Goal: Transaction & Acquisition: Purchase product/service

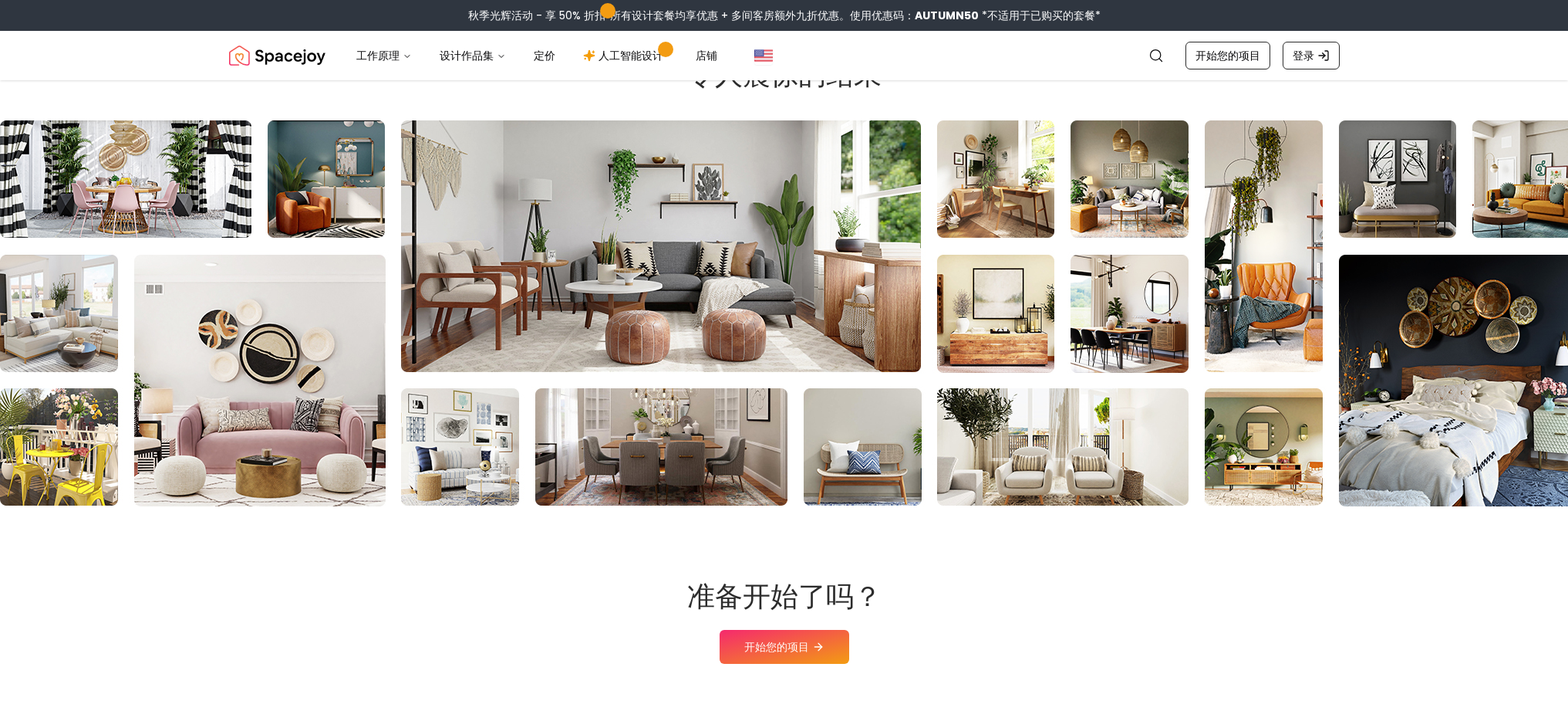
scroll to position [6546, 0]
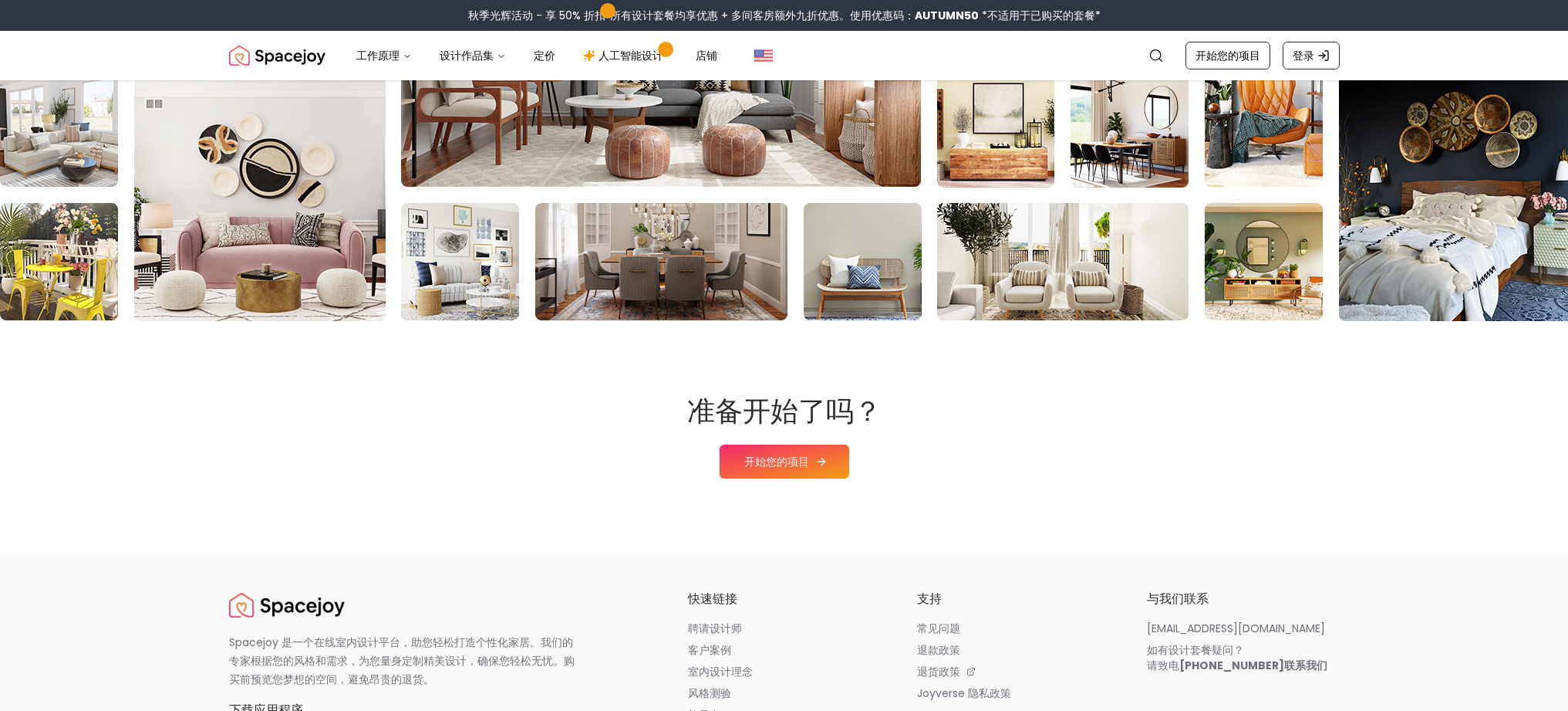
click at [799, 469] on font "开始您的项目" at bounding box center [776, 461] width 65 height 15
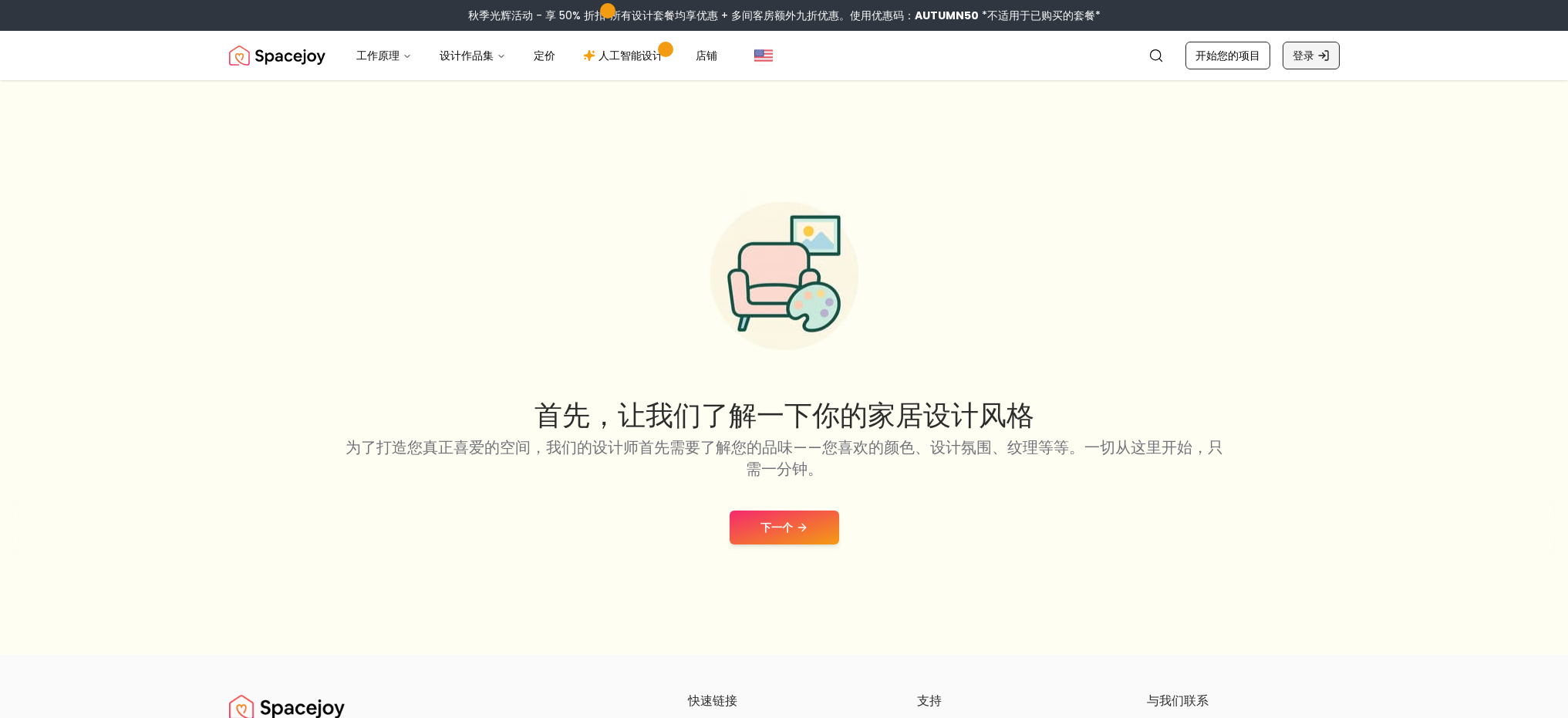
click at [1296, 50] on font "登录" at bounding box center [1303, 55] width 21 height 15
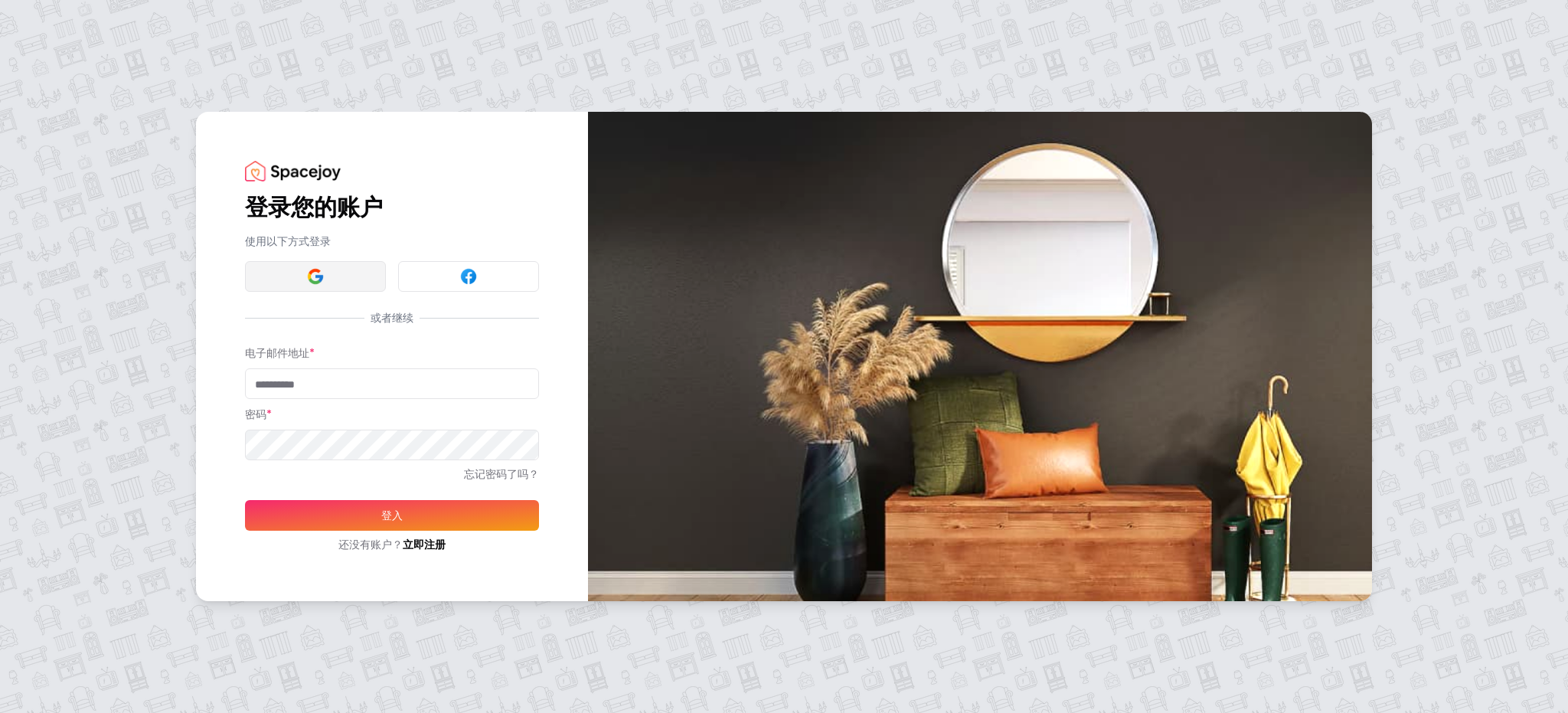
click at [345, 271] on button at bounding box center [315, 276] width 141 height 31
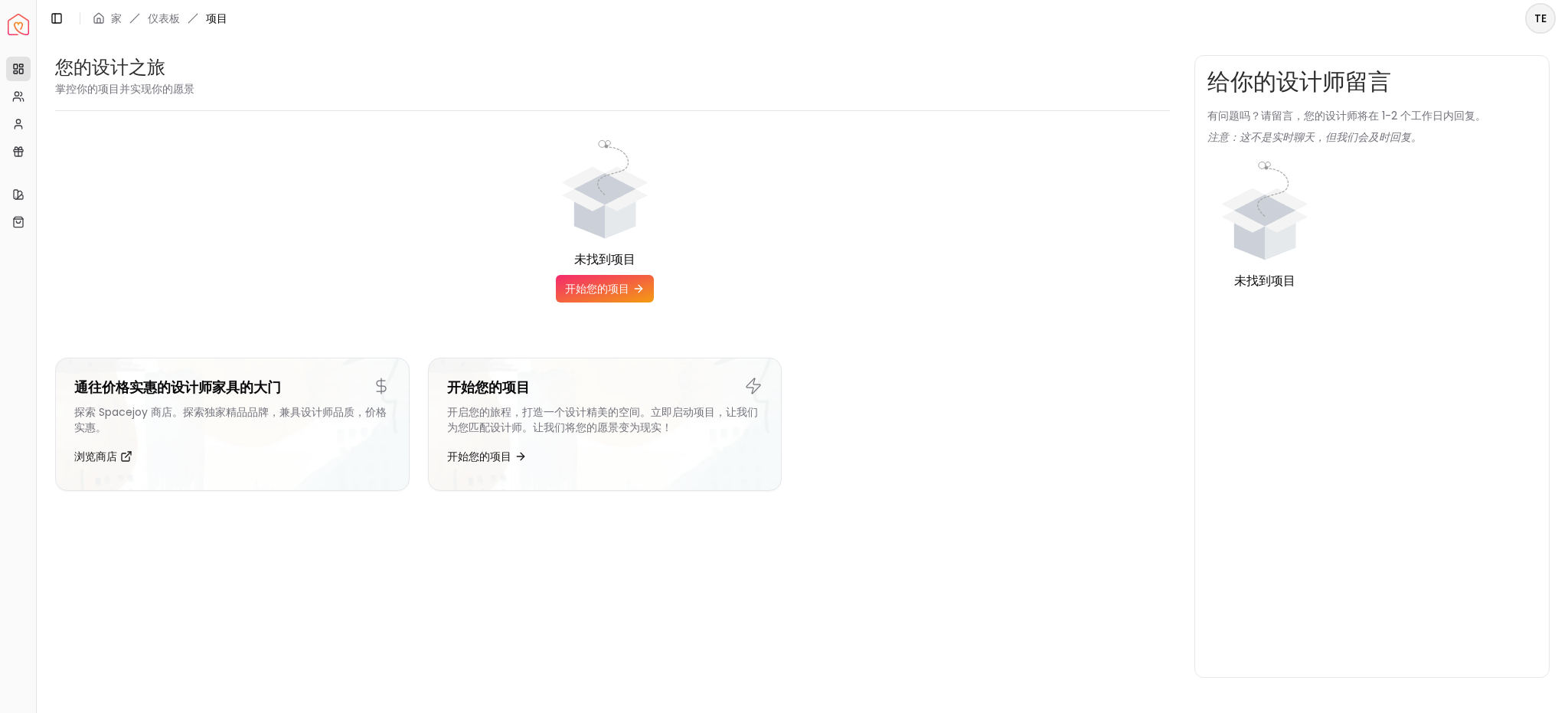
click at [1108, 37] on div "您的设计之旅 掌控你的项目并实现你的愿景 未找到项目 开始您的项目 通往价格实惠的设计师家具的大门 探索 Spacejoy 商店。探索独家精品品牌，兼具设计师…" at bounding box center [803, 367] width 1532 height 659
click at [616, 282] on font "开始您的项目" at bounding box center [598, 288] width 65 height 15
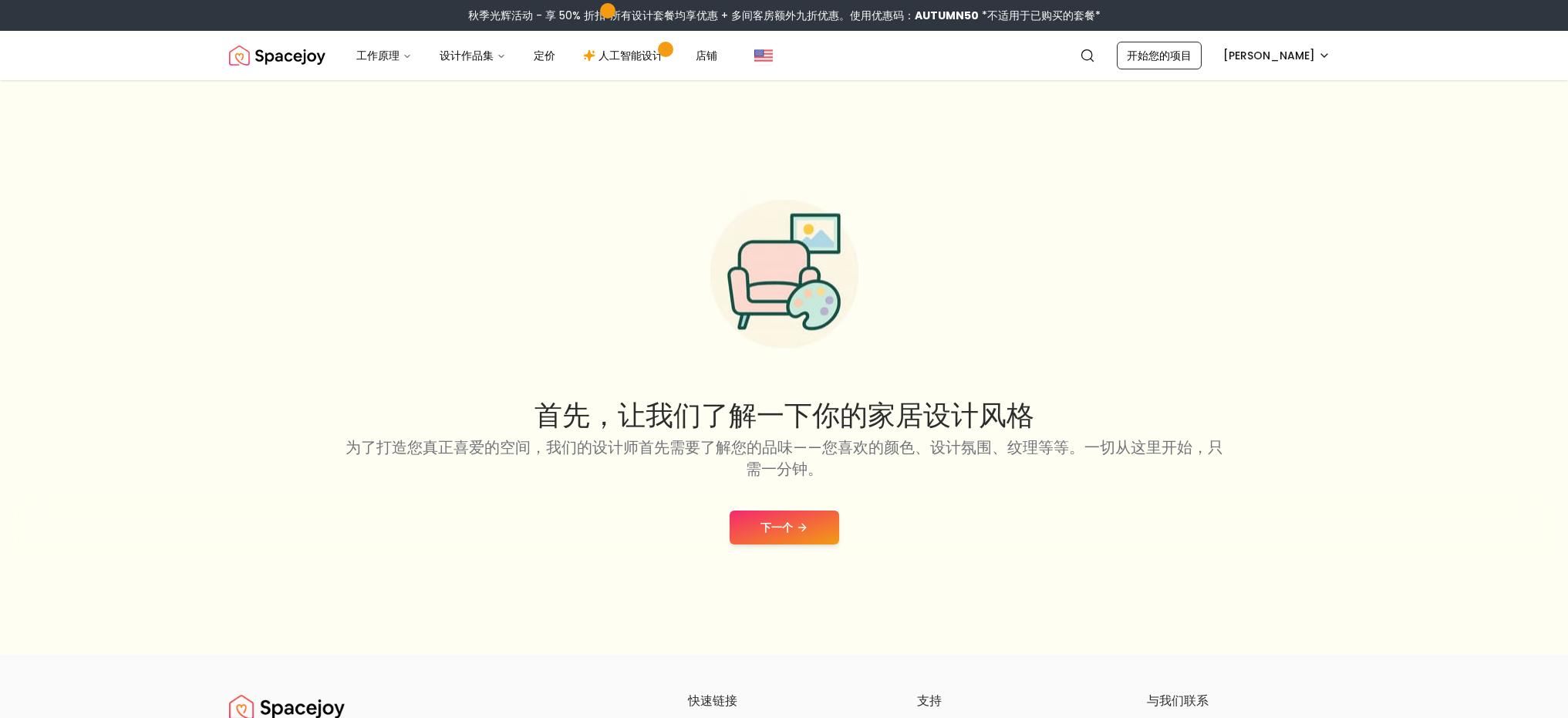
click at [795, 532] on button "下一个" at bounding box center [784, 527] width 110 height 34
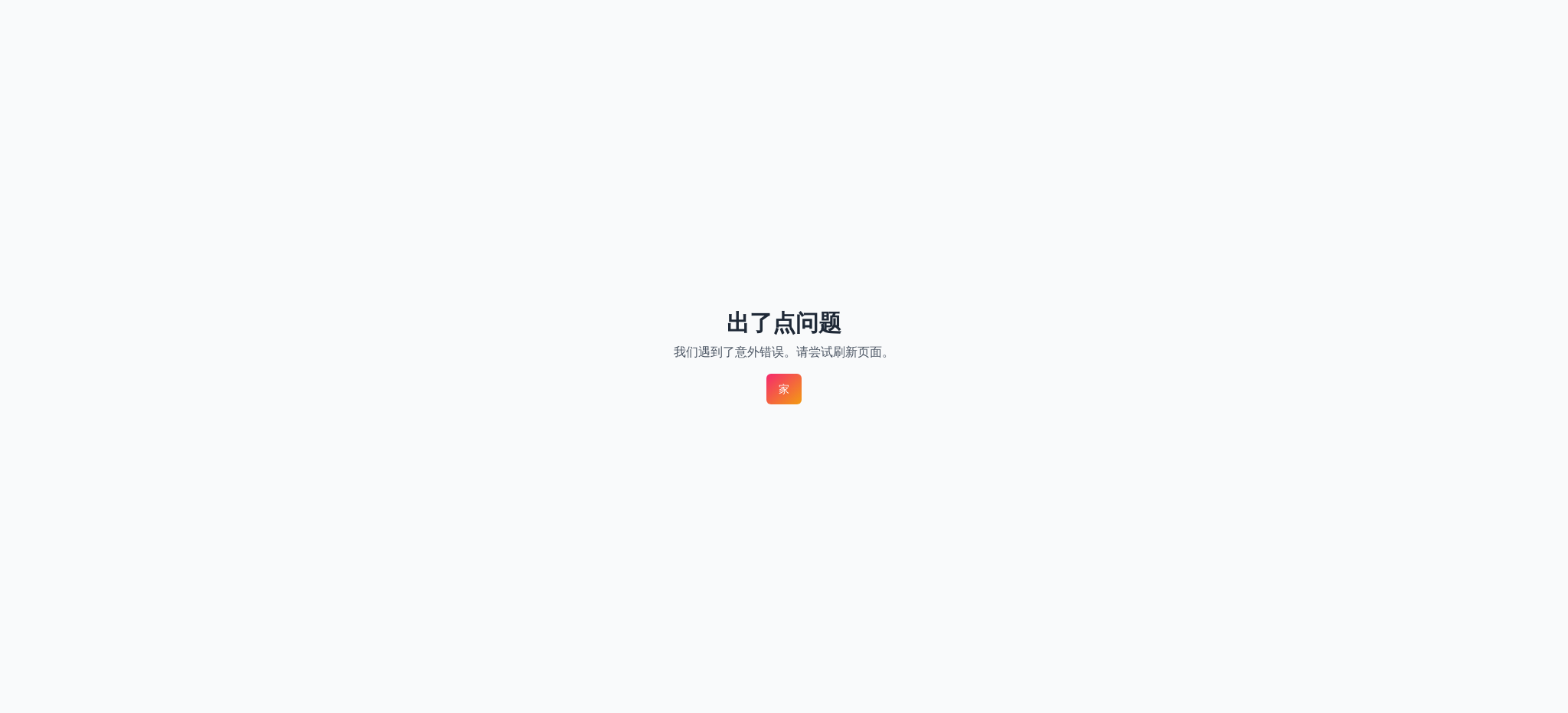
click at [790, 387] on link "家" at bounding box center [784, 389] width 35 height 31
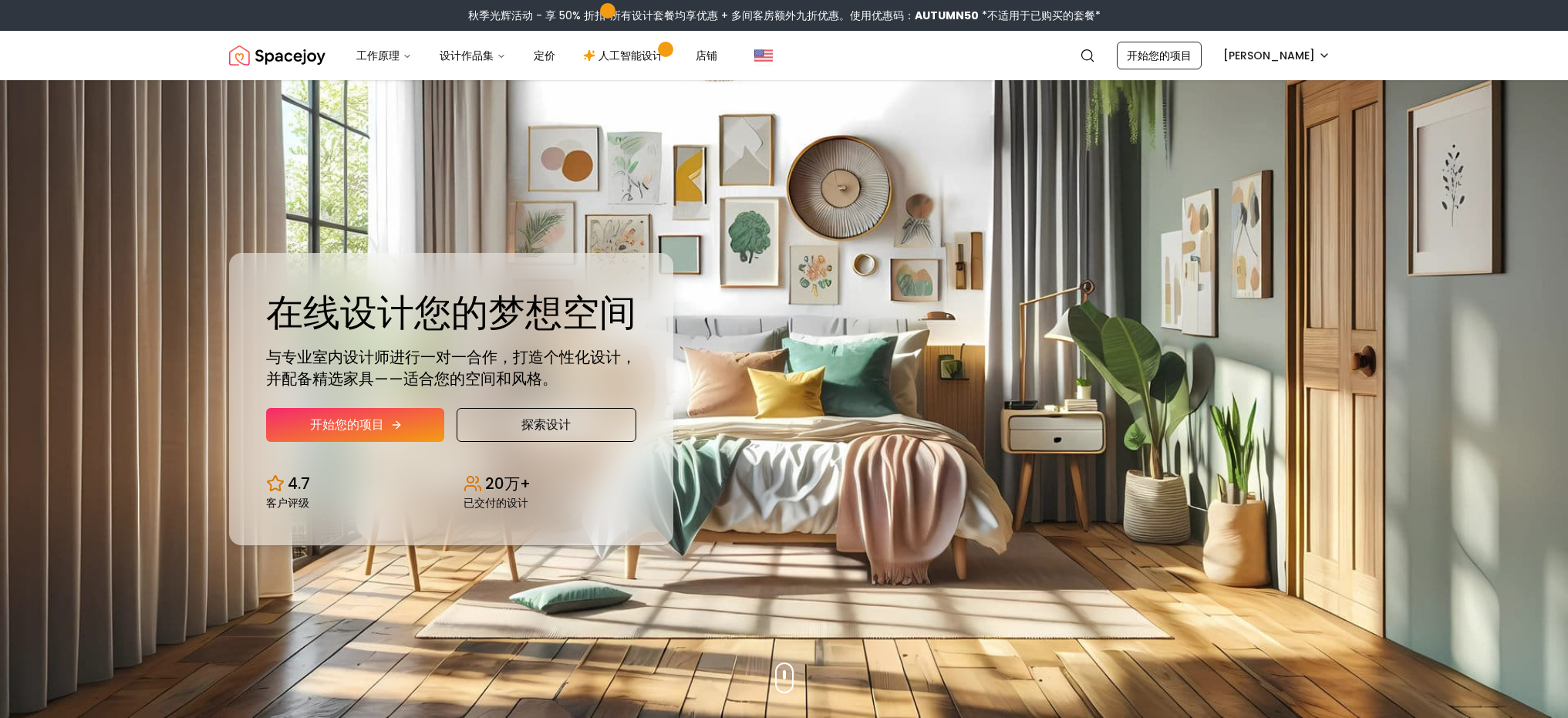
click at [363, 421] on font "开始您的项目" at bounding box center [346, 425] width 74 height 17
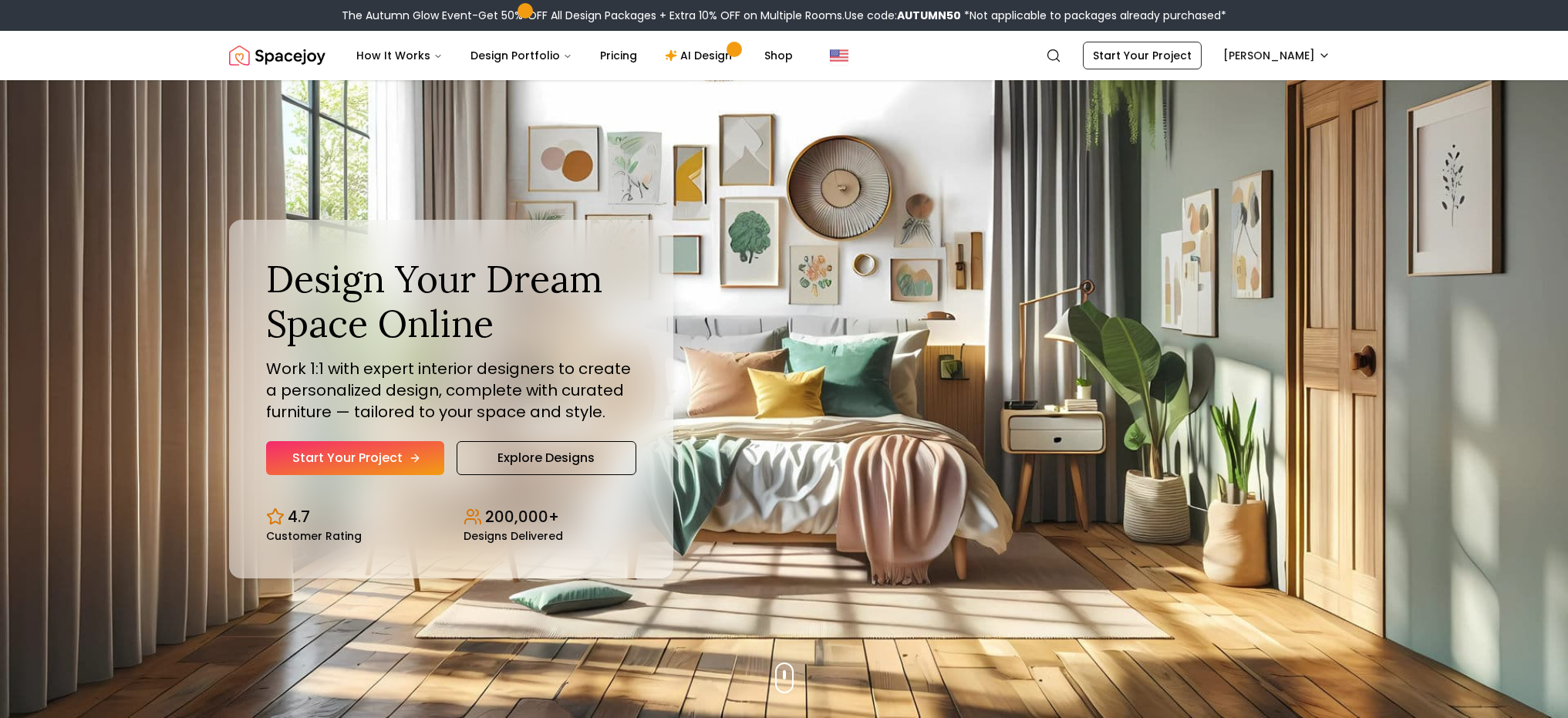
click at [1135, 214] on div "Design Your Dream Space Online Work 1:1 with expert interior designers to creat…" at bounding box center [784, 399] width 1185 height 638
click at [1169, 52] on link "Start Your Project" at bounding box center [1142, 55] width 119 height 28
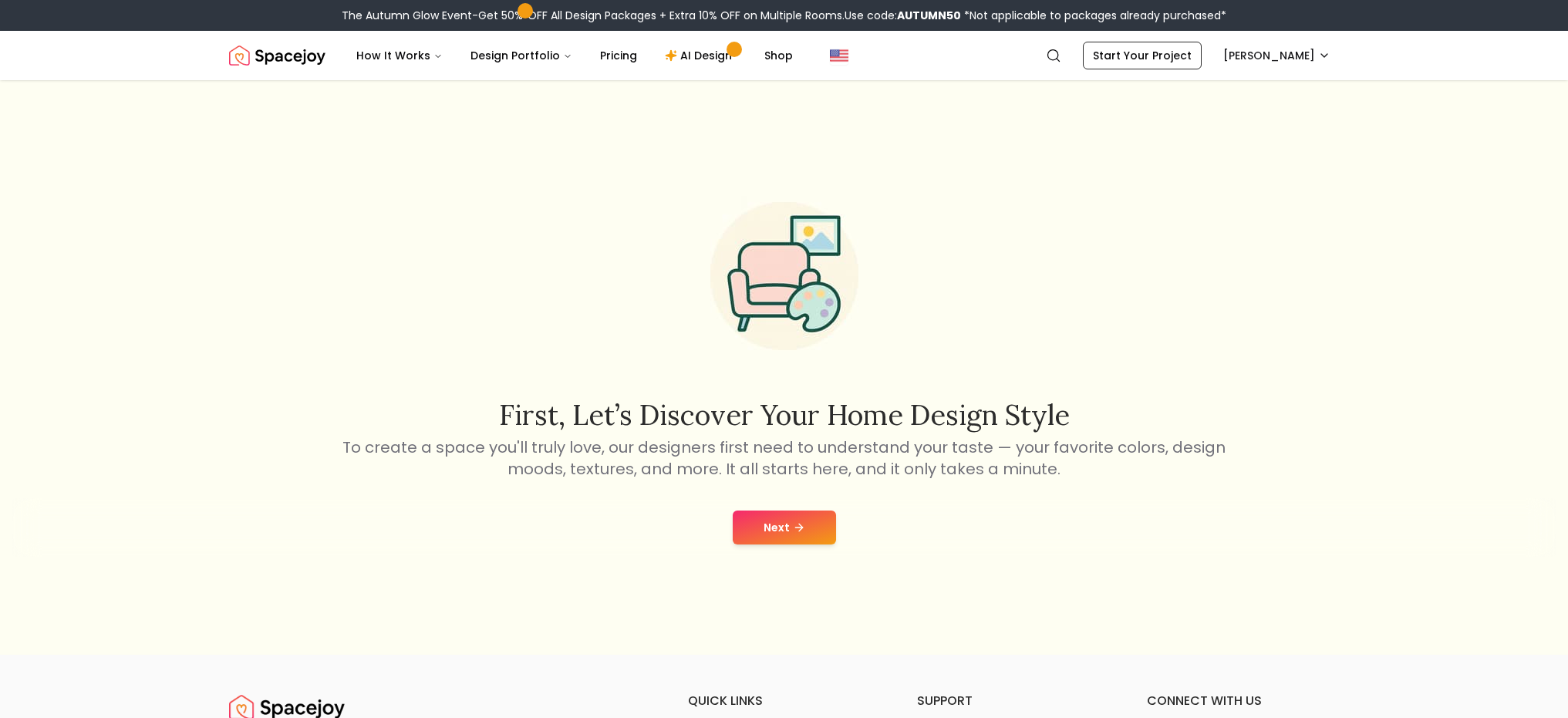
click at [809, 523] on button "Next" at bounding box center [784, 527] width 103 height 34
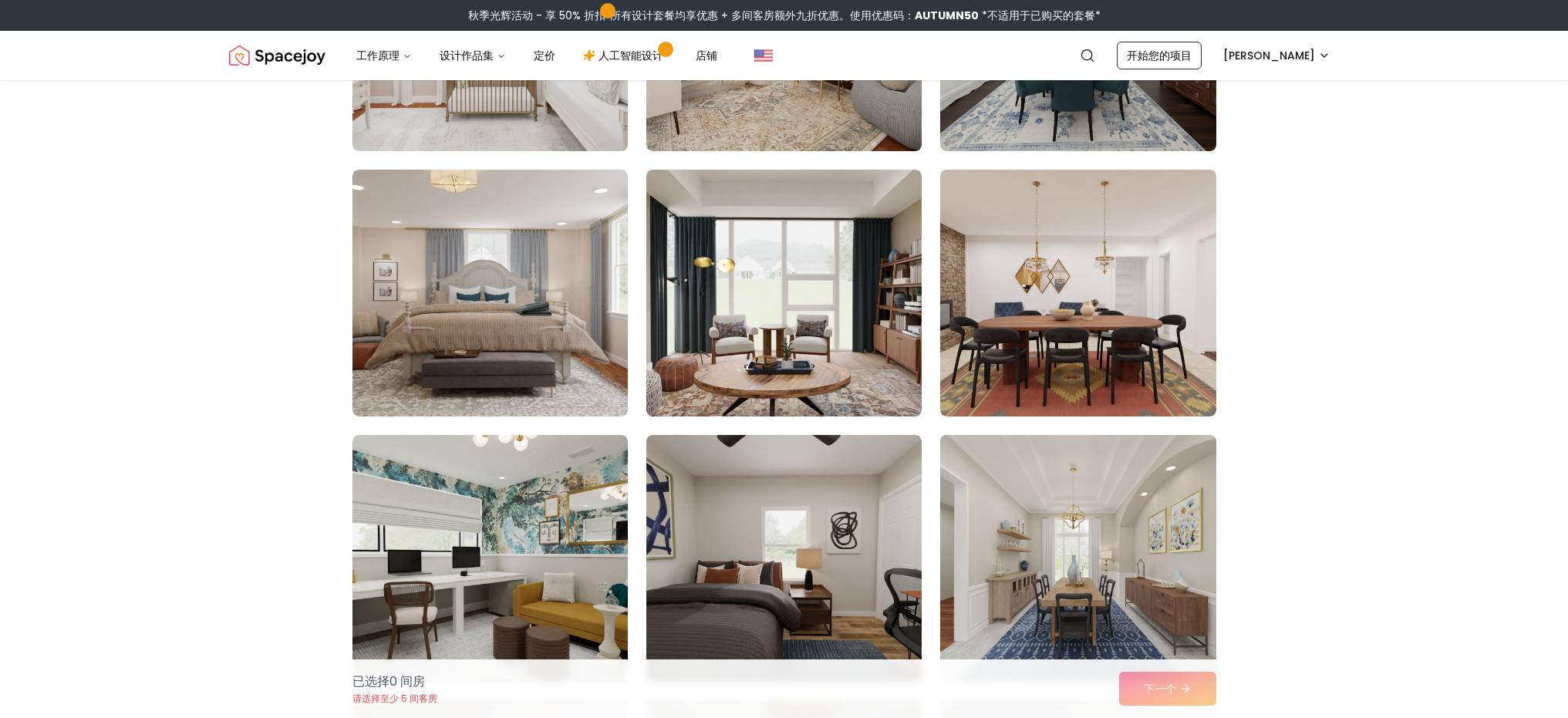
scroll to position [4432, 0]
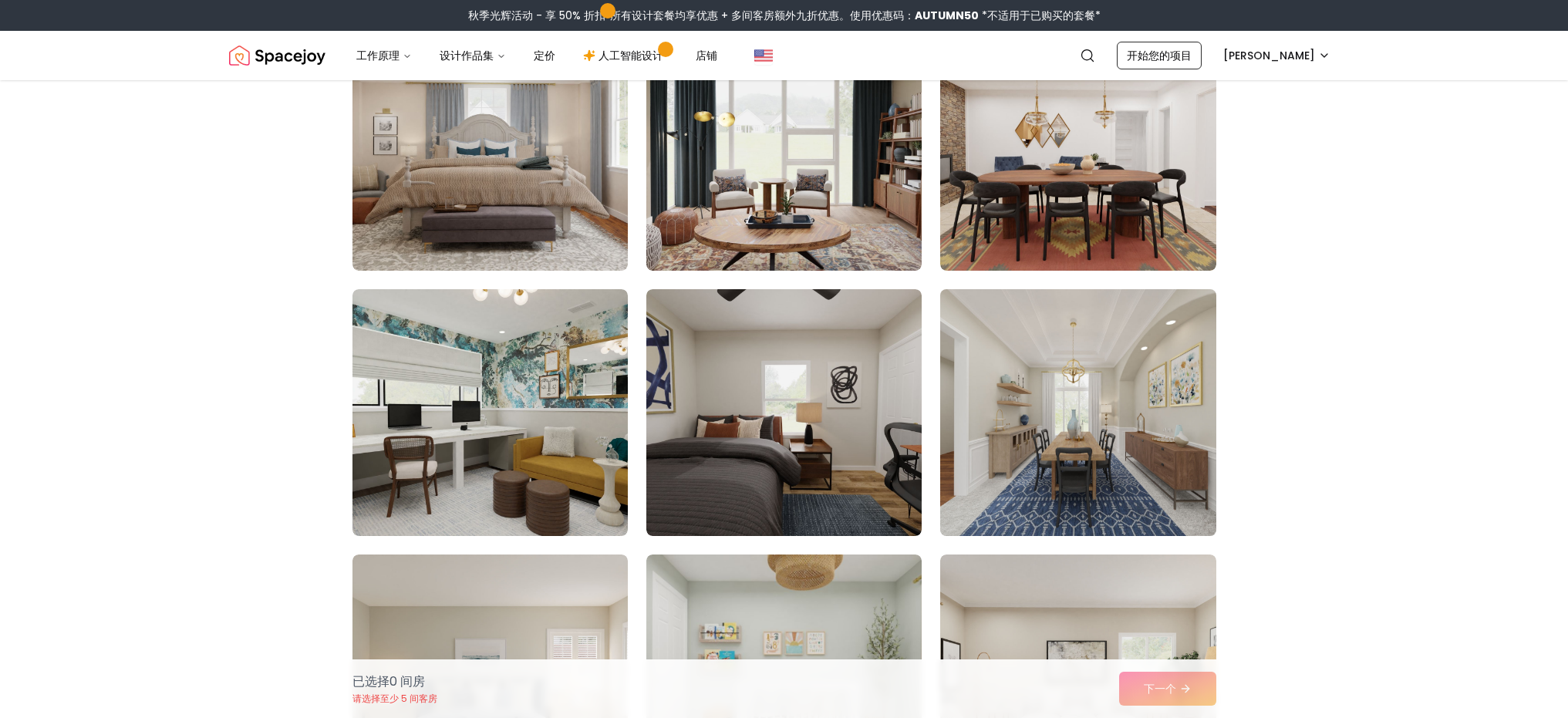
click at [1088, 445] on img at bounding box center [1077, 412] width 289 height 259
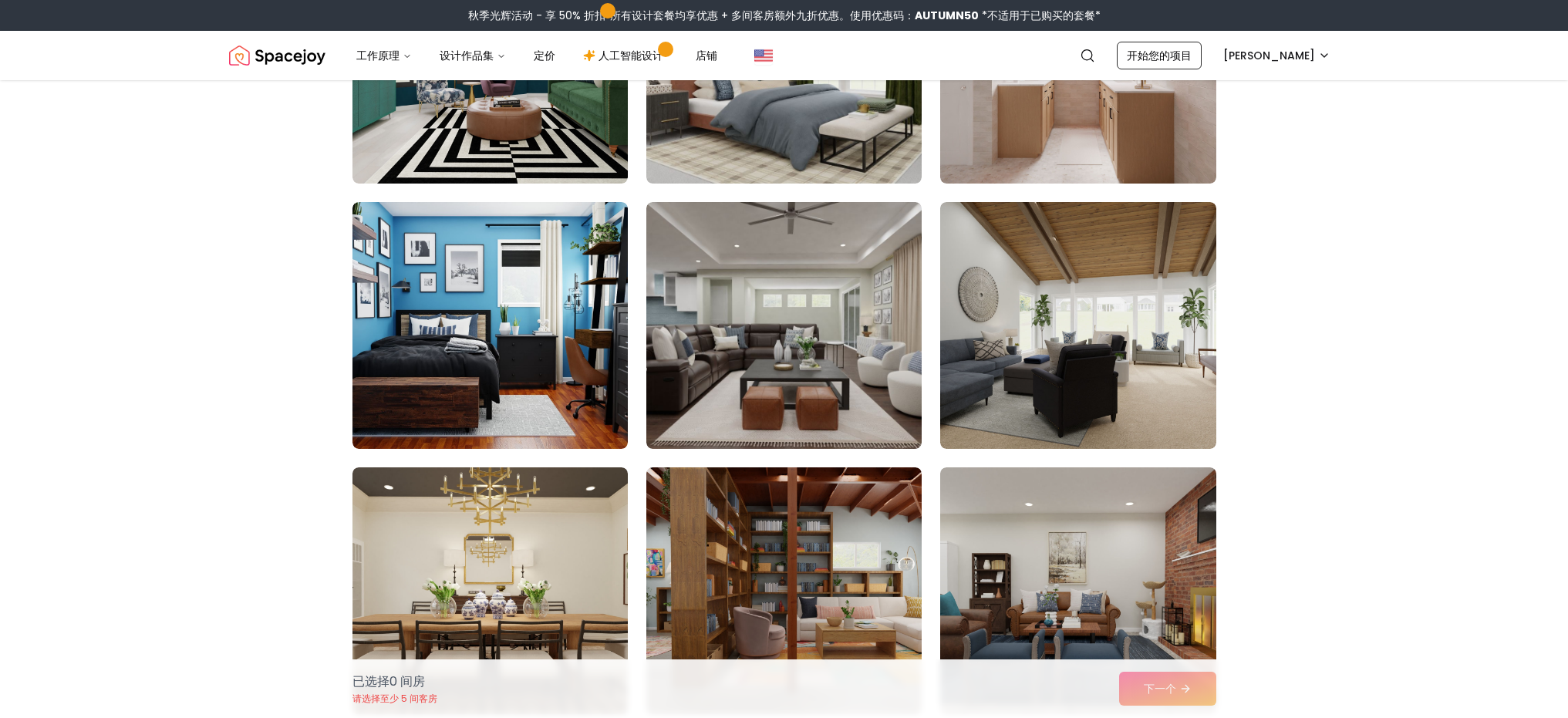
scroll to position [0, 0]
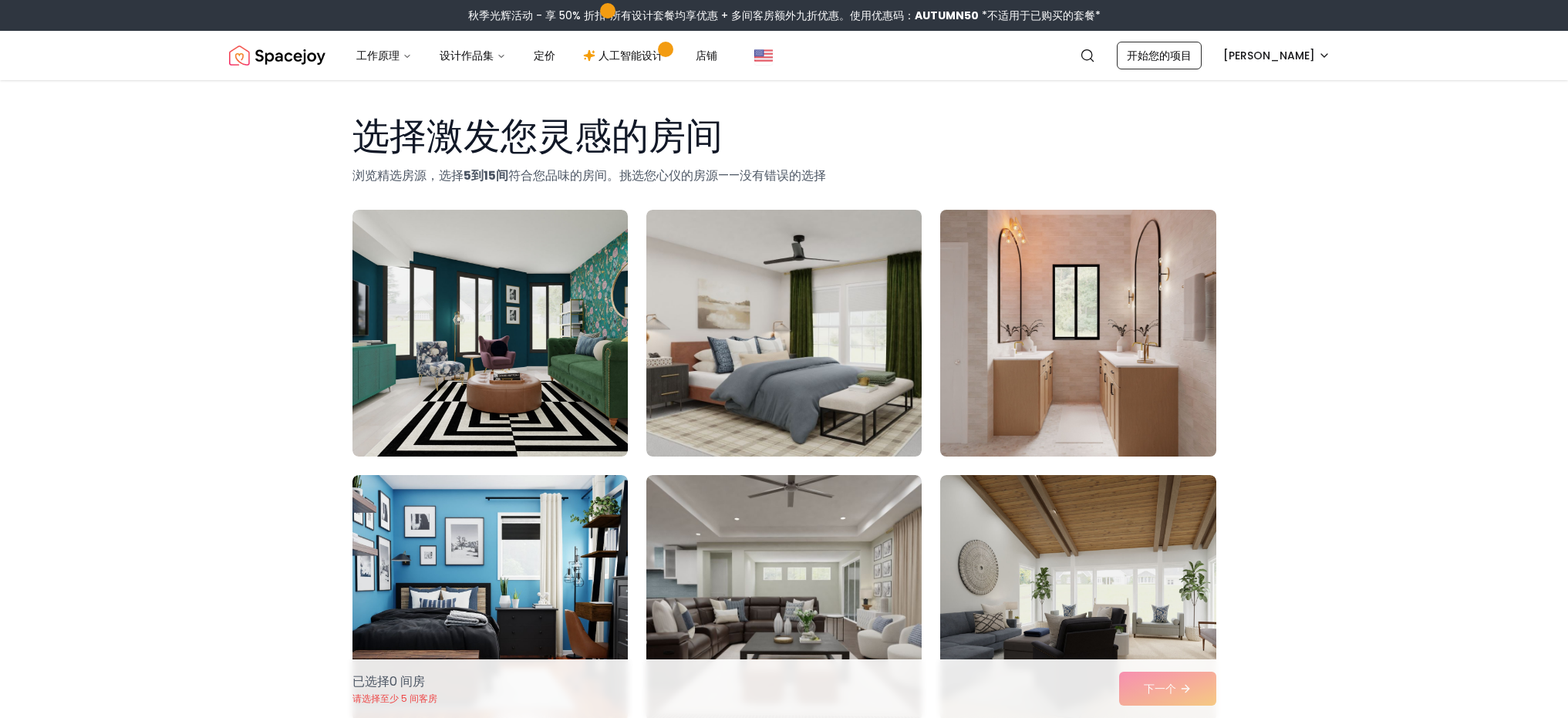
click at [1103, 418] on img at bounding box center [1077, 333] width 289 height 259
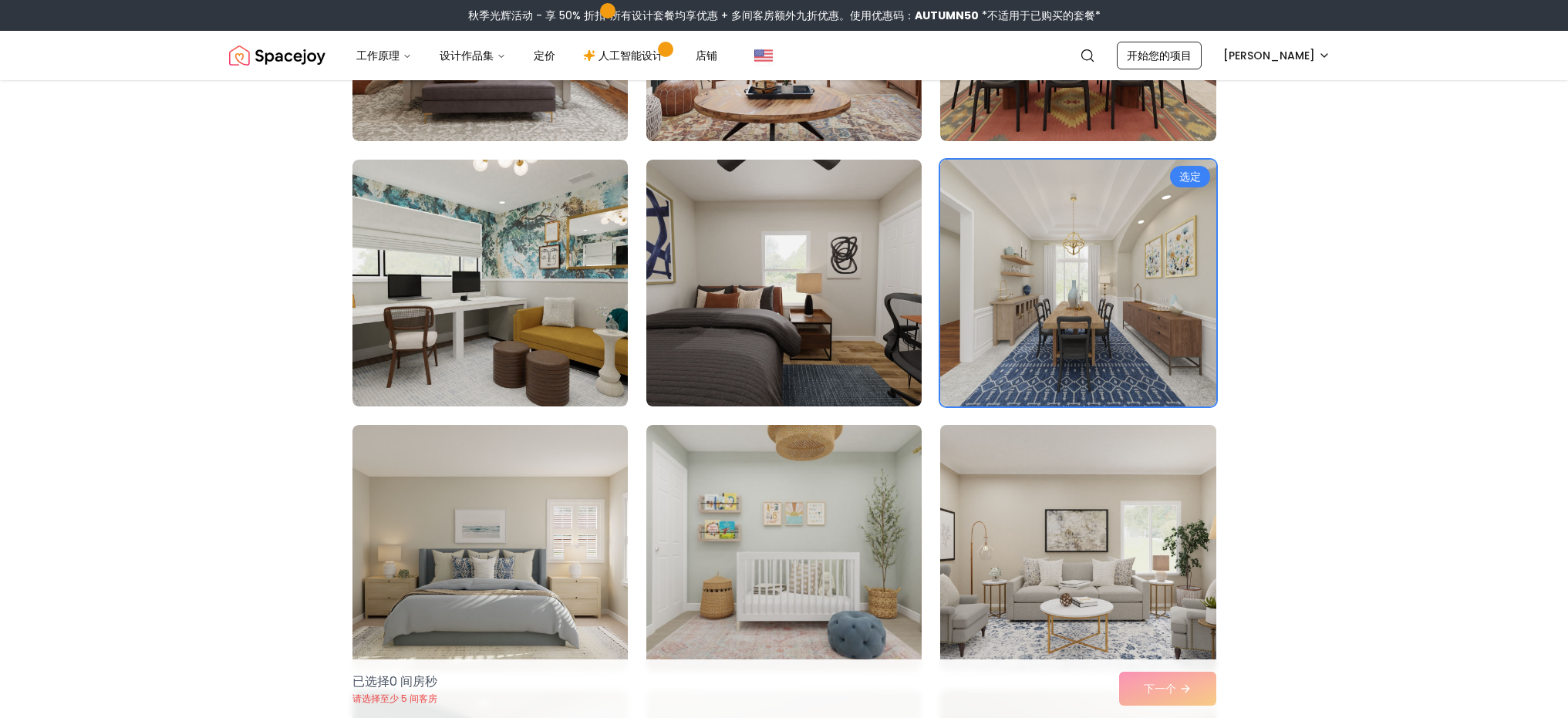
scroll to position [4364, 0]
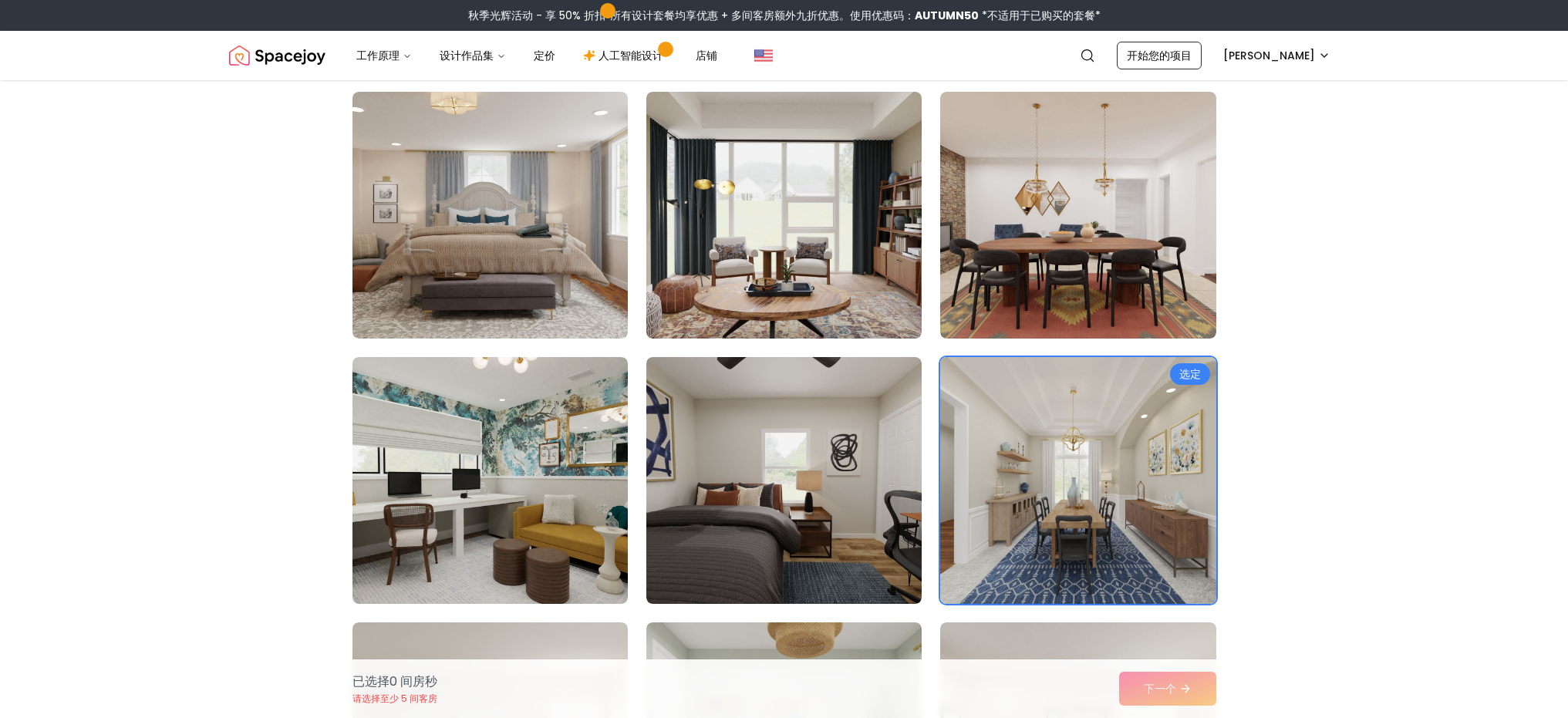
click at [1187, 373] on font "选定" at bounding box center [1189, 373] width 21 height 15
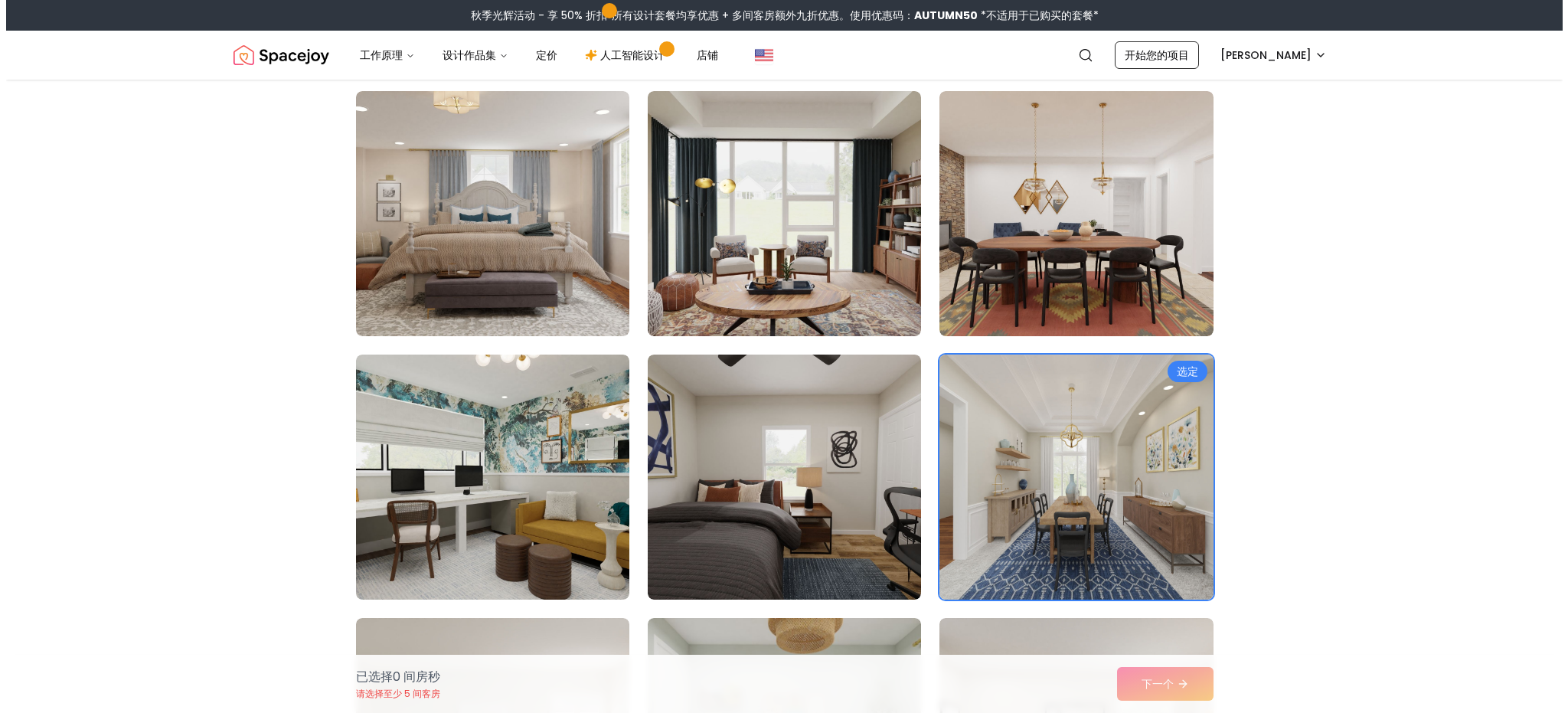
scroll to position [0, 0]
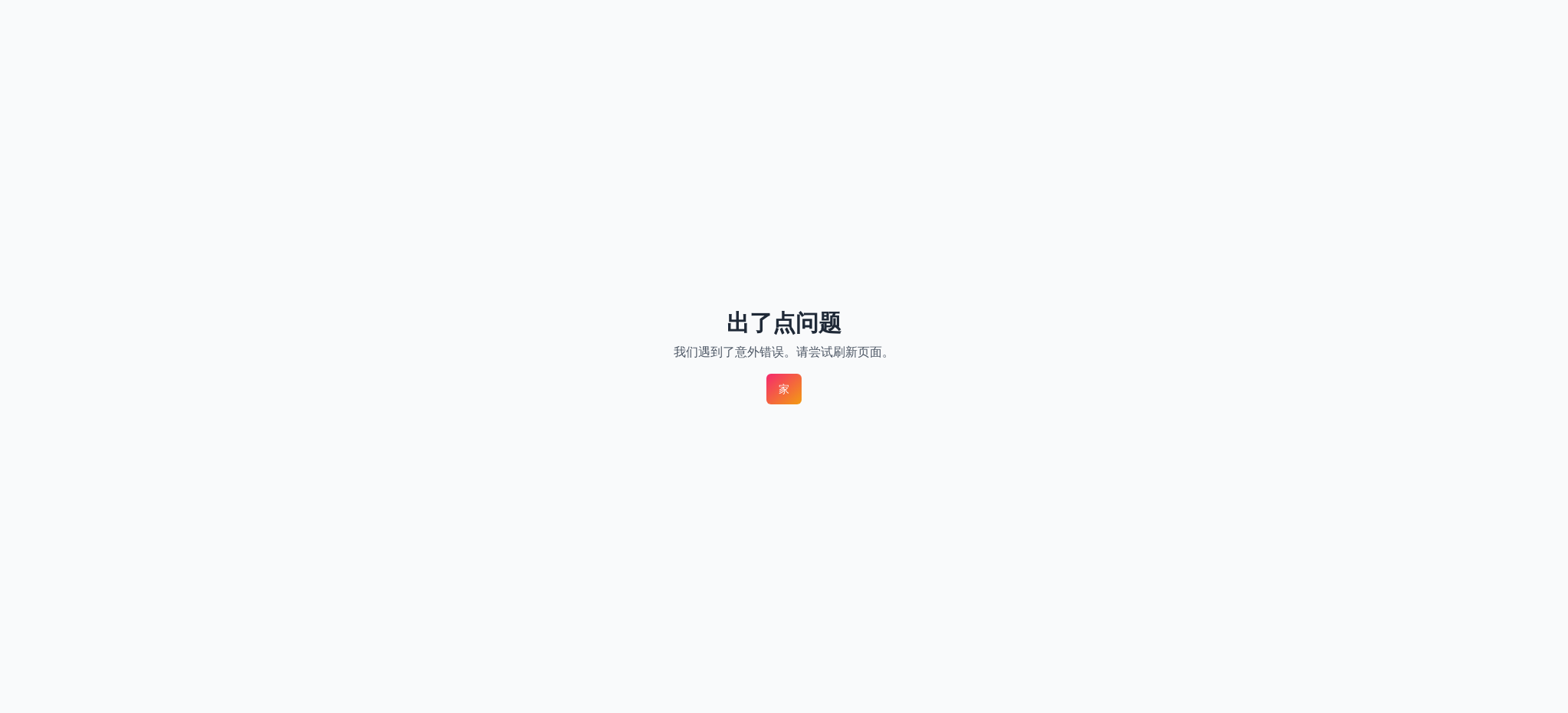
click at [793, 390] on link "家" at bounding box center [784, 389] width 35 height 31
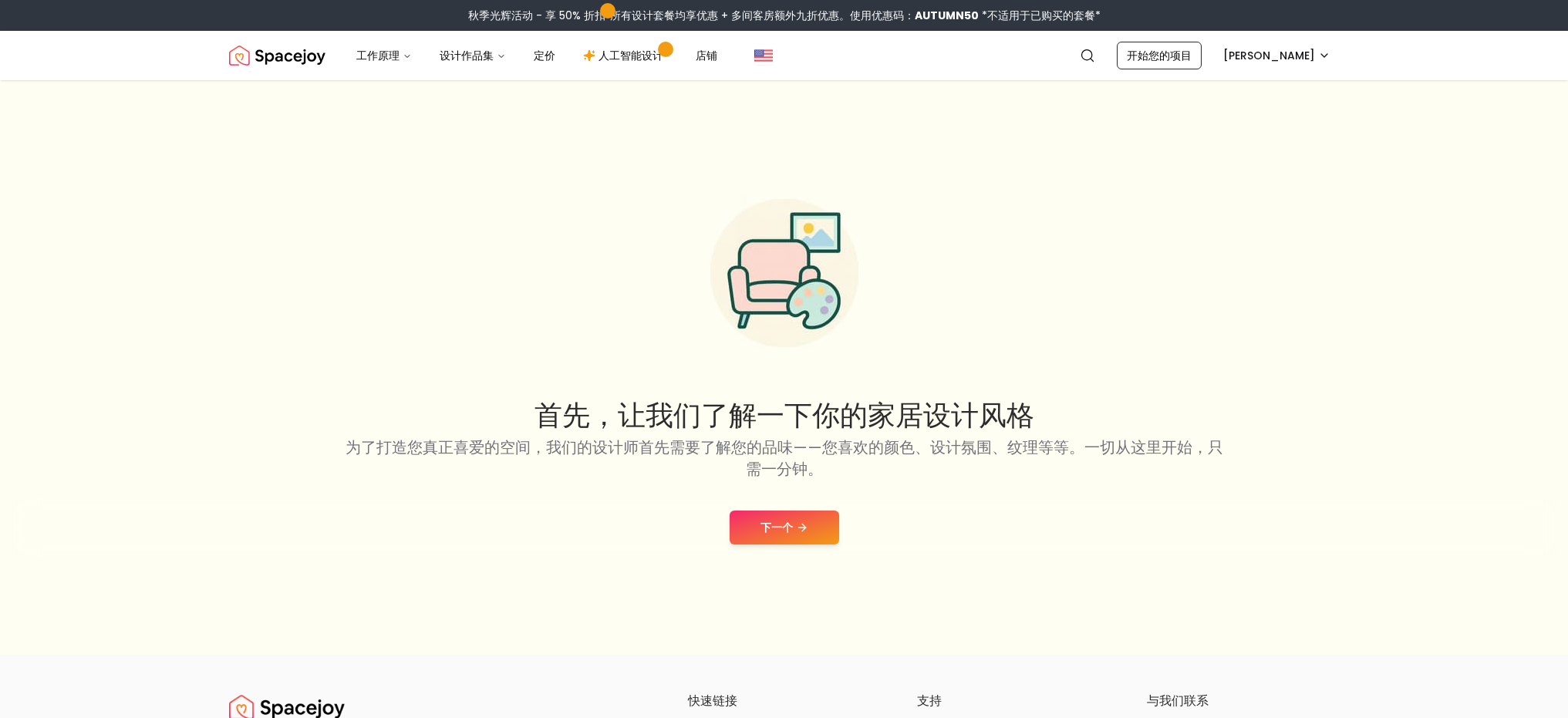
click at [1345, 164] on div "首先，让我们了解一下你的家居设计风格 为了打造您真正喜爱的空间，我们的设计师首先需要了解您的品味——您喜欢的颜色、设计氛围、纹理等等。一切从这里开始，只需一分…" at bounding box center [784, 368] width 1568 height 575
click at [773, 525] on font "下一个" at bounding box center [776, 527] width 33 height 15
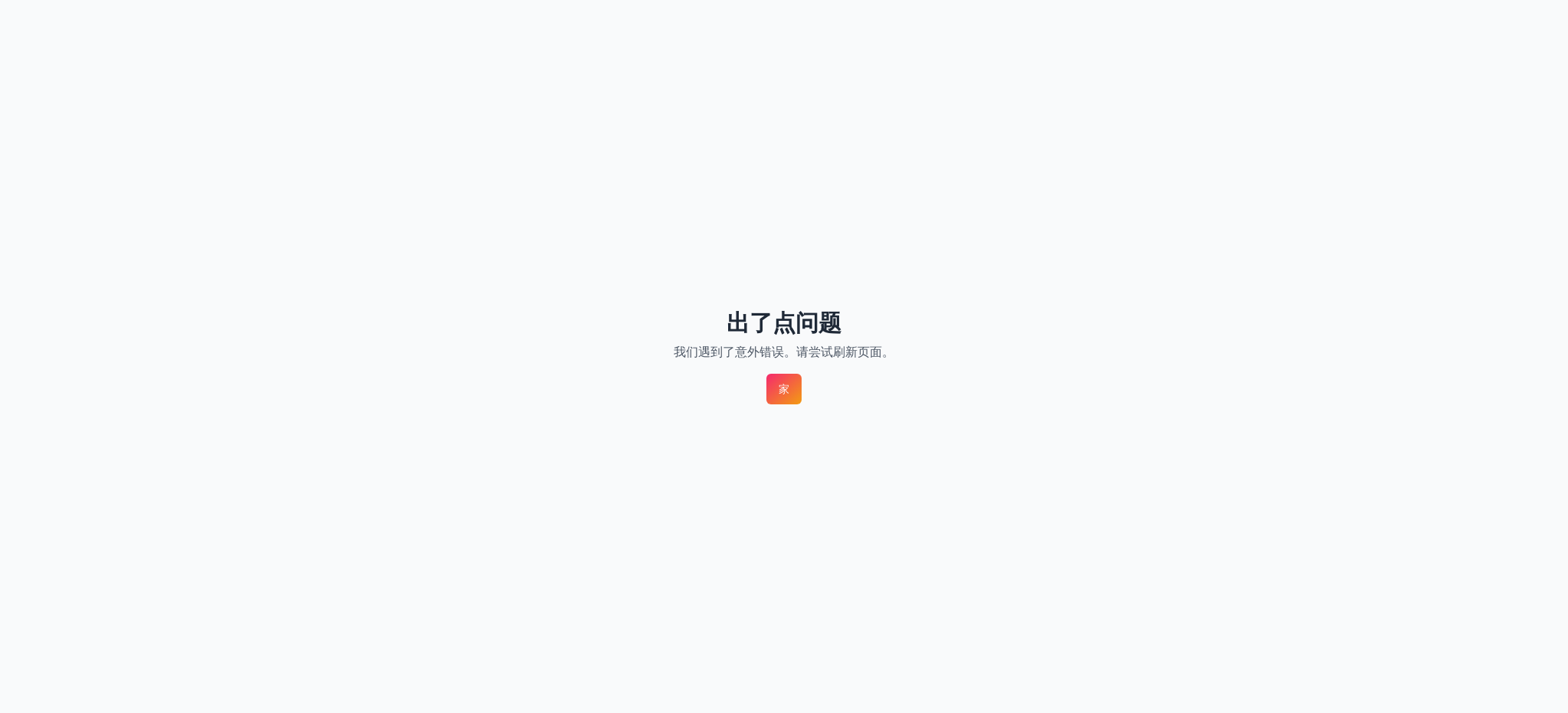
click at [788, 387] on font "家" at bounding box center [784, 390] width 11 height 13
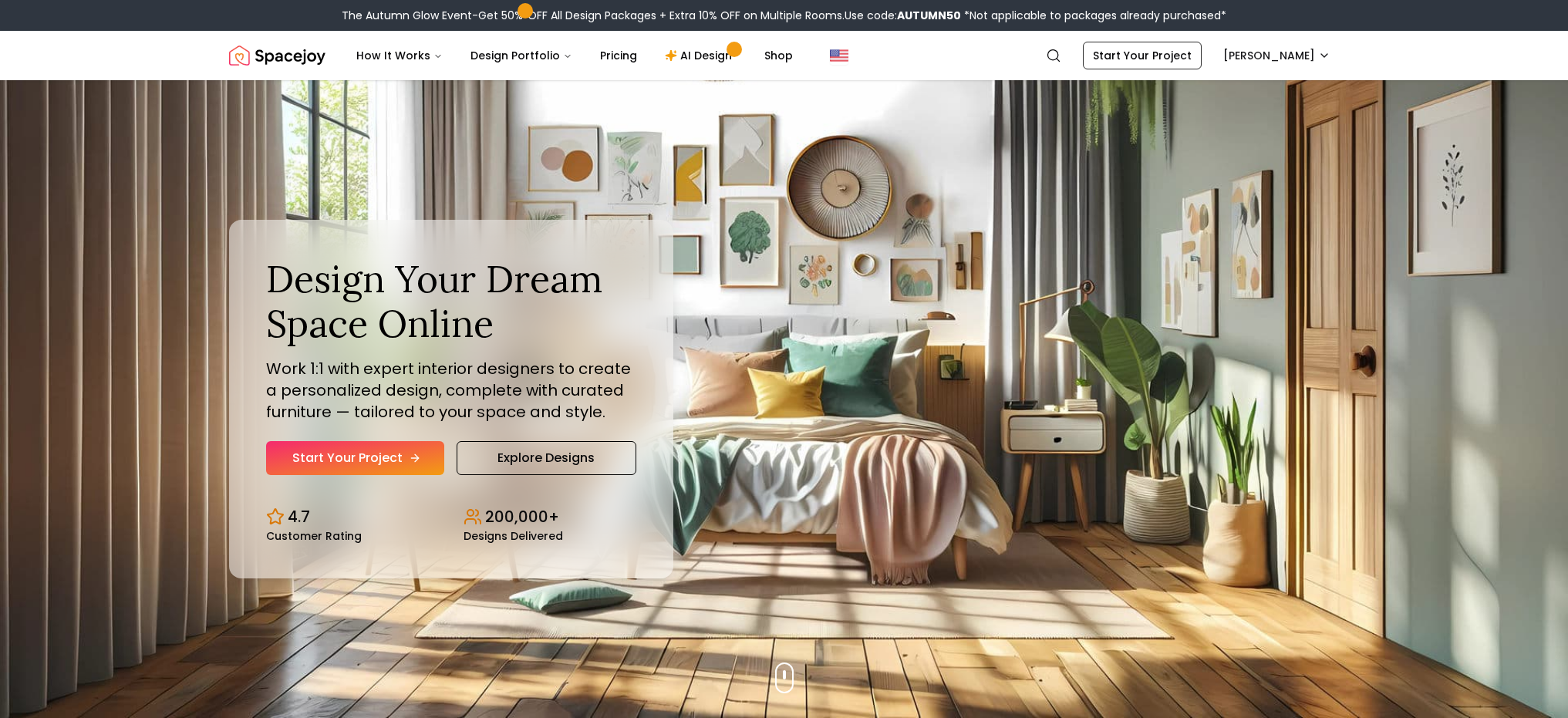
click at [368, 454] on link "Start Your Project" at bounding box center [355, 458] width 178 height 34
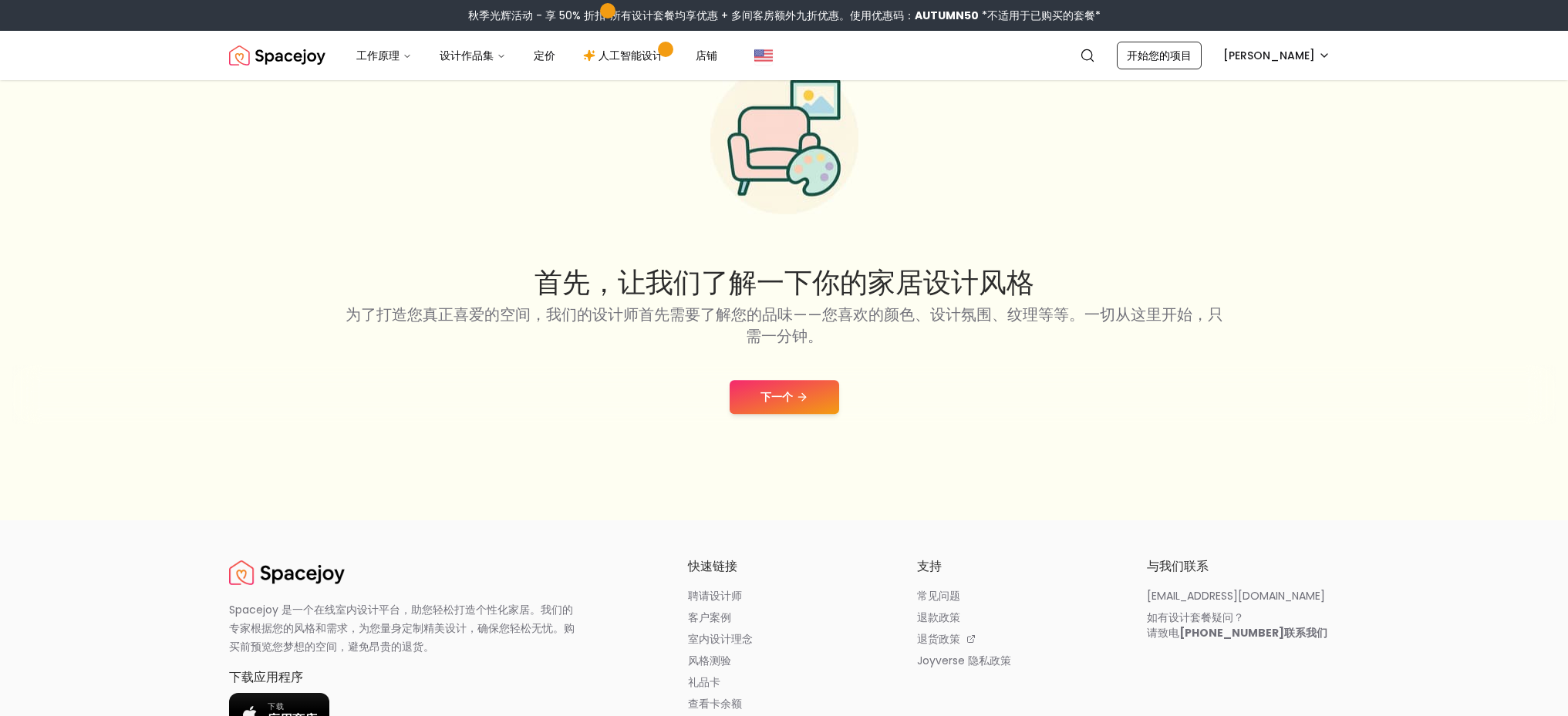
scroll to position [312, 0]
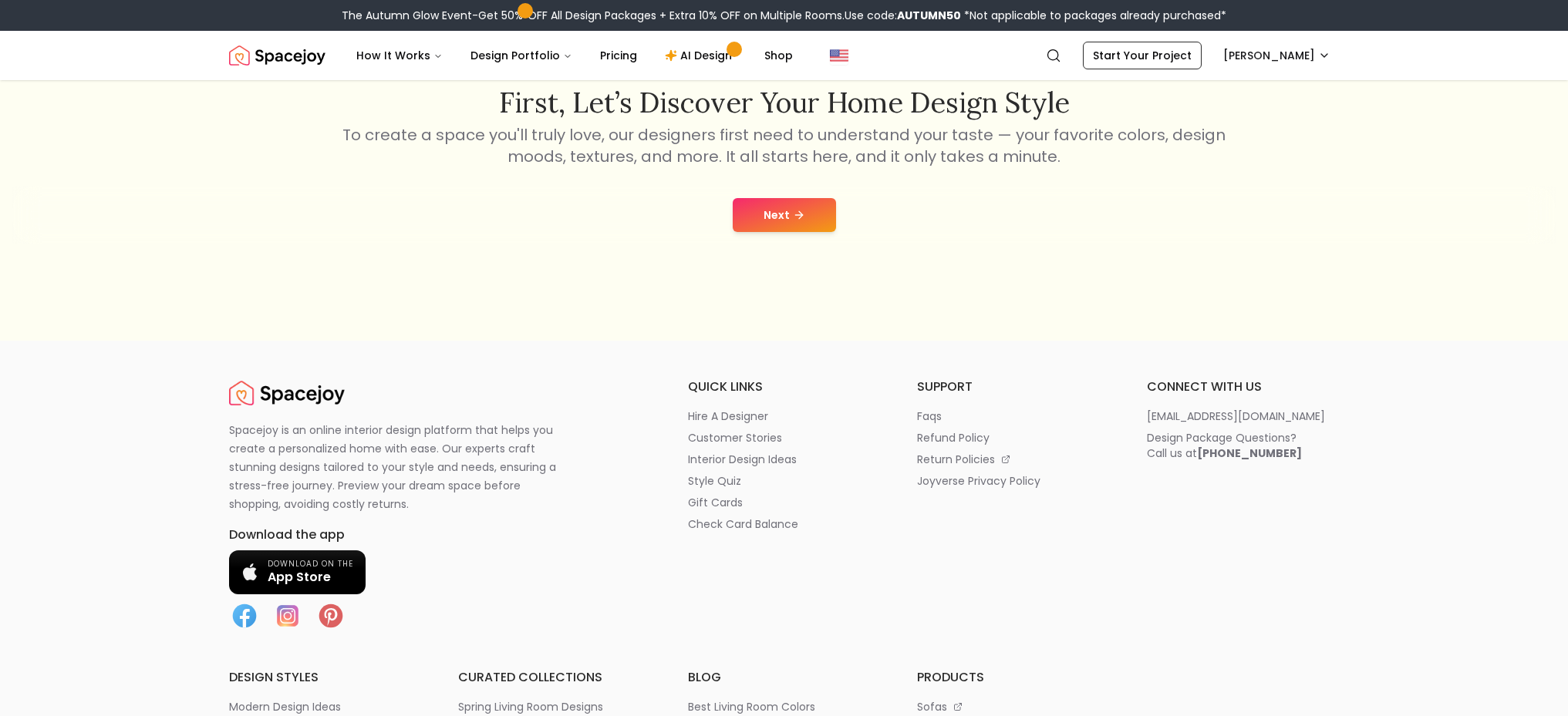
click at [787, 222] on button "Next" at bounding box center [784, 215] width 103 height 34
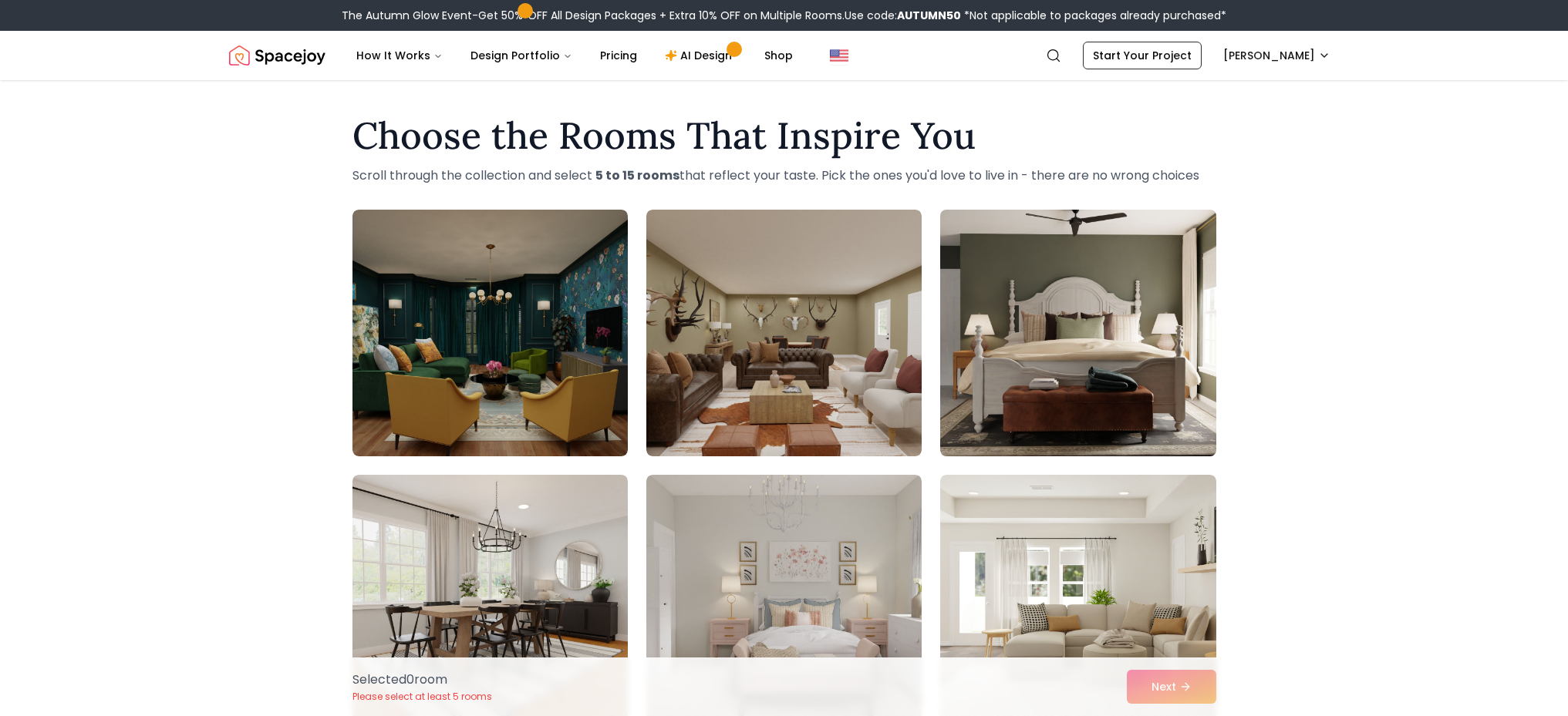
click at [1101, 368] on img at bounding box center [1077, 333] width 289 height 259
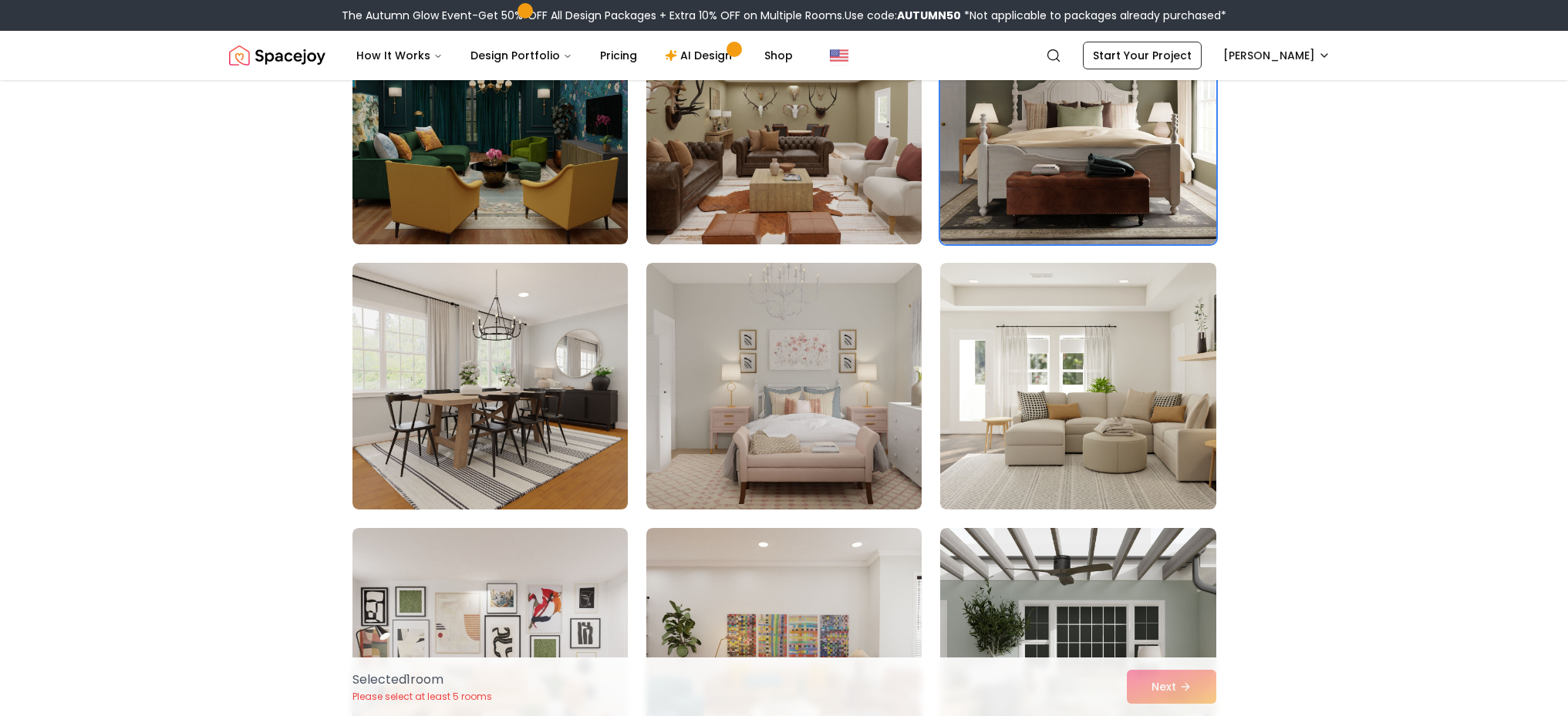
scroll to position [310, 0]
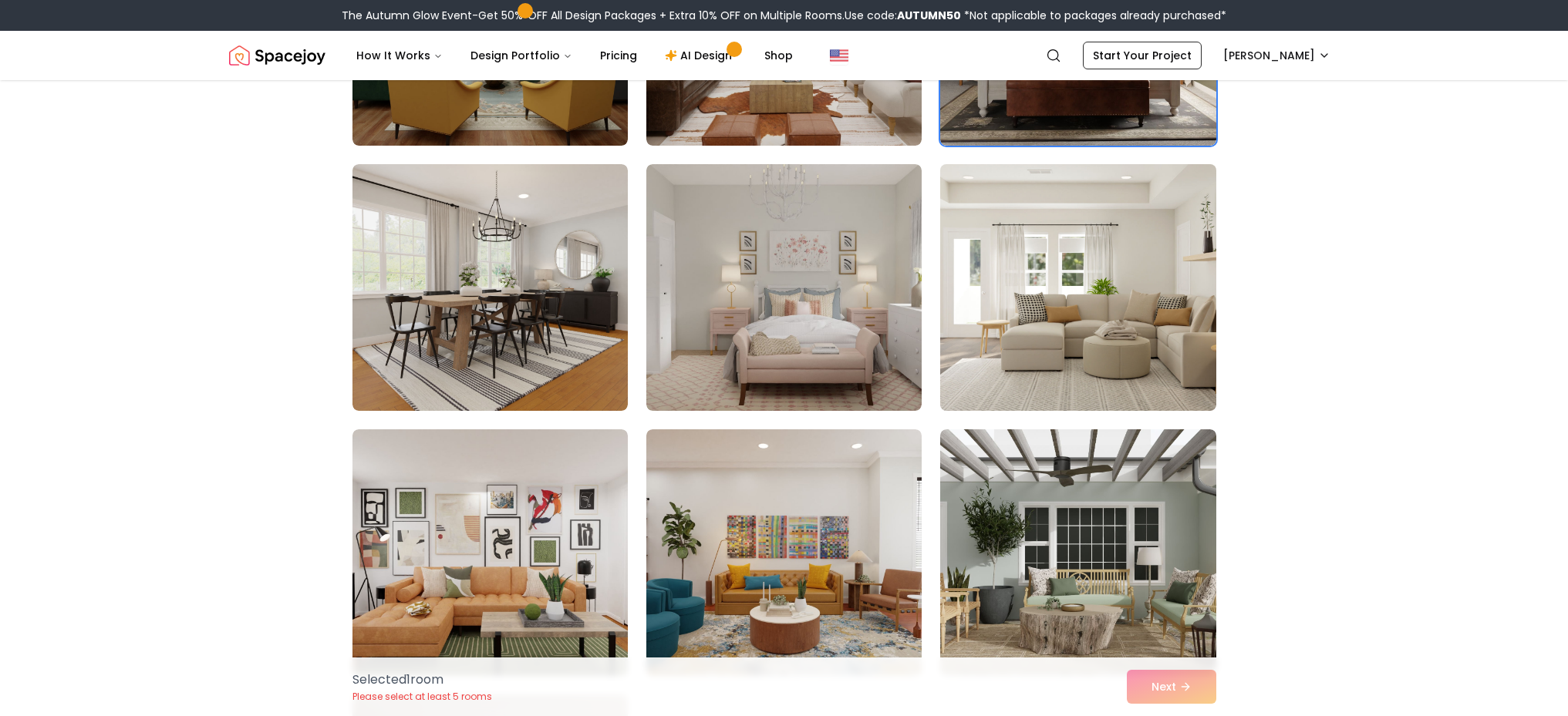
click at [1127, 330] on img at bounding box center [1077, 287] width 289 height 259
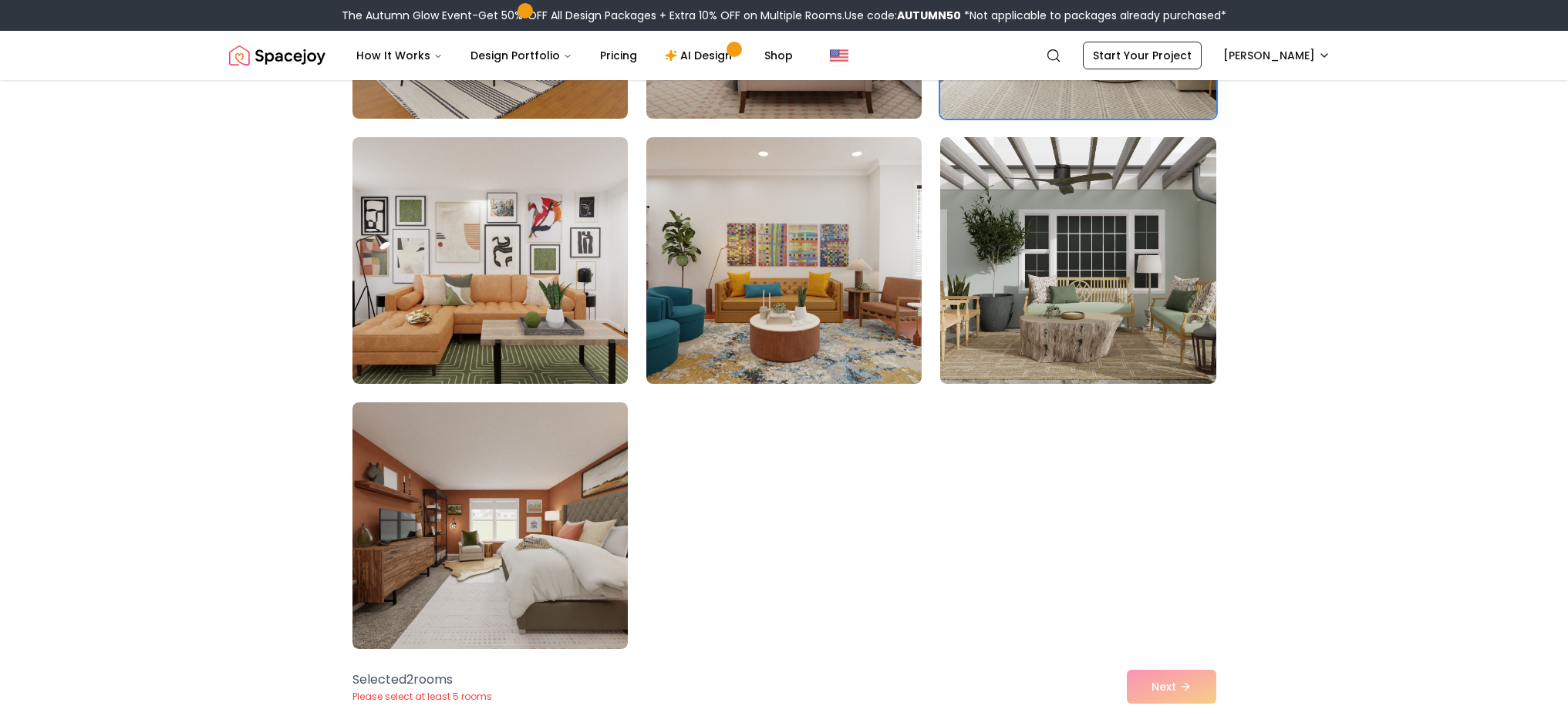
scroll to position [822, 0]
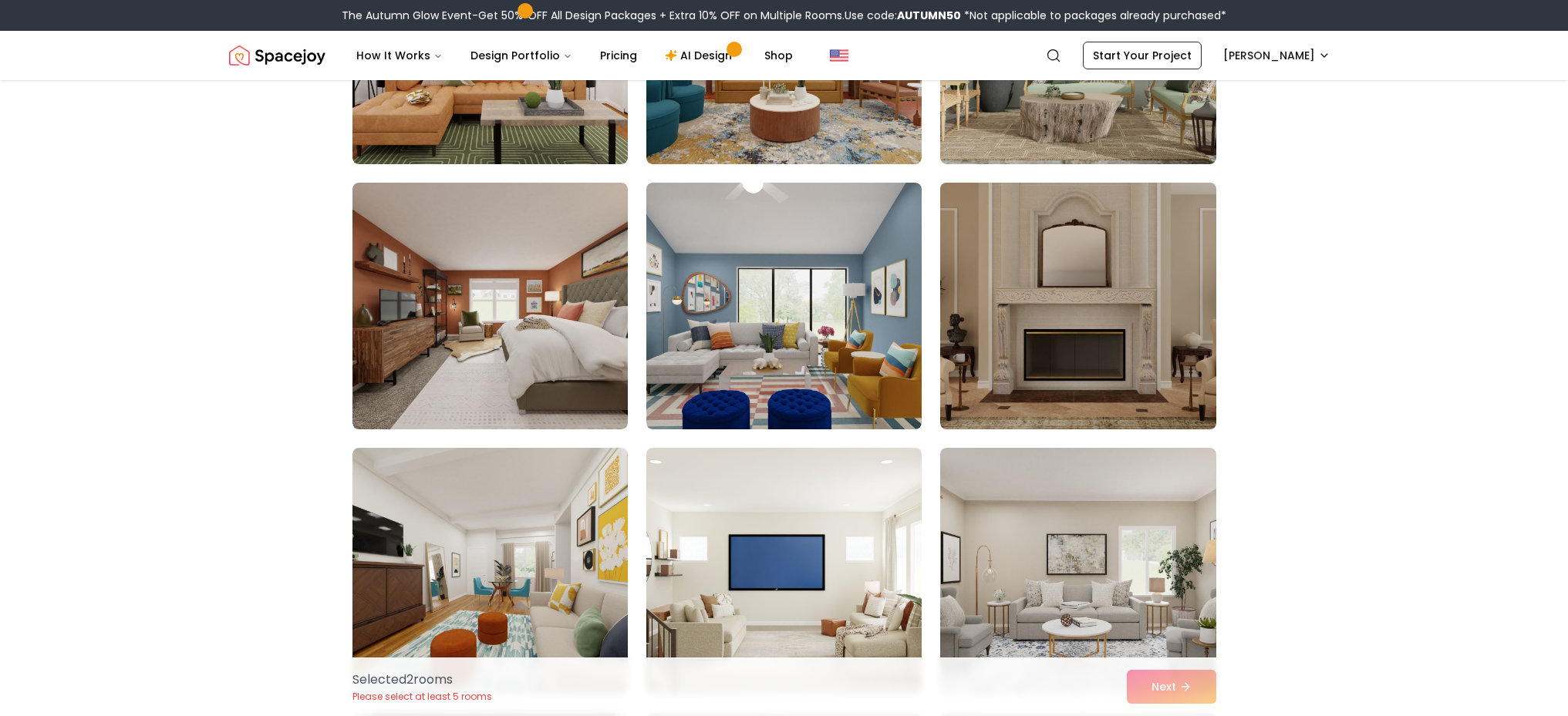
click at [1077, 365] on img at bounding box center [1077, 306] width 289 height 259
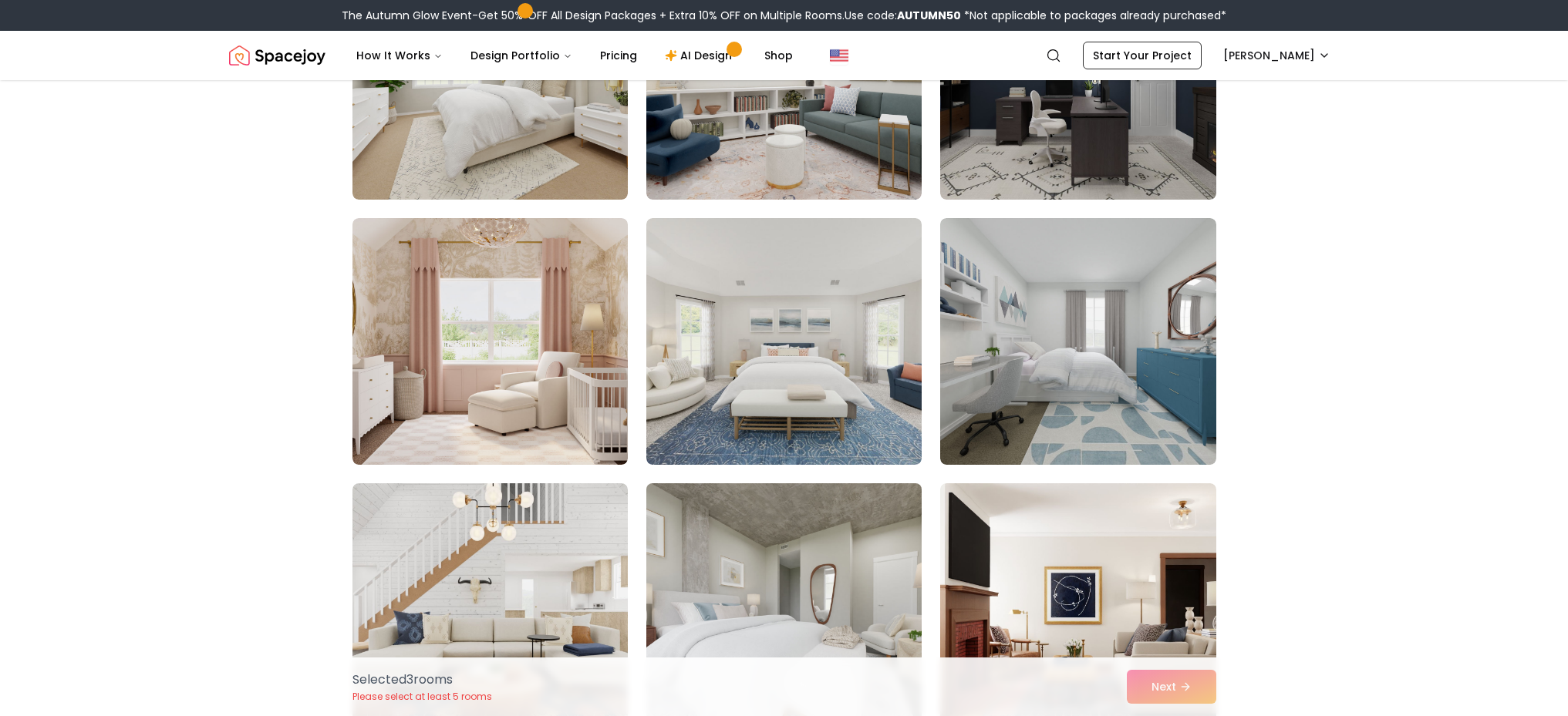
scroll to position [1944, 0]
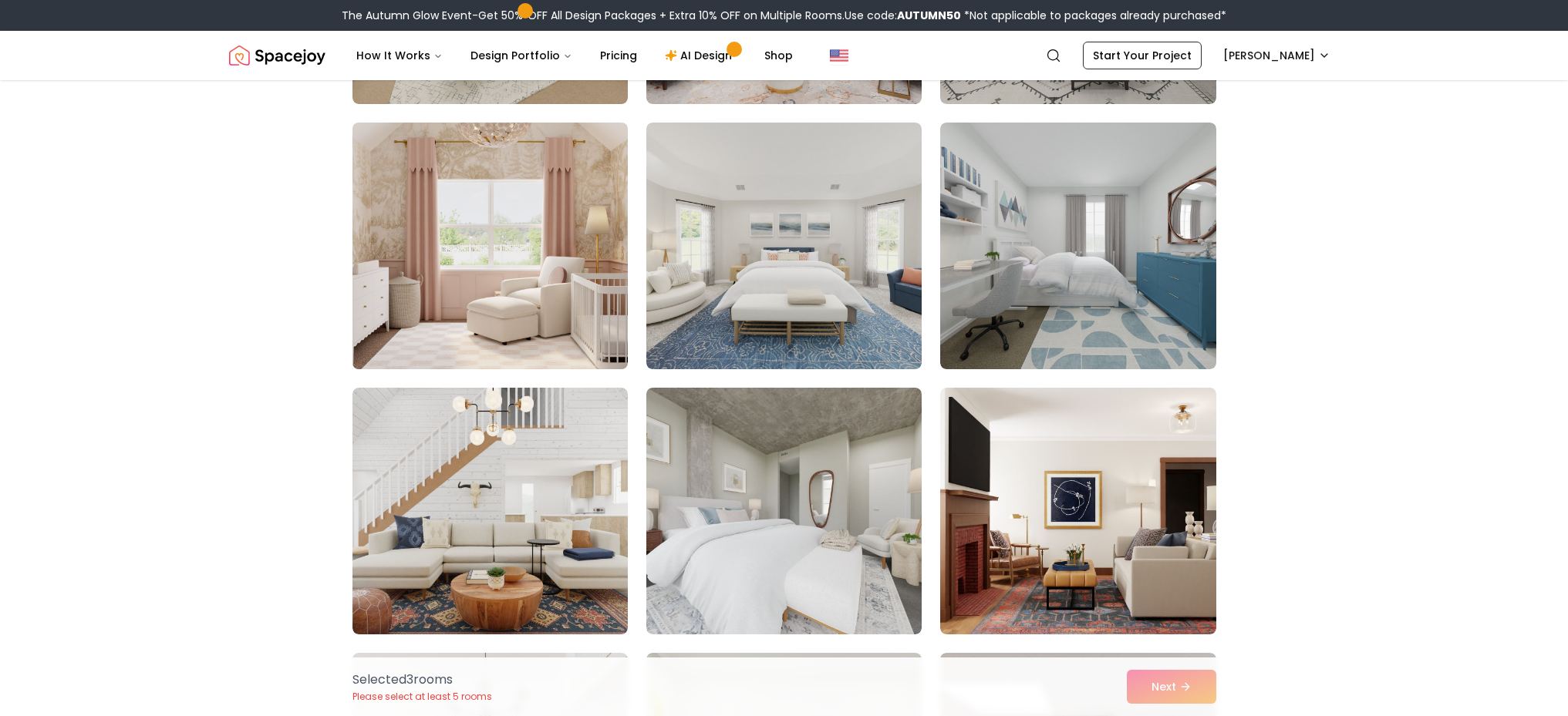
click at [577, 330] on img at bounding box center [490, 246] width 289 height 259
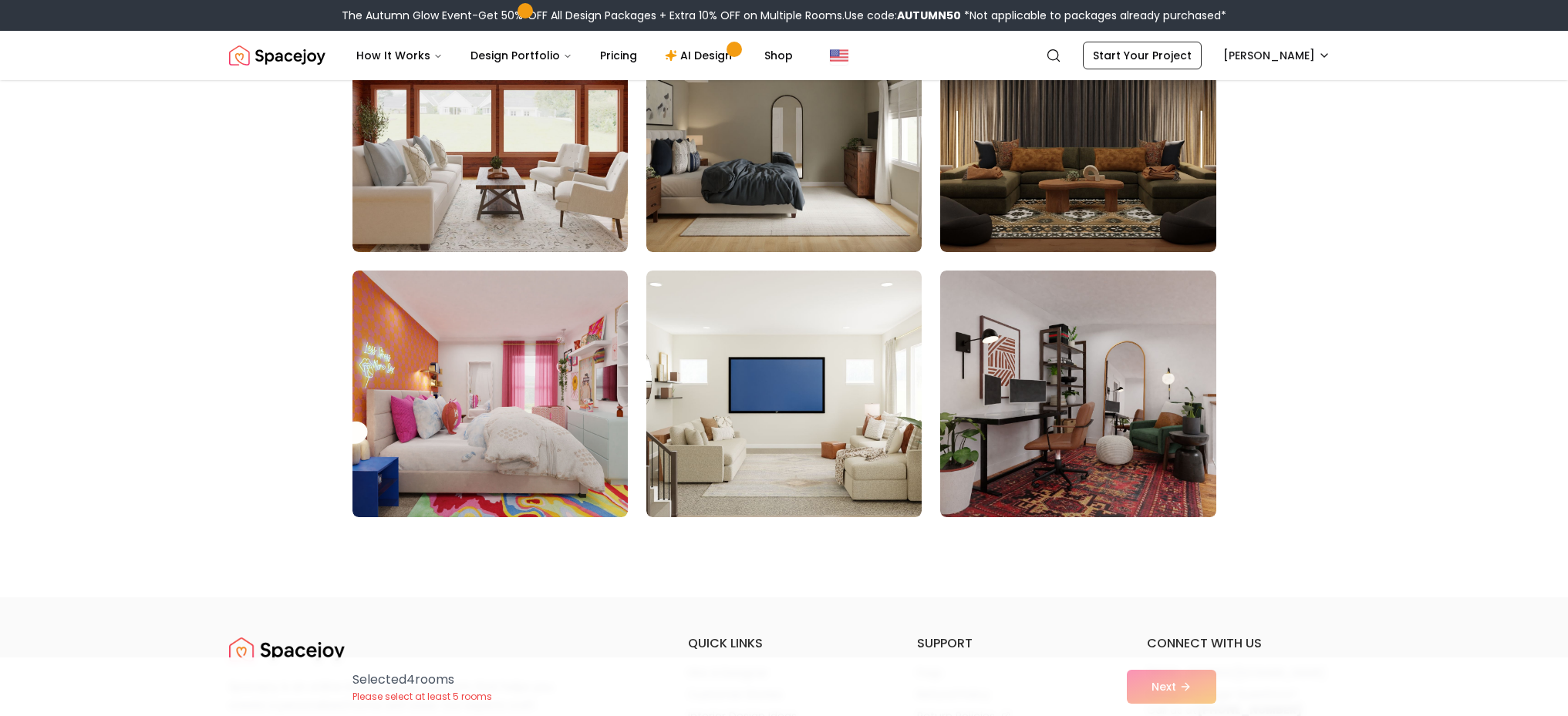
scroll to position [7783, 0]
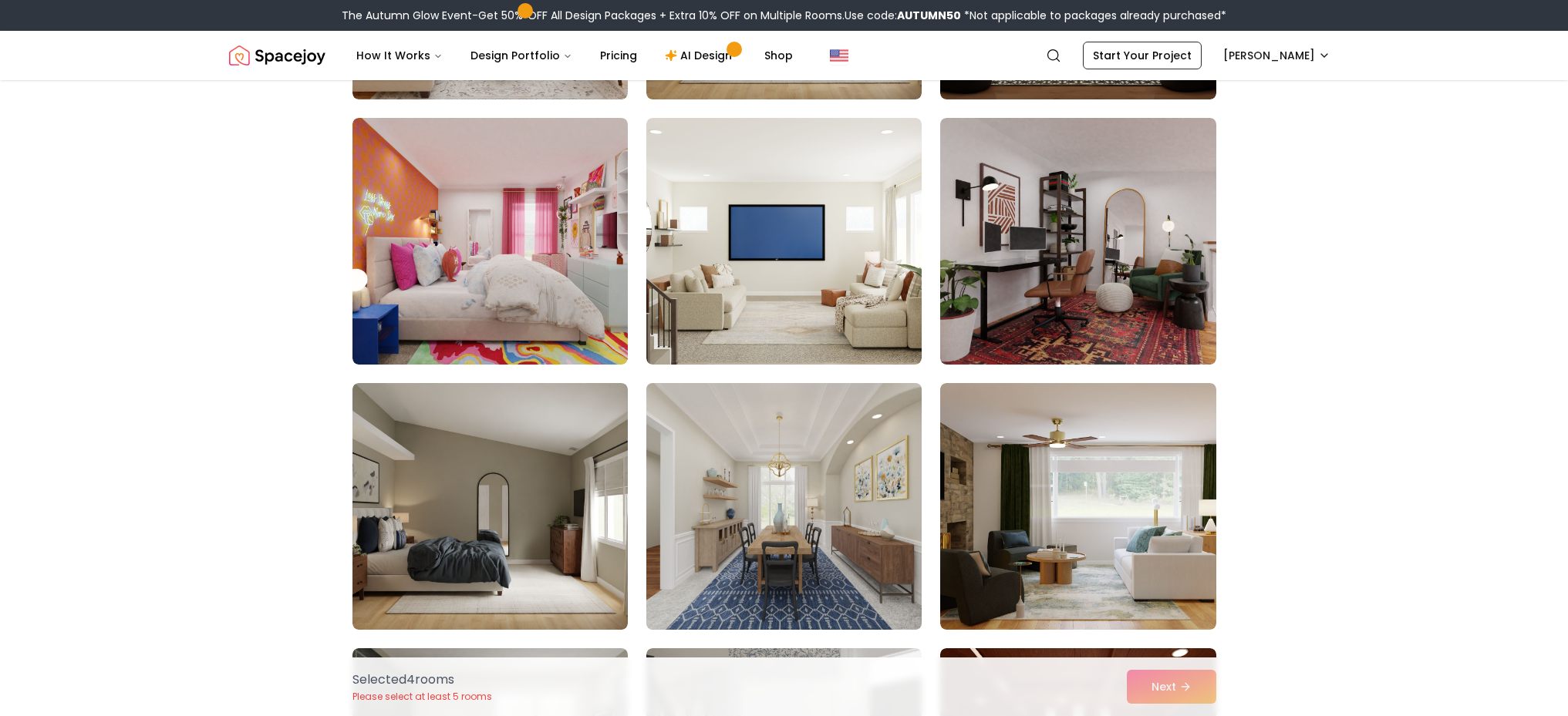
click at [805, 467] on img at bounding box center [784, 506] width 289 height 259
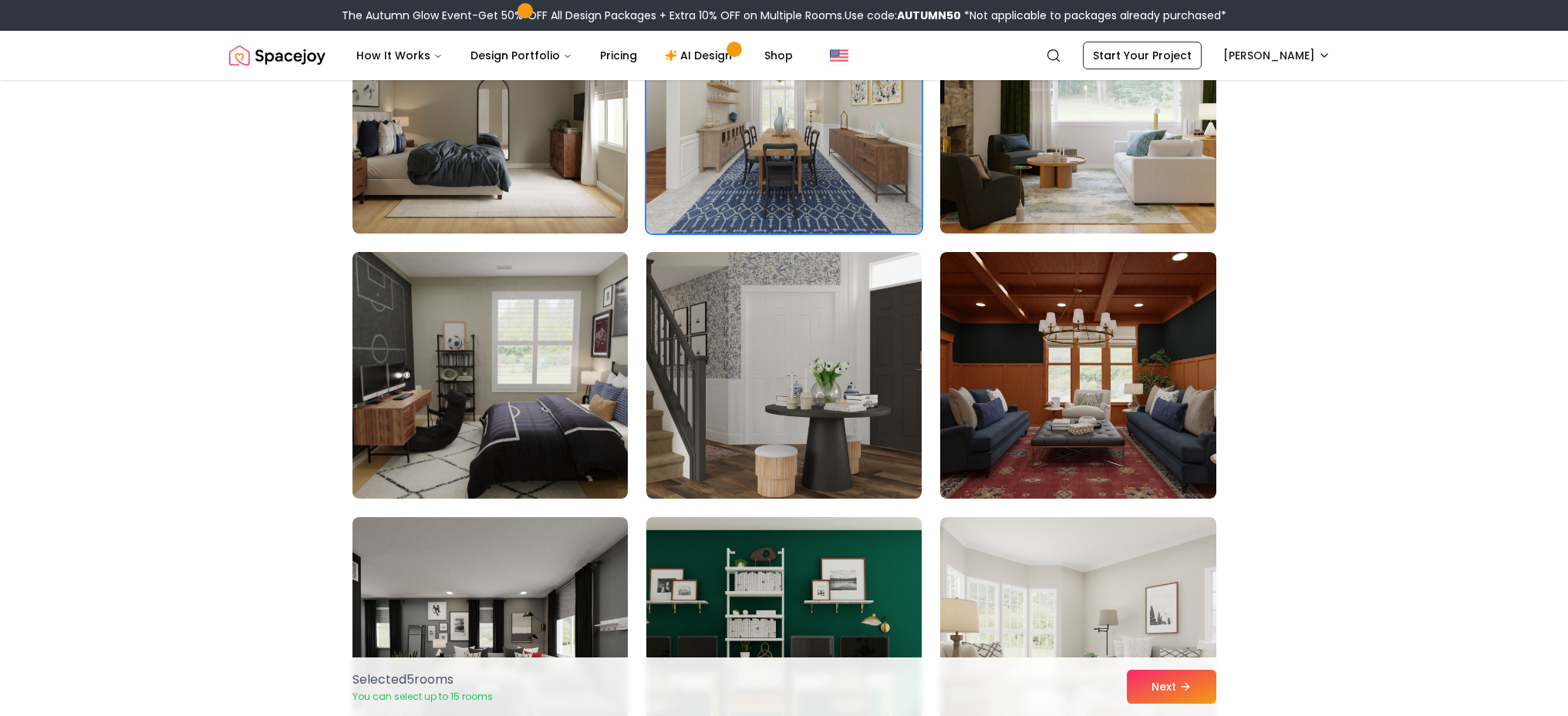
scroll to position [8600, 0]
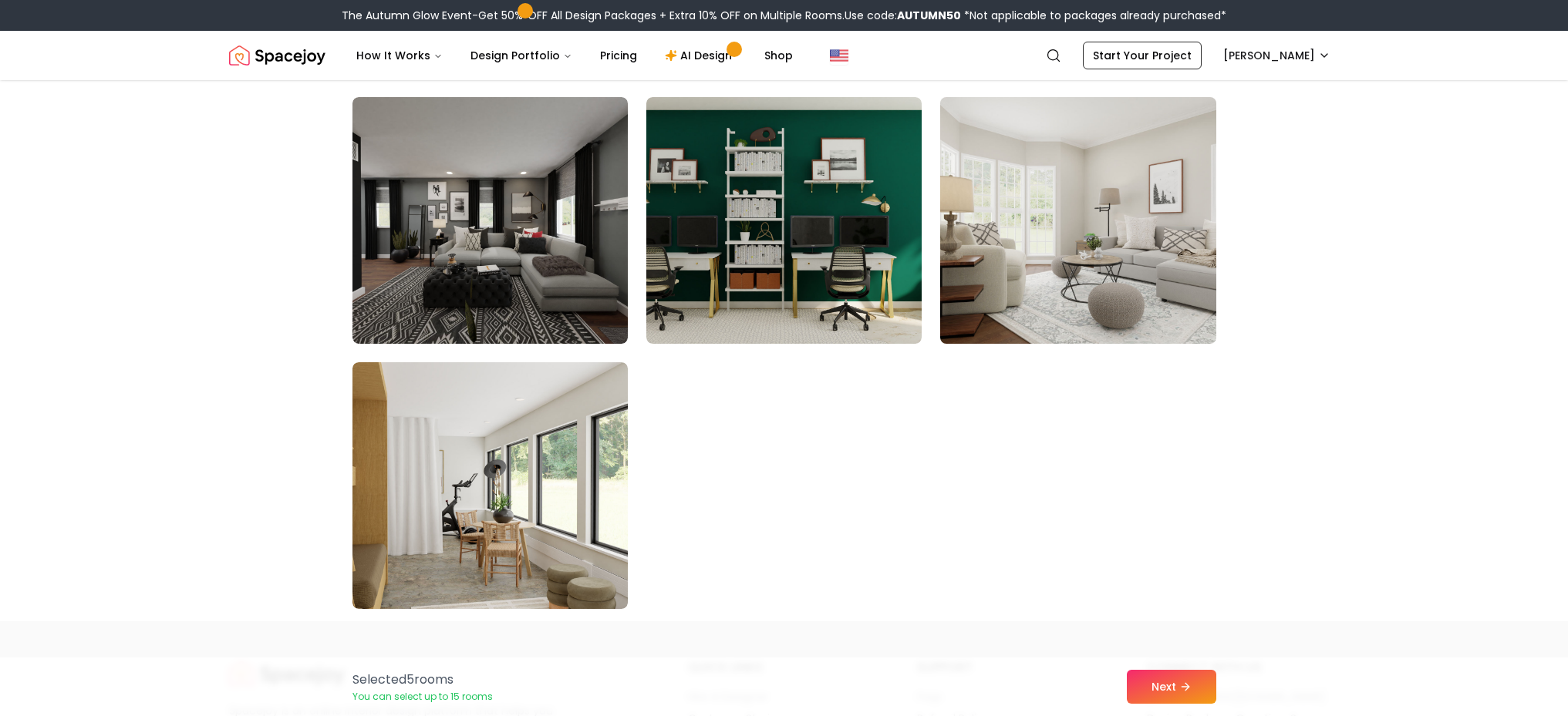
click at [1102, 283] on img at bounding box center [1077, 221] width 289 height 259
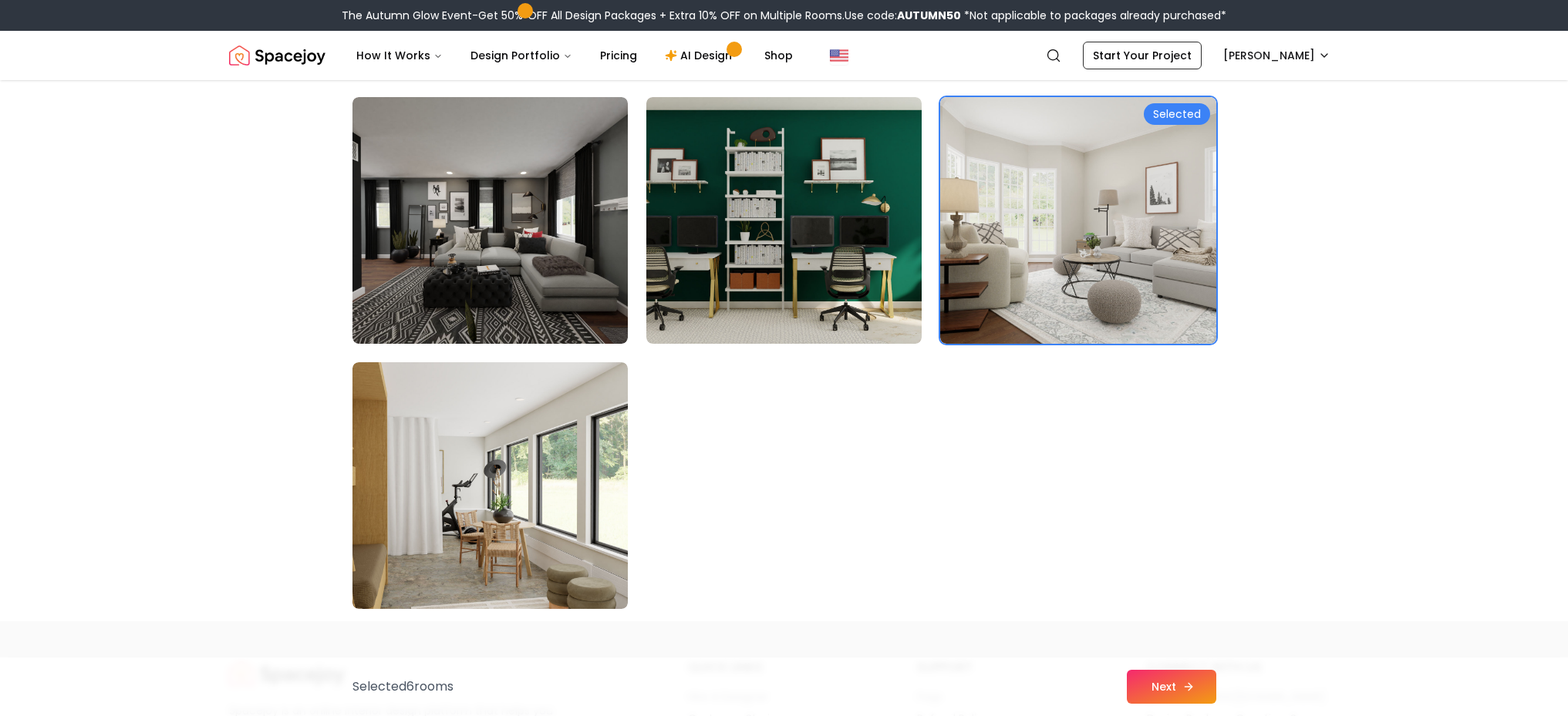
click at [1169, 688] on button "Next" at bounding box center [1171, 687] width 90 height 34
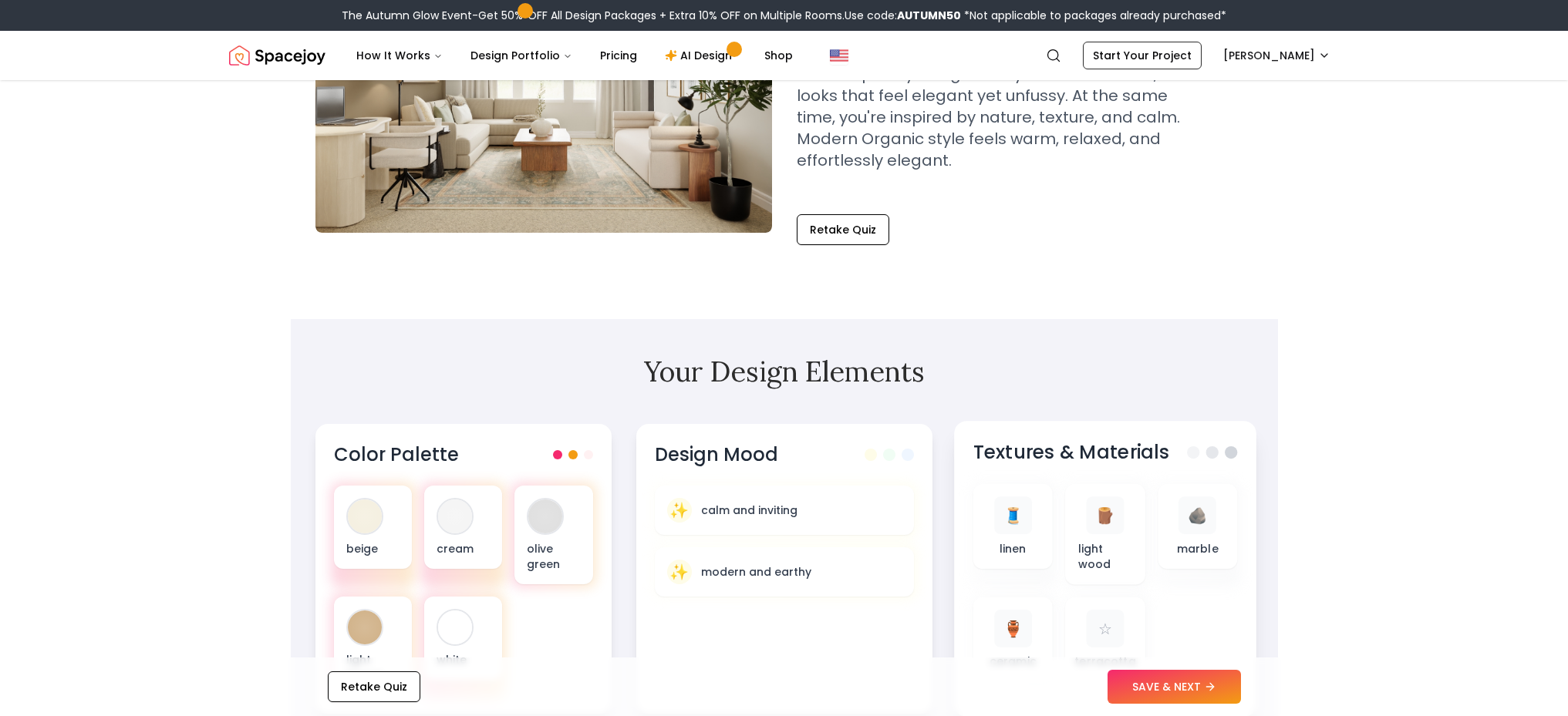
scroll to position [329, 0]
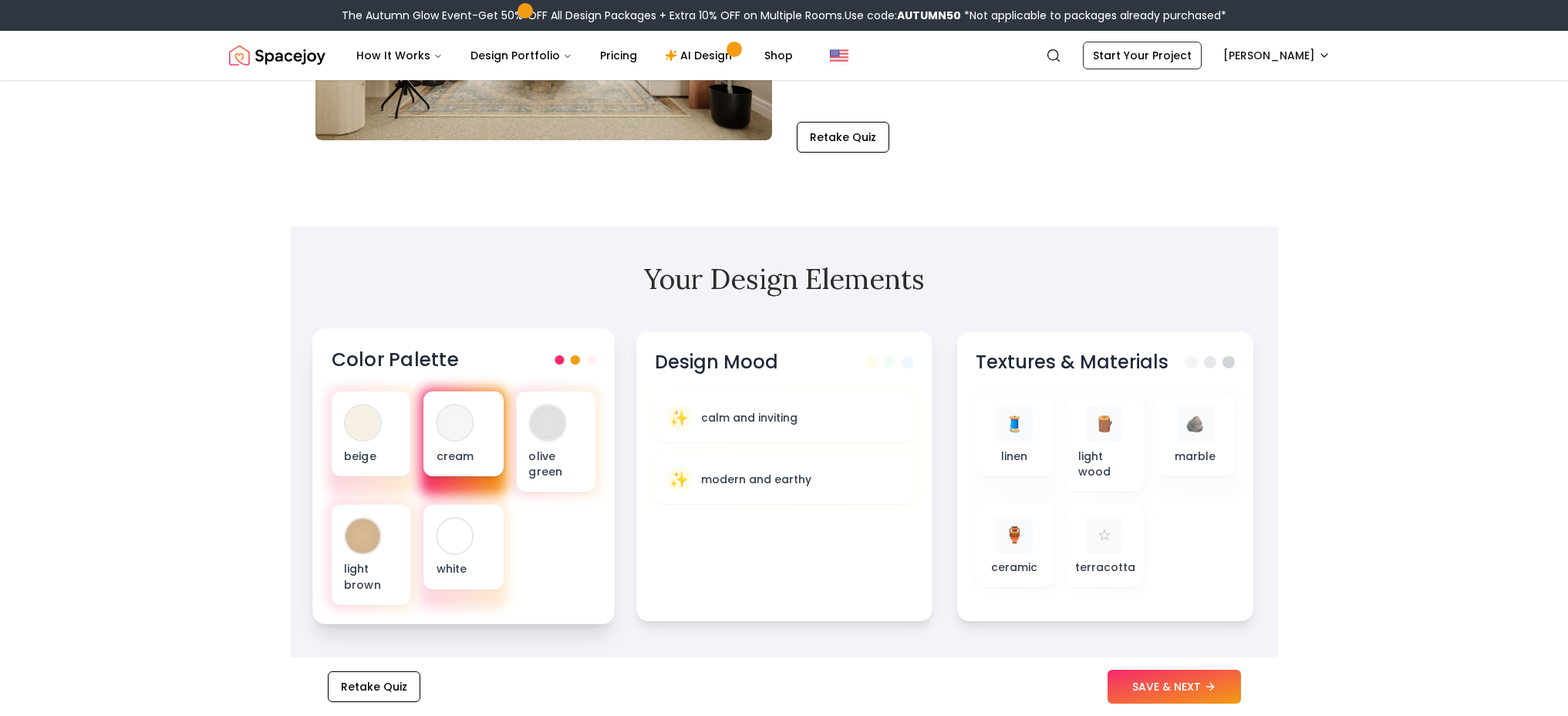
click at [445, 409] on div at bounding box center [455, 423] width 35 height 35
click at [467, 406] on div at bounding box center [455, 423] width 35 height 35
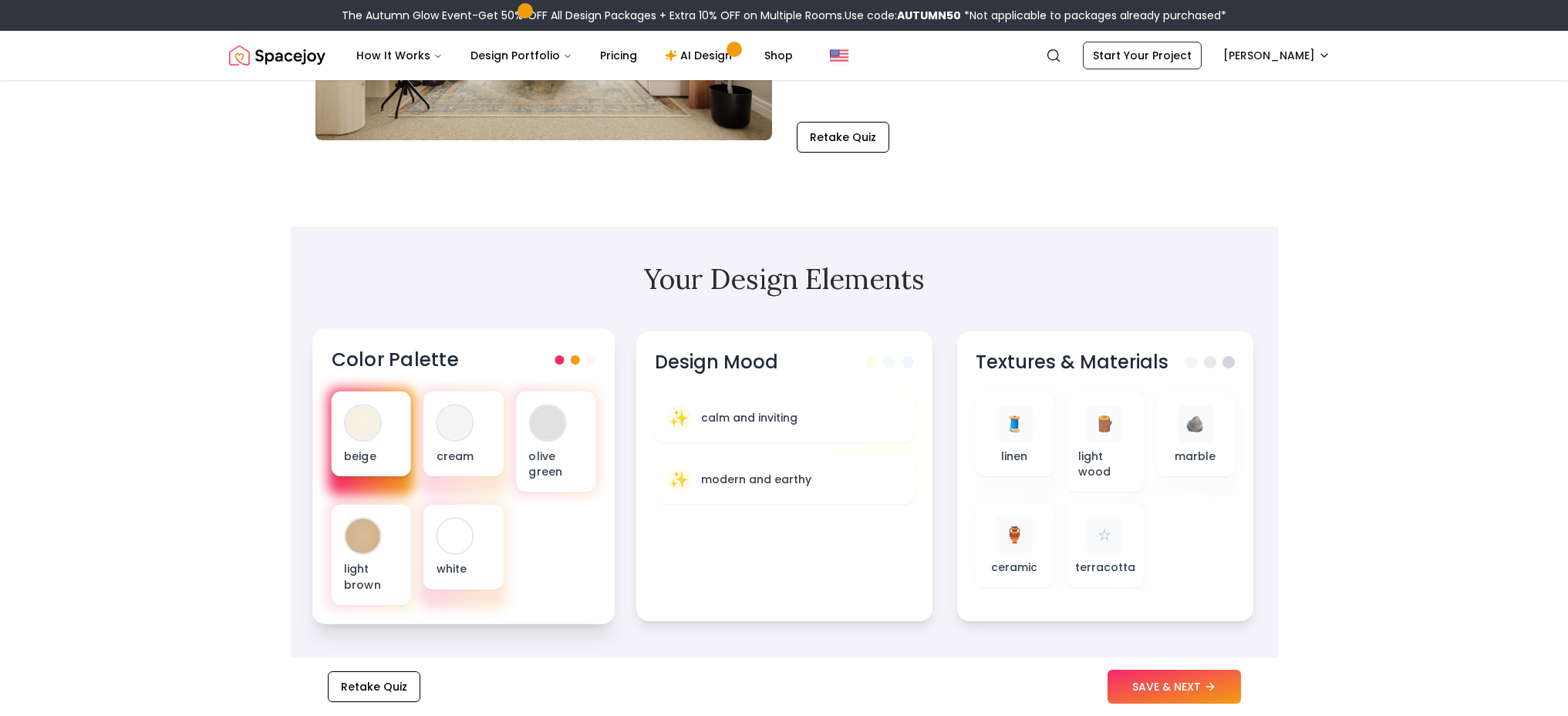
click at [356, 406] on div at bounding box center [363, 423] width 35 height 35
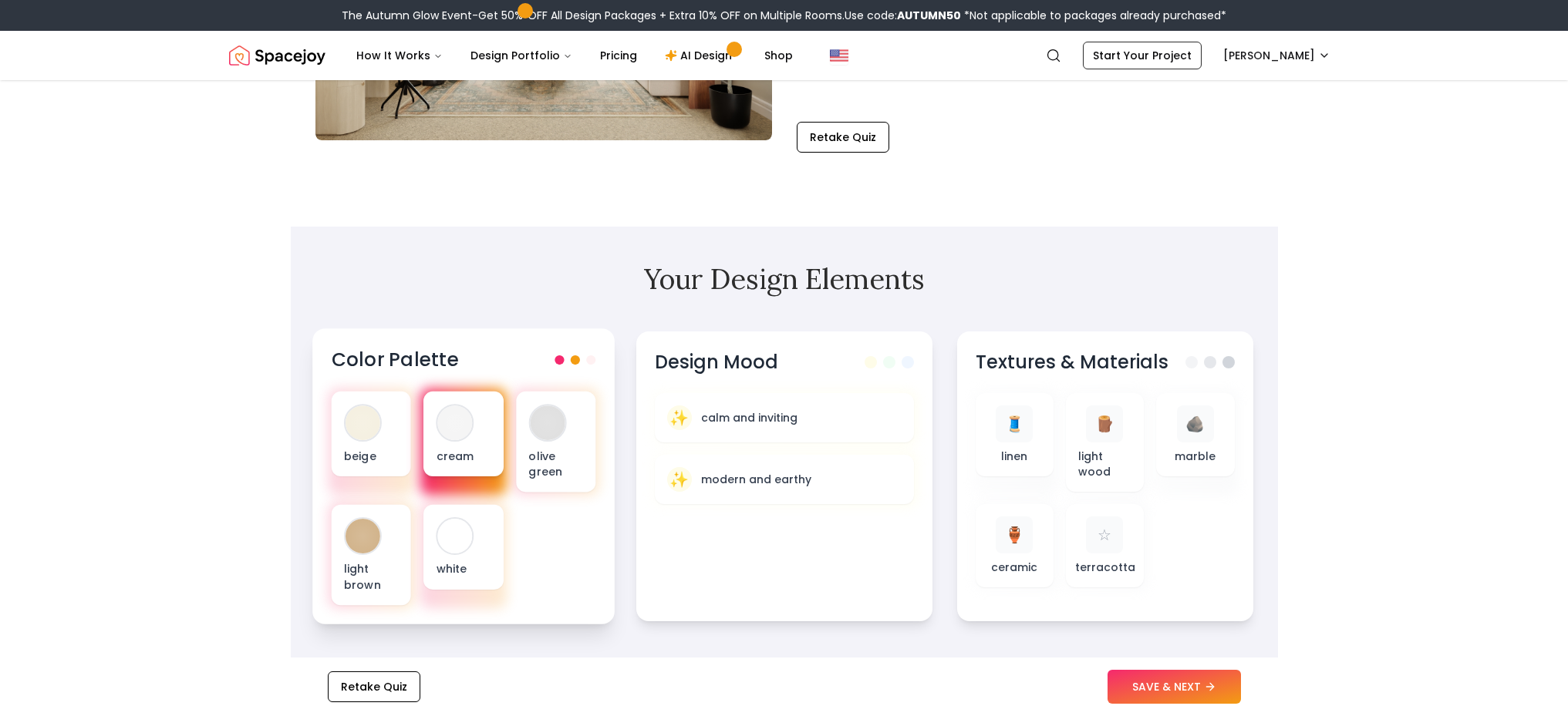
click at [462, 406] on div at bounding box center [455, 423] width 35 height 35
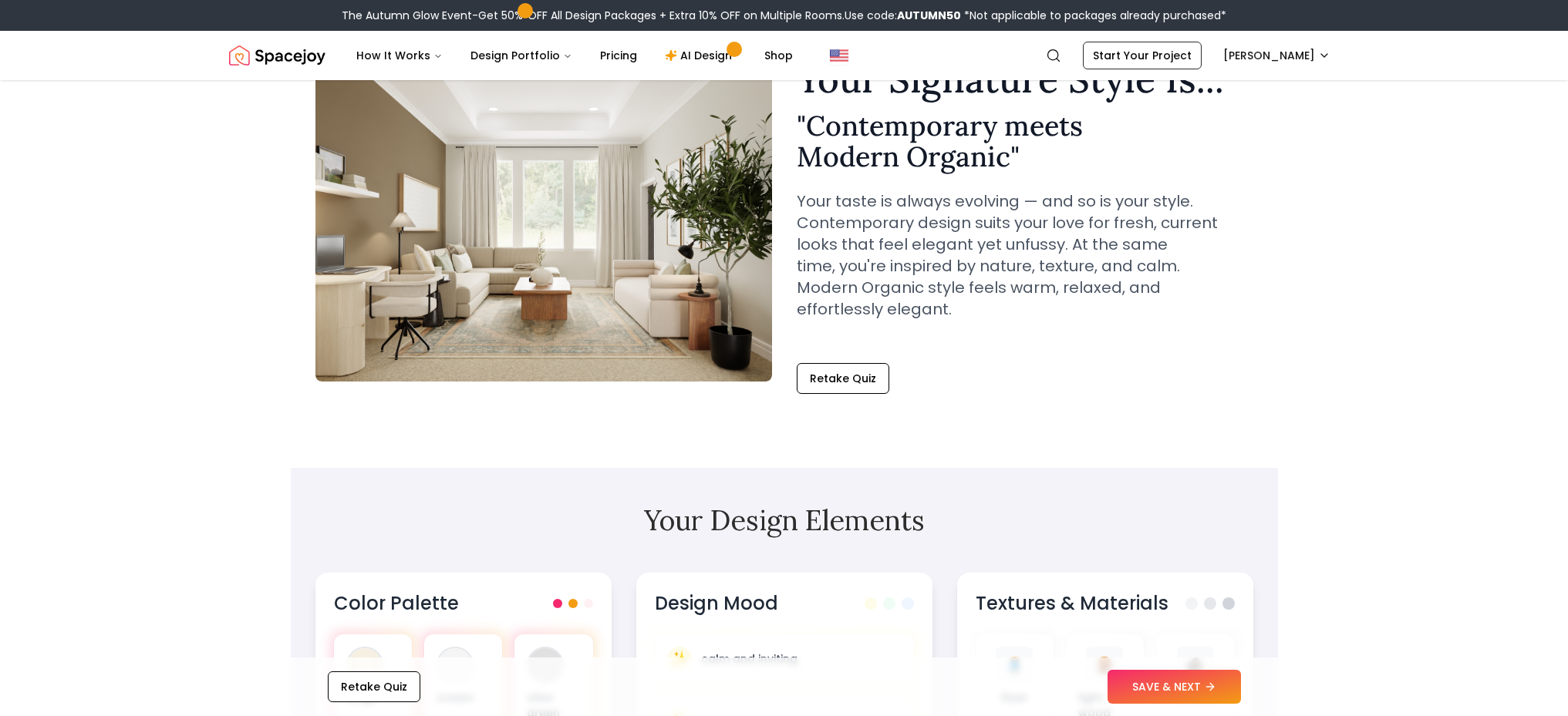
scroll to position [0, 0]
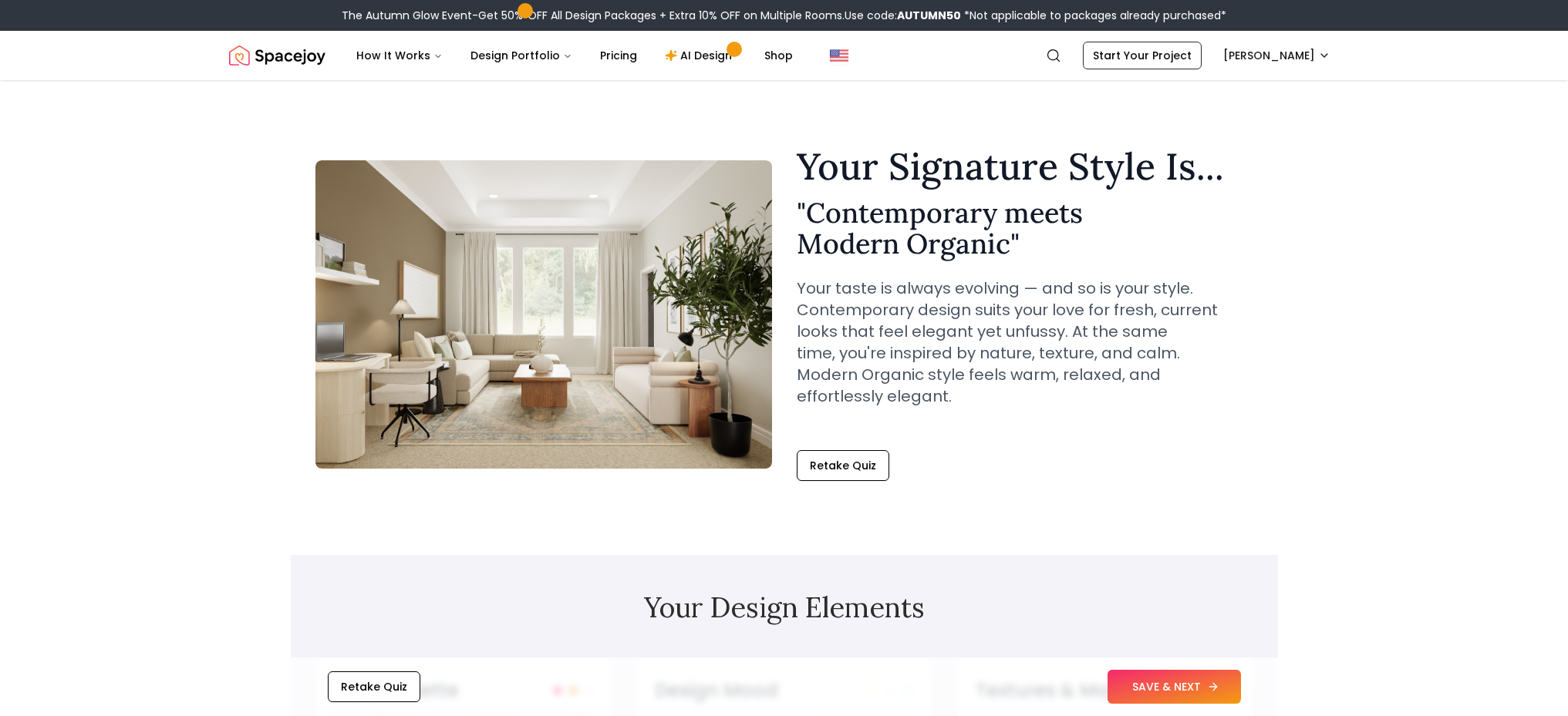
click at [1186, 691] on button "SAVE & NEXT" at bounding box center [1174, 687] width 133 height 34
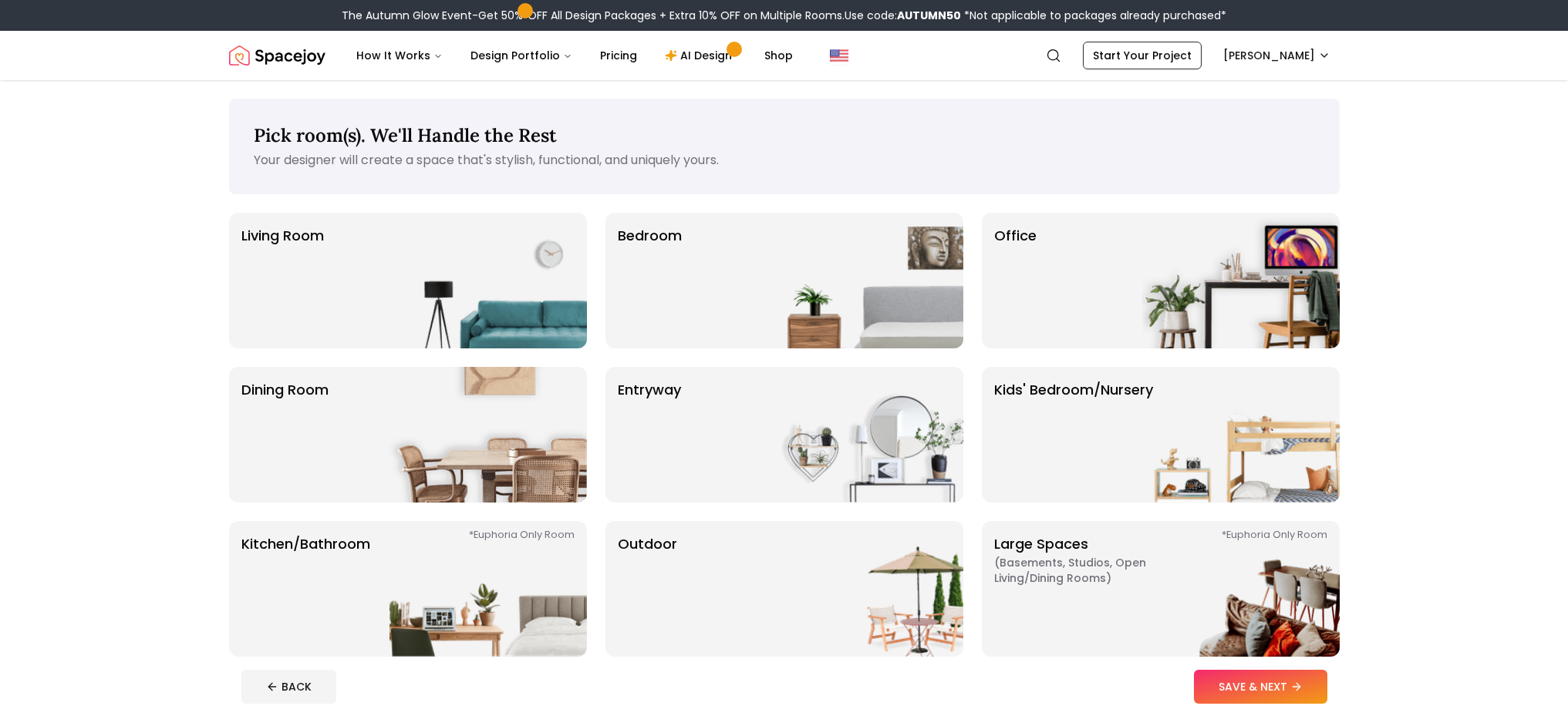
click at [886, 130] on p "Pick room(s). We'll Handle the Rest" at bounding box center [784, 135] width 1061 height 25
click at [396, 572] on img at bounding box center [488, 589] width 198 height 136
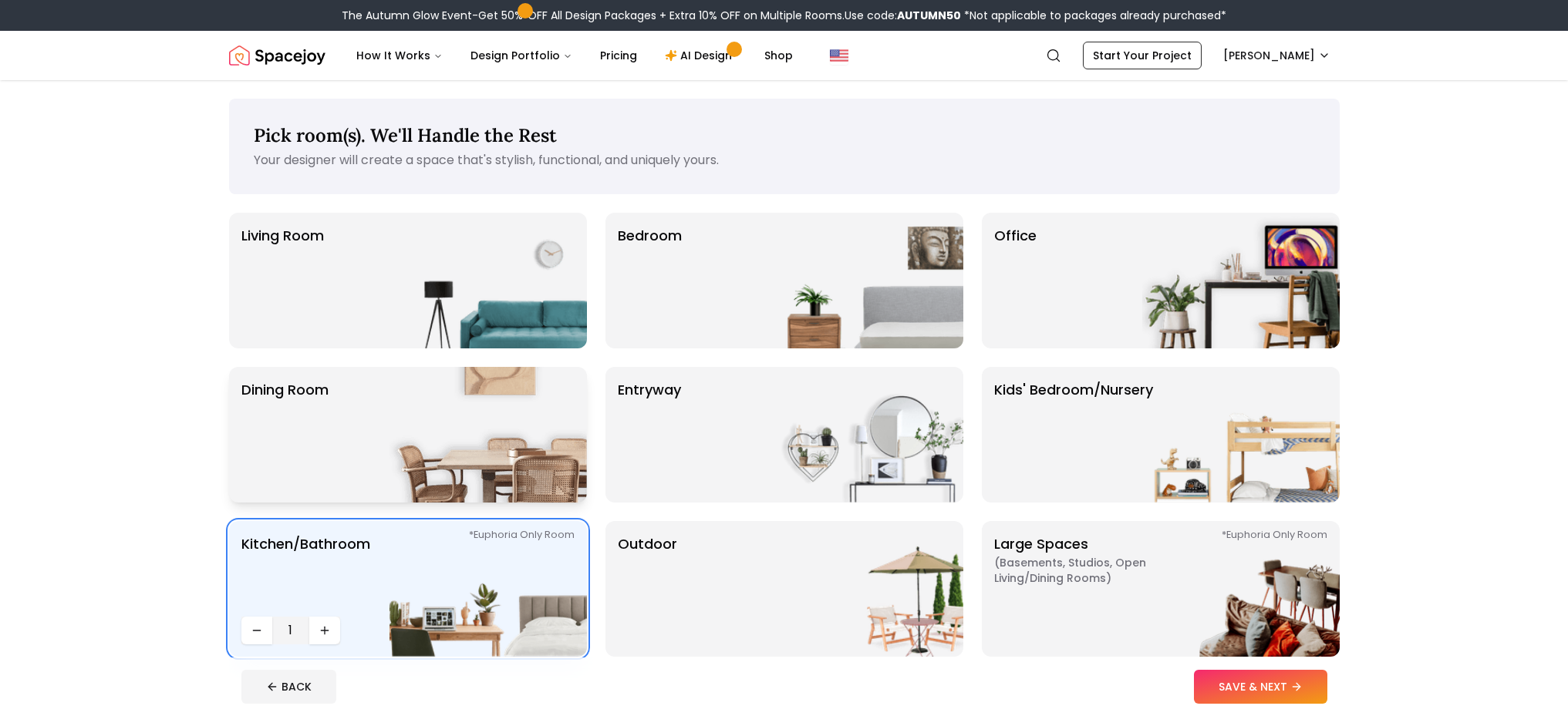
click at [407, 426] on img at bounding box center [488, 434] width 198 height 136
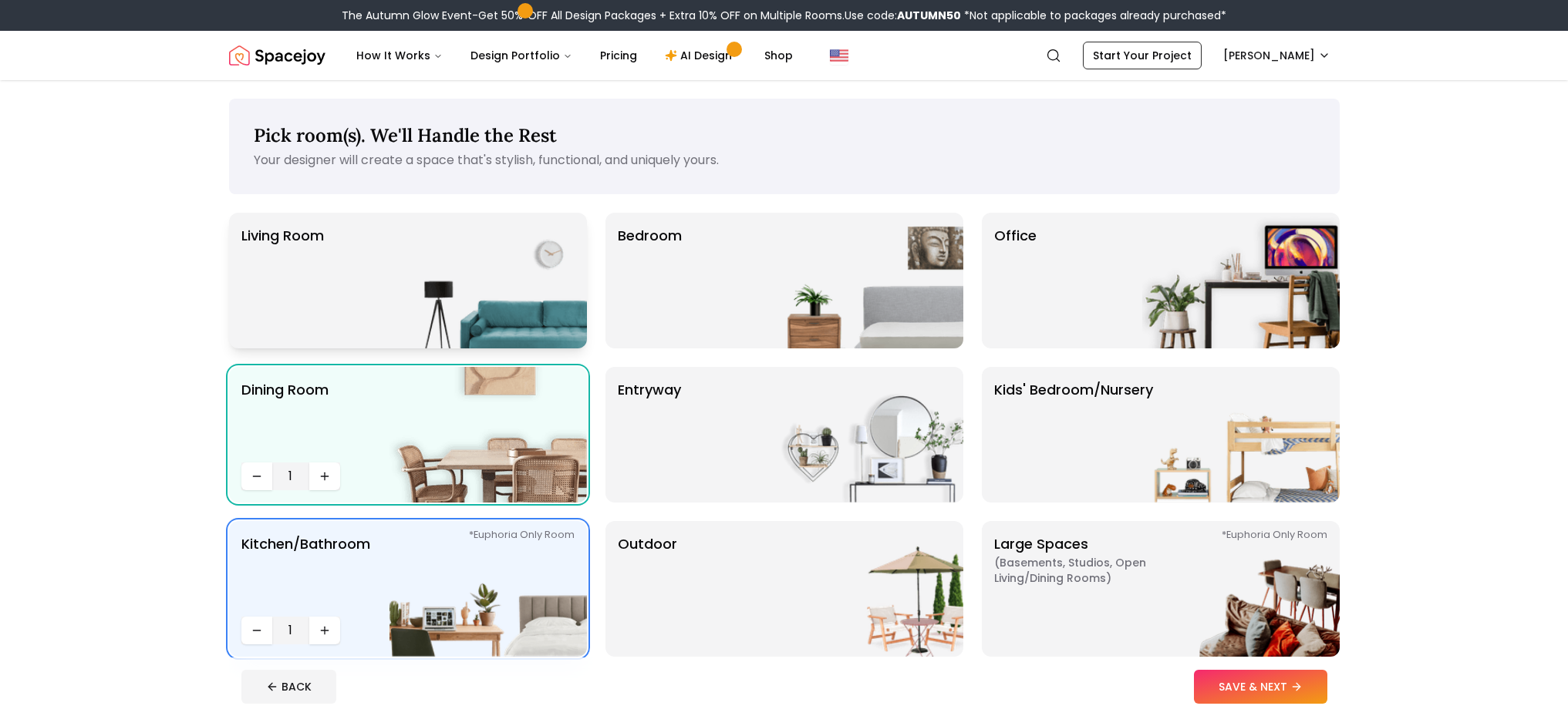
click at [468, 246] on img at bounding box center [488, 280] width 198 height 136
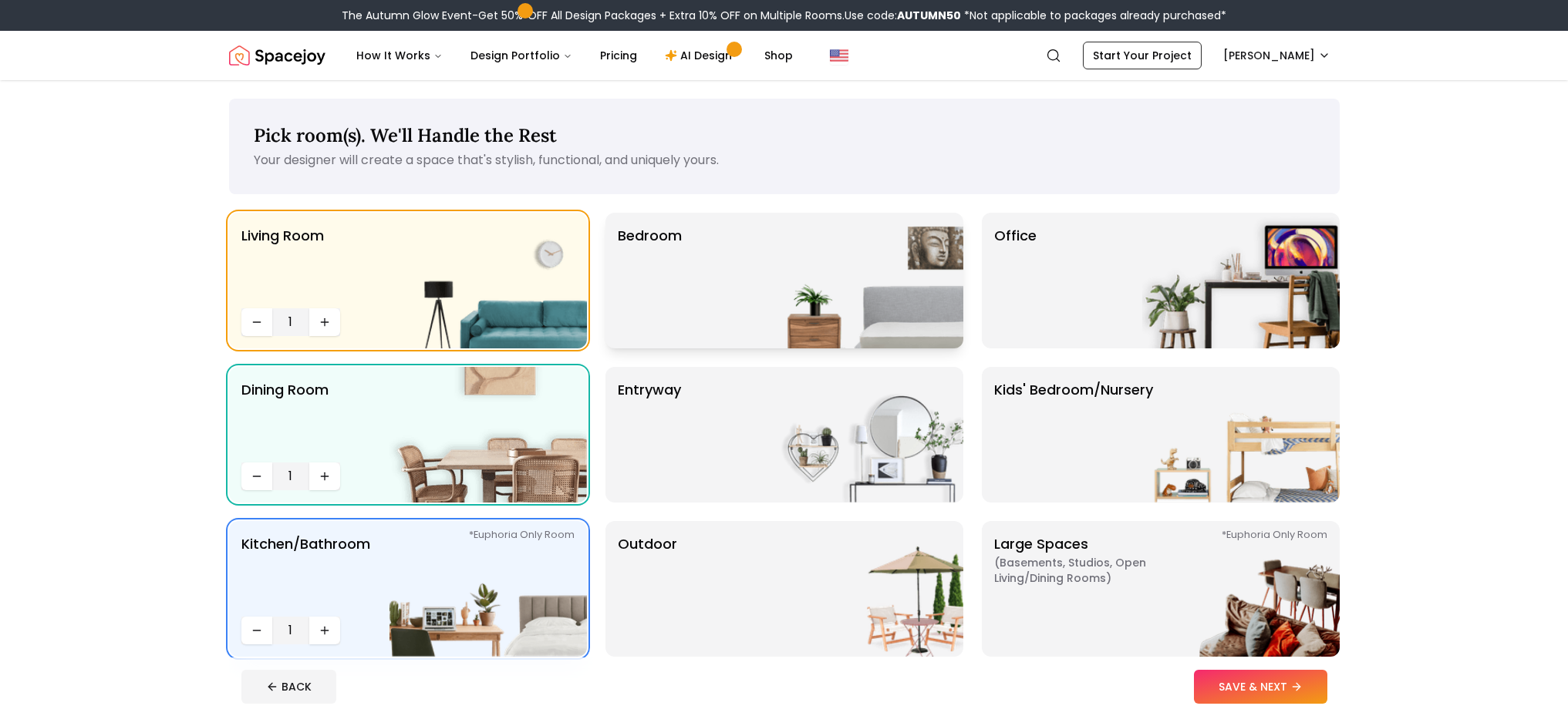
click at [769, 287] on img at bounding box center [864, 280] width 198 height 136
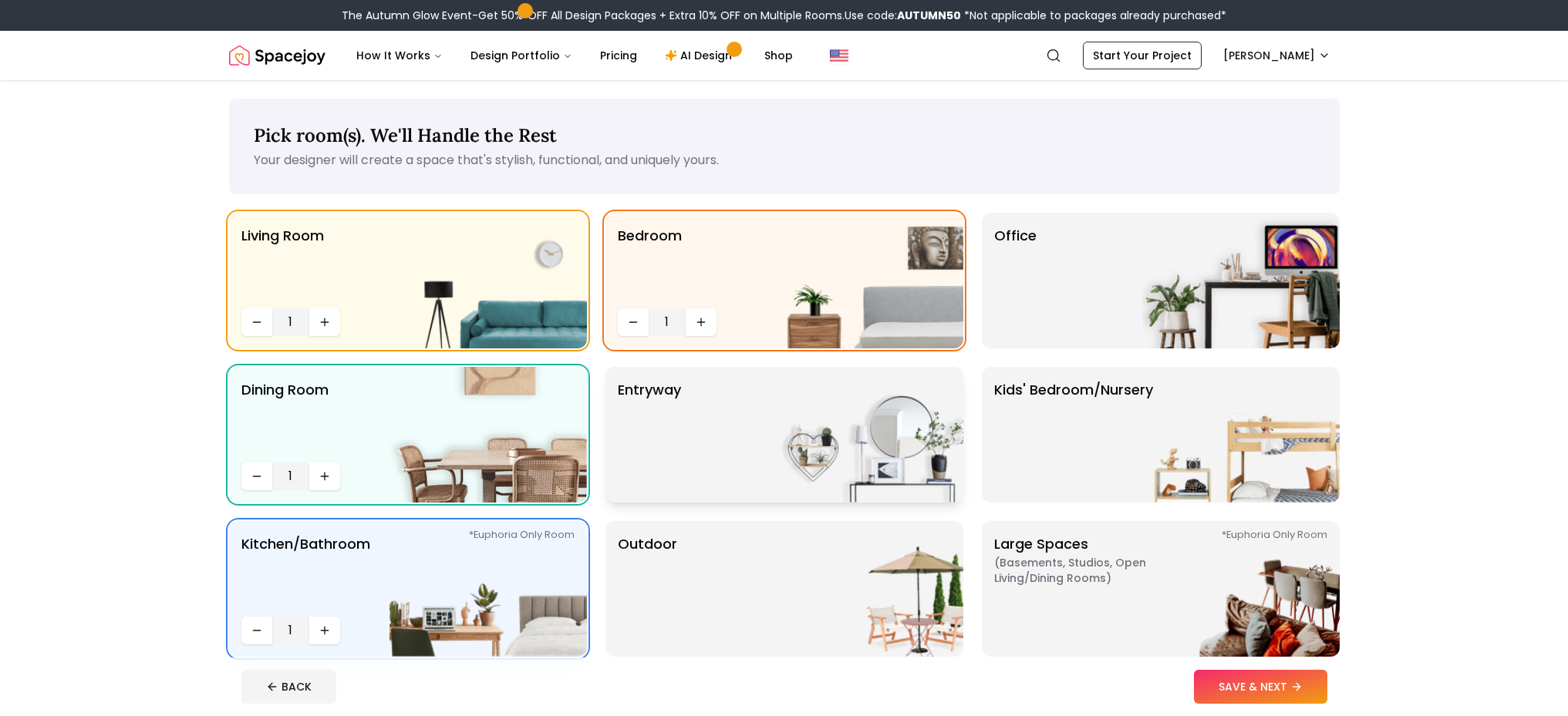
click at [833, 455] on img at bounding box center [864, 434] width 198 height 136
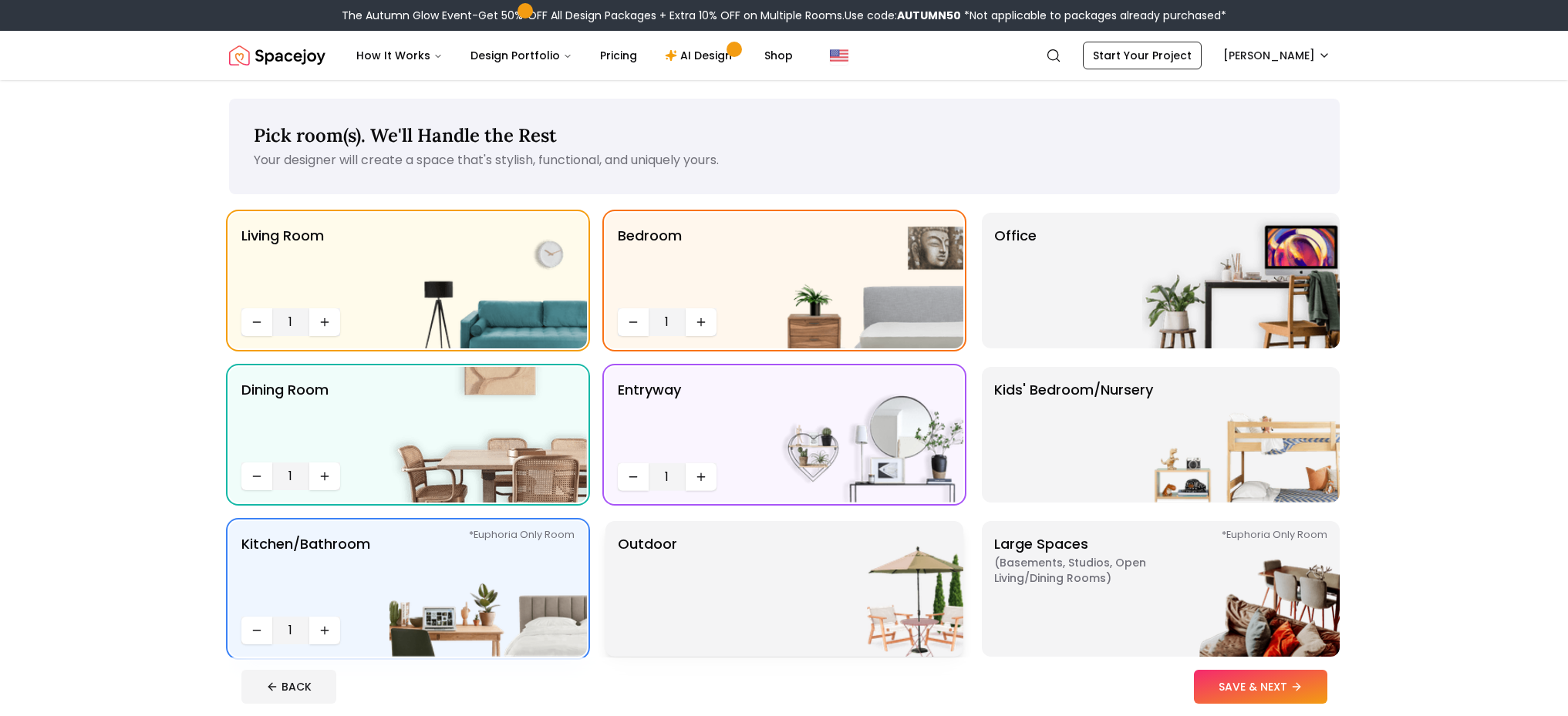
click at [826, 592] on img at bounding box center [864, 589] width 198 height 136
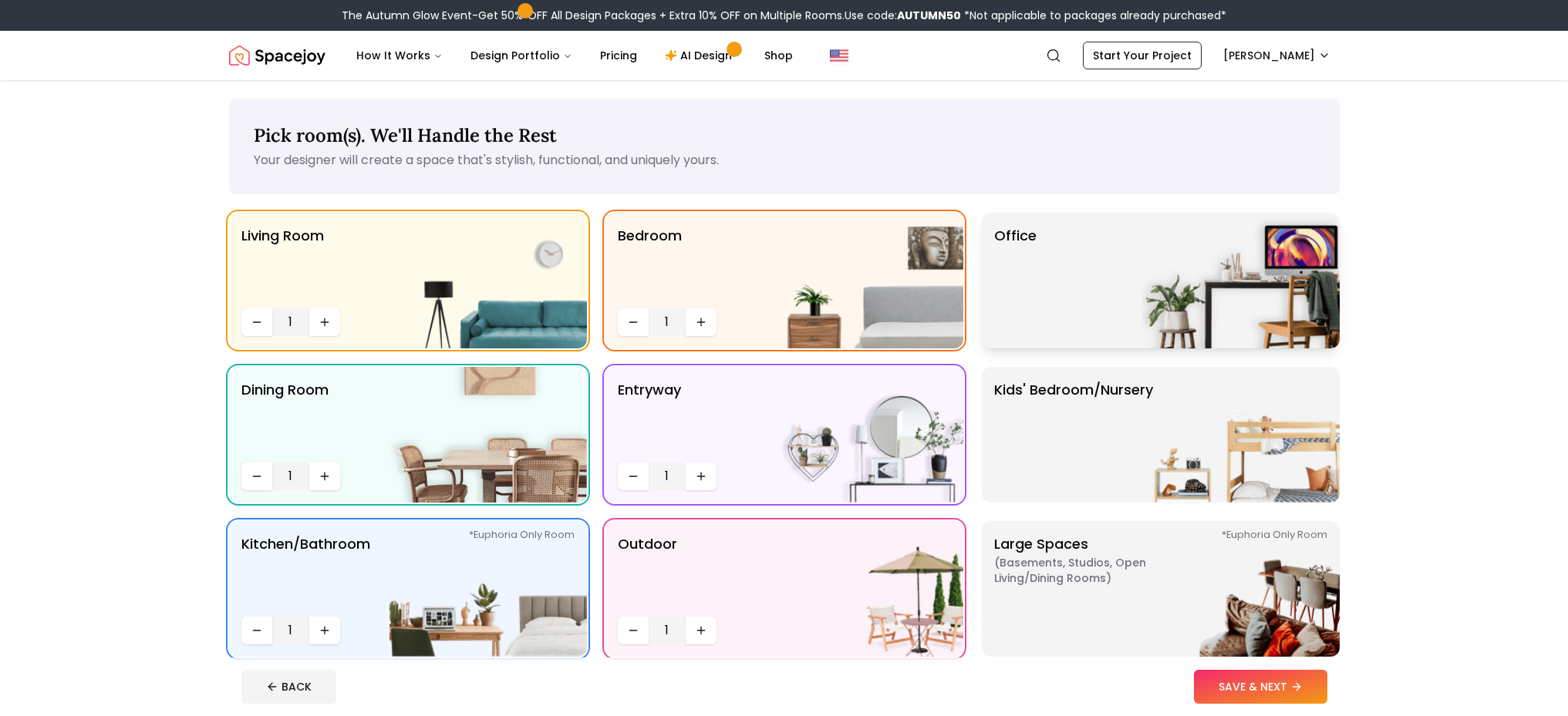
click at [1059, 245] on div "Office" at bounding box center [1160, 280] width 358 height 136
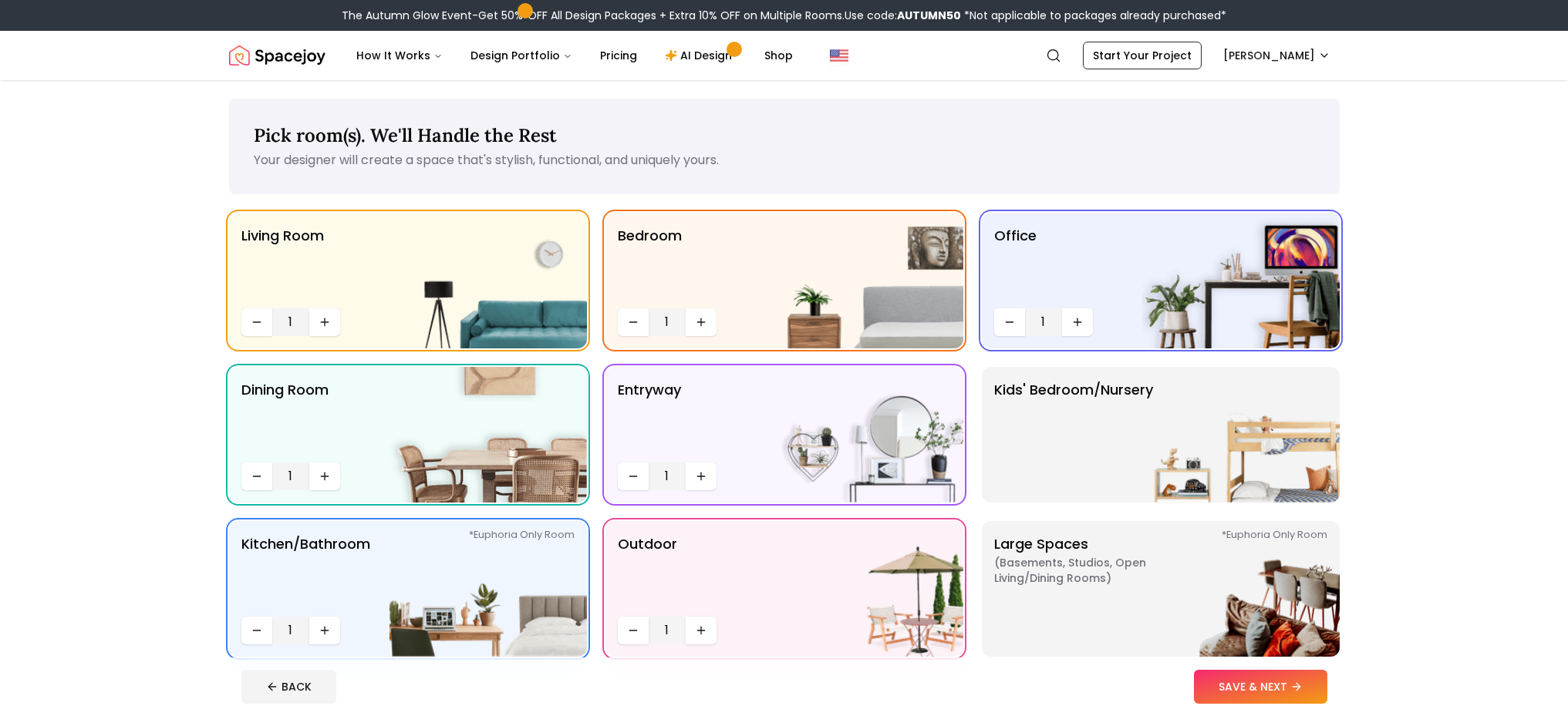
click at [850, 513] on div "Living Room 1 Bedroom 1 Office 1 Dining Room 1 entryway 1 Kids' Bedroom/Nursery…" at bounding box center [784, 434] width 1111 height 444
click at [638, 636] on icon "Decrease quantity" at bounding box center [634, 631] width 13 height 13
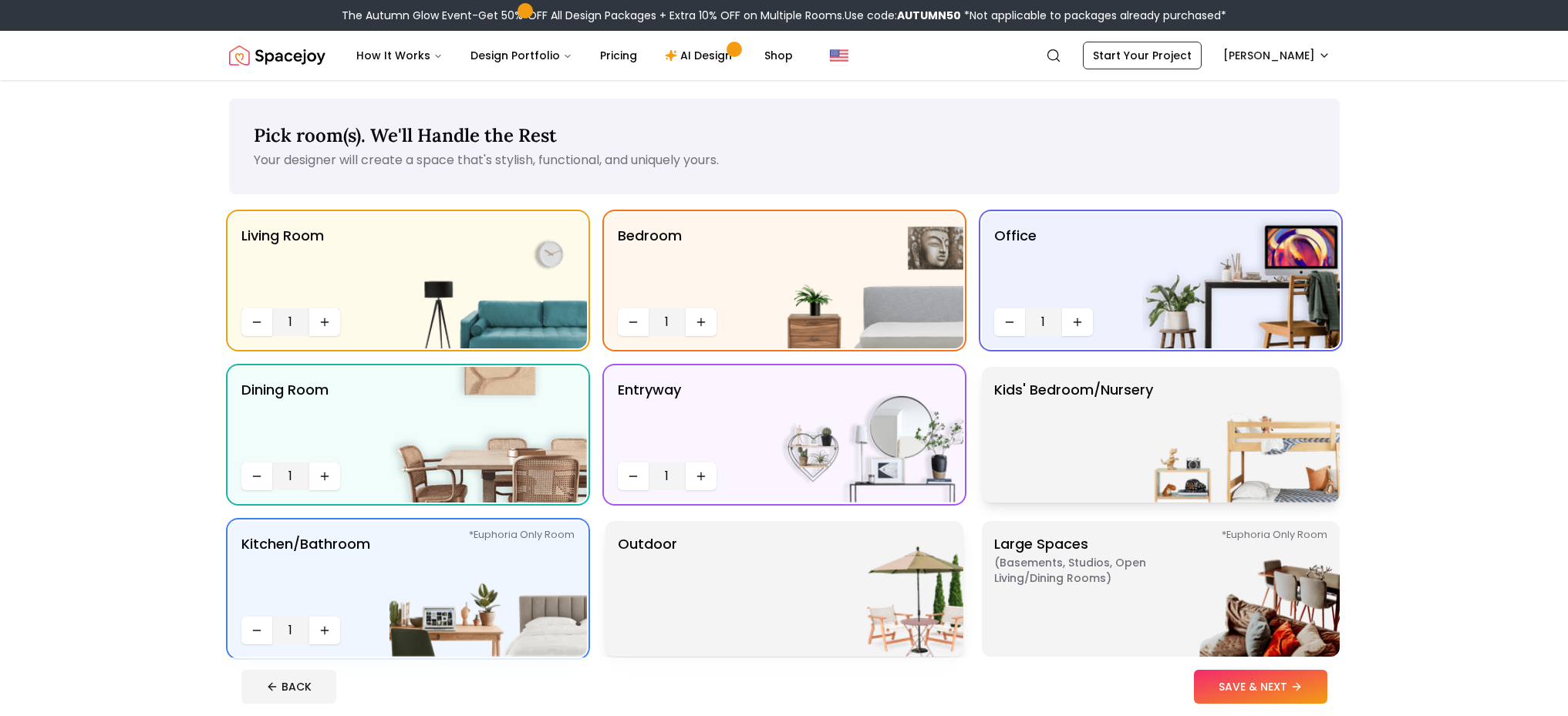
click at [1085, 440] on p "Kids' Bedroom/Nursery" at bounding box center [1073, 435] width 159 height 111
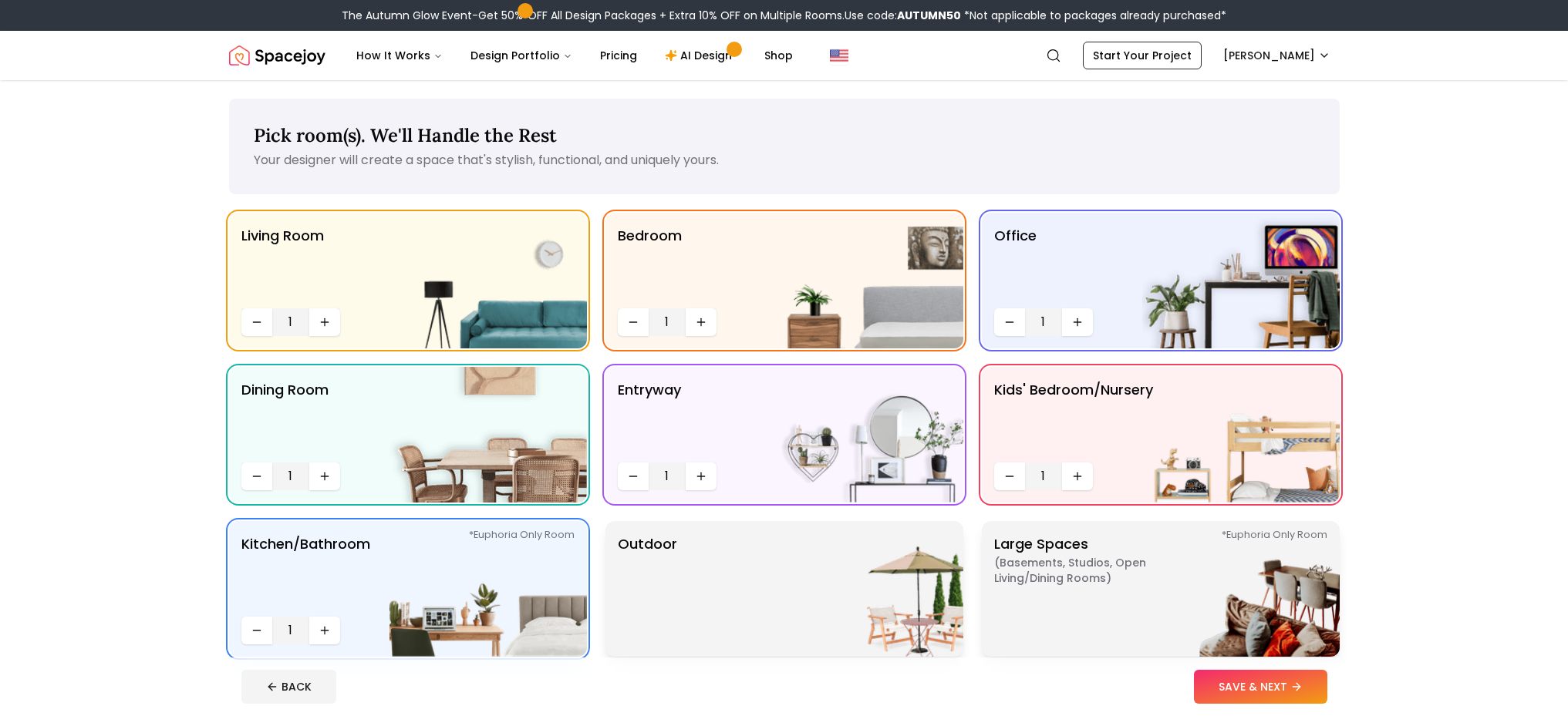
drag, startPoint x: 1086, startPoint y: 586, endPoint x: 1086, endPoint y: 568, distance: 18.0
click at [1086, 587] on p "Large Spaces ( Basements, Studios, Open living/dining rooms ) *Euphoria Only Ro…" at bounding box center [1090, 589] width 193 height 111
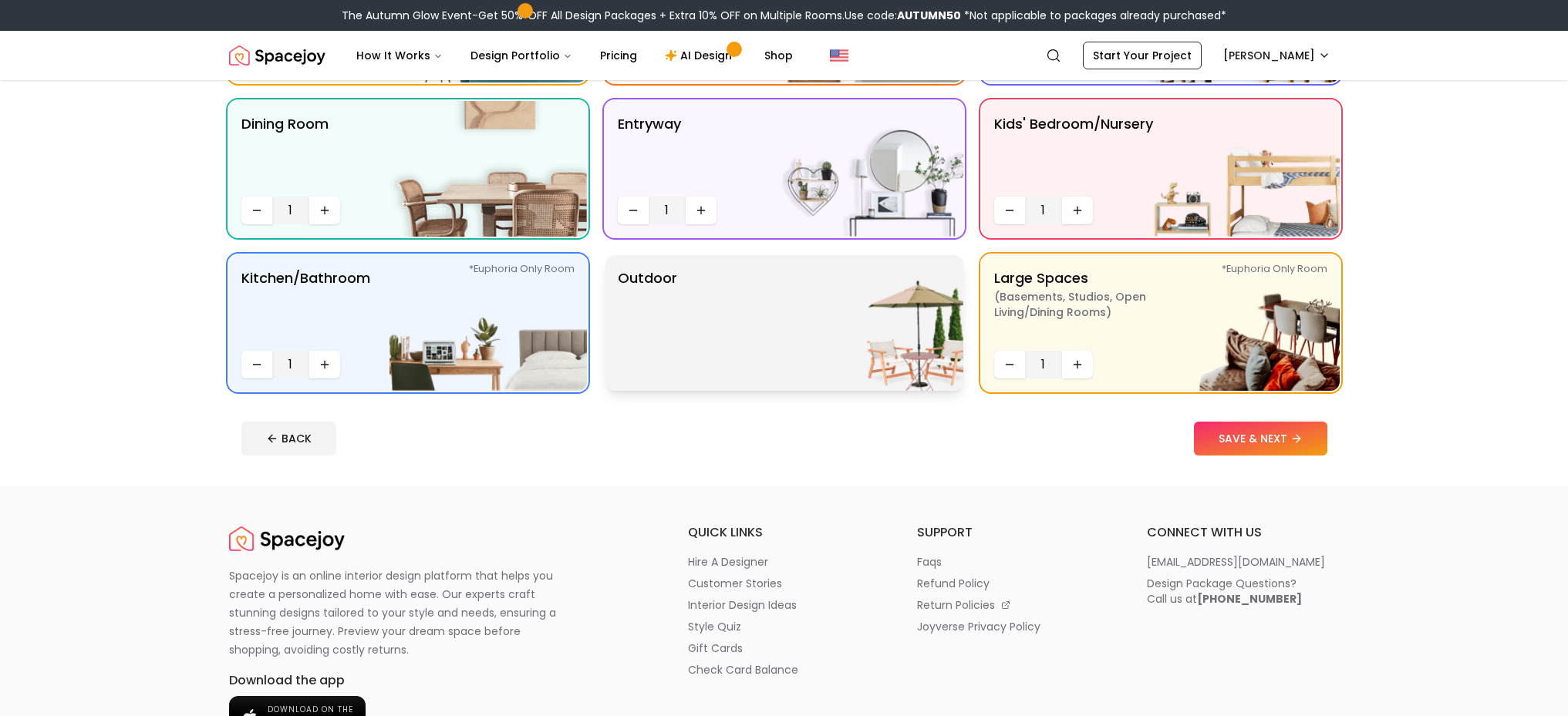
scroll to position [331, 0]
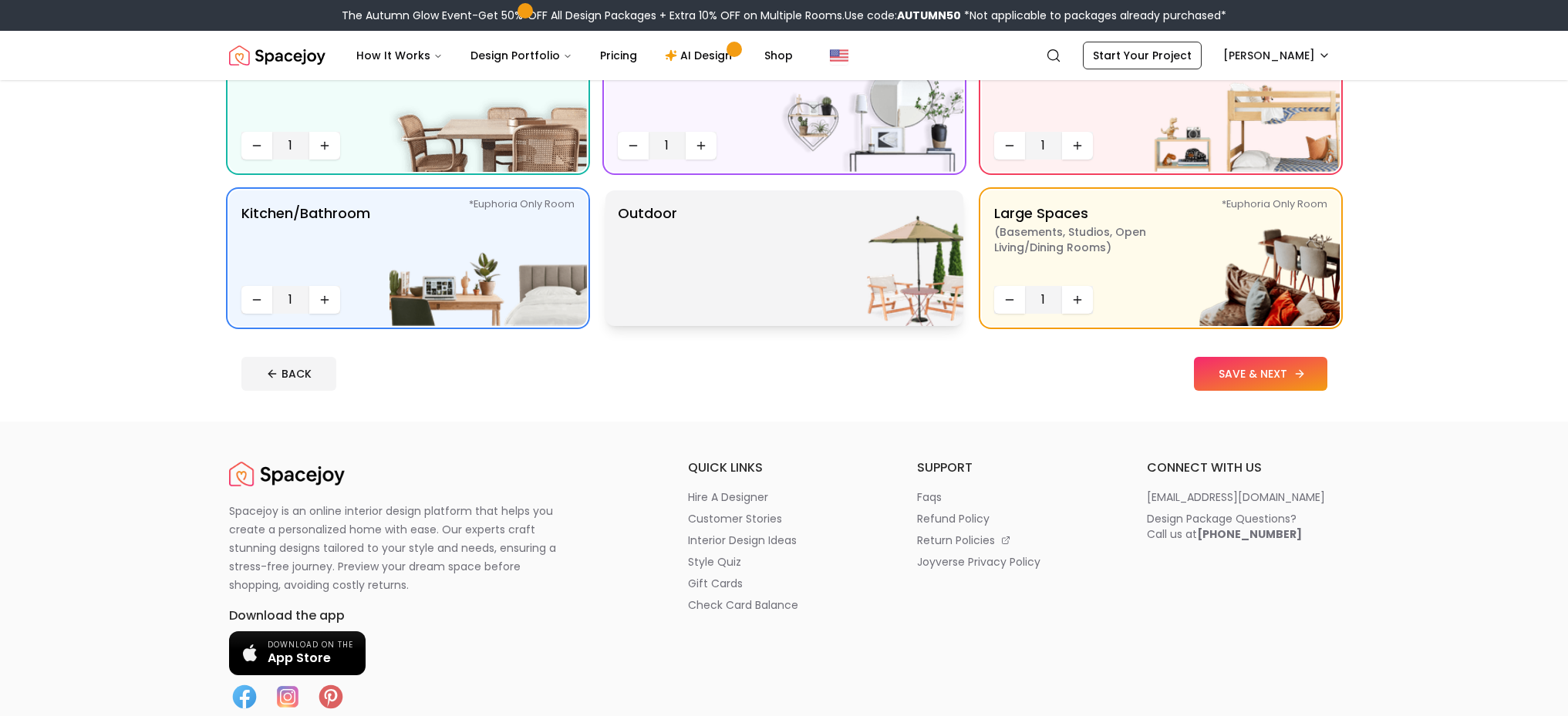
click at [1263, 368] on button "SAVE & NEXT" at bounding box center [1261, 374] width 133 height 34
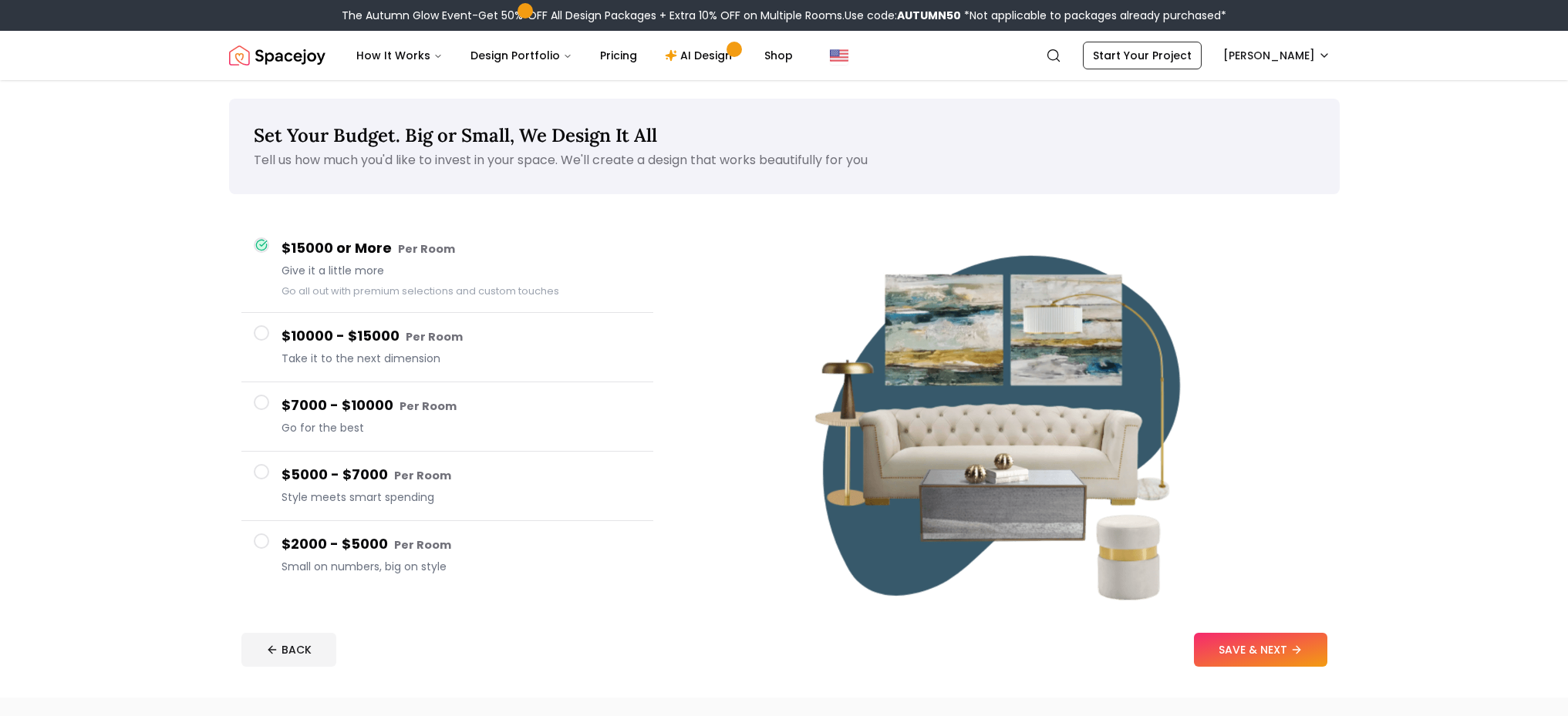
click at [1262, 658] on button "SAVE & NEXT" at bounding box center [1261, 649] width 133 height 34
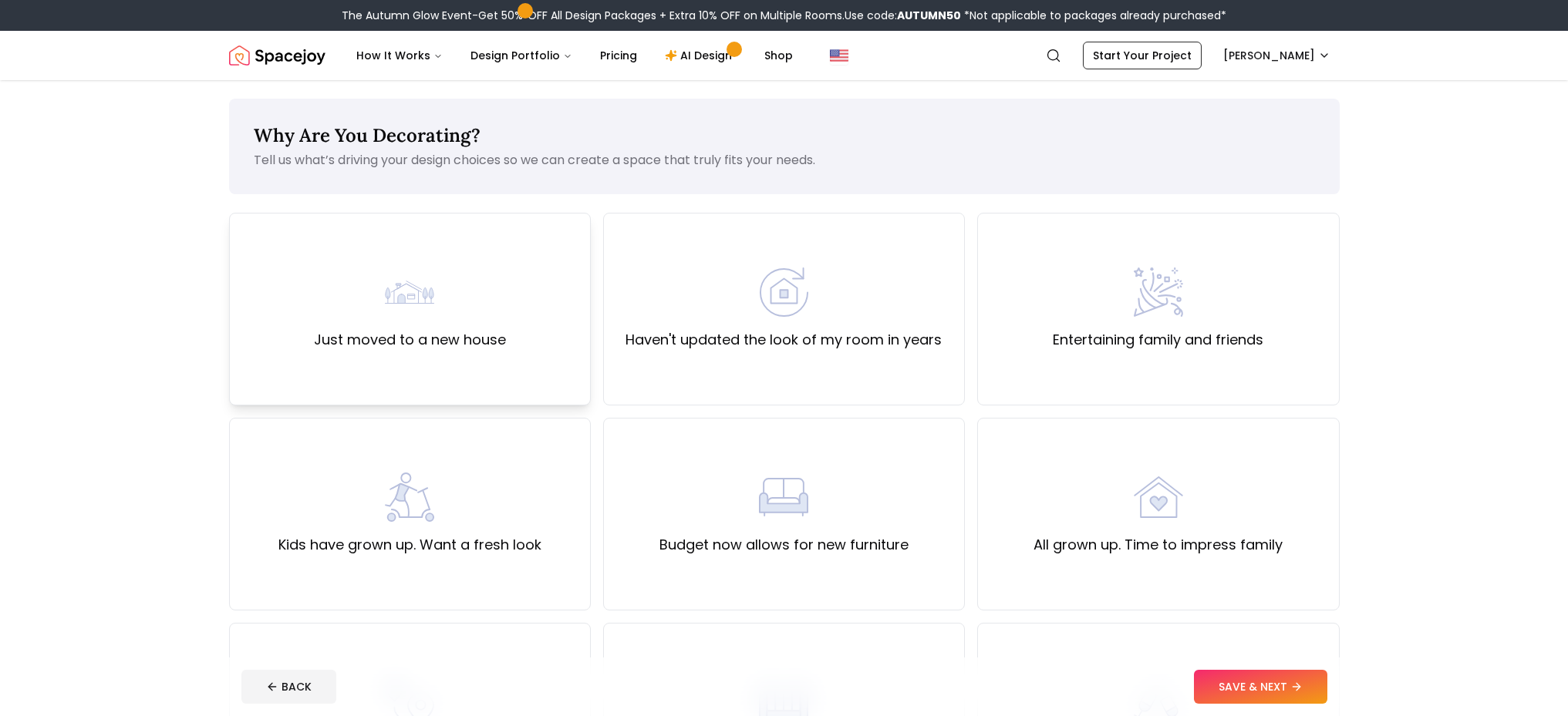
click at [447, 331] on label "Just moved to a new house" at bounding box center [410, 340] width 192 height 21
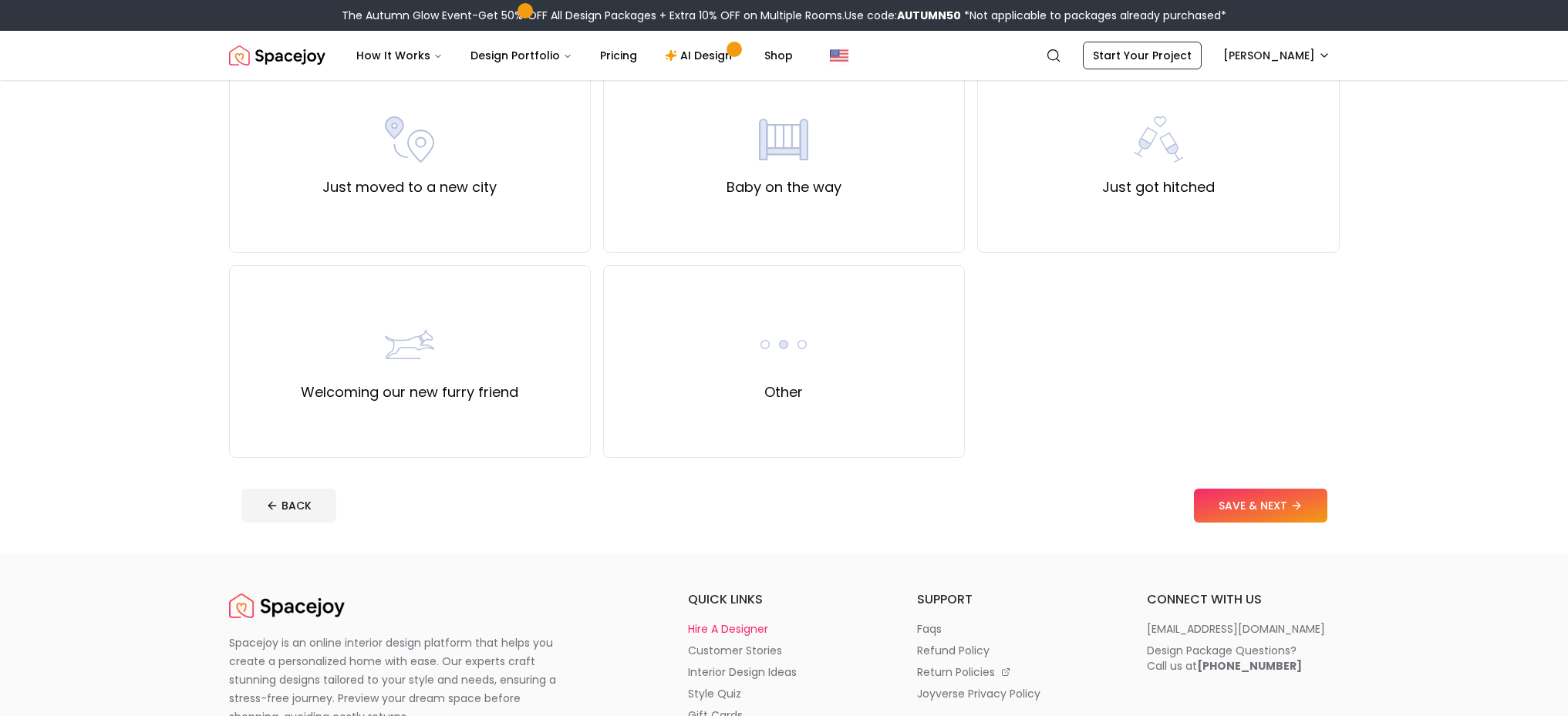
scroll to position [795, 0]
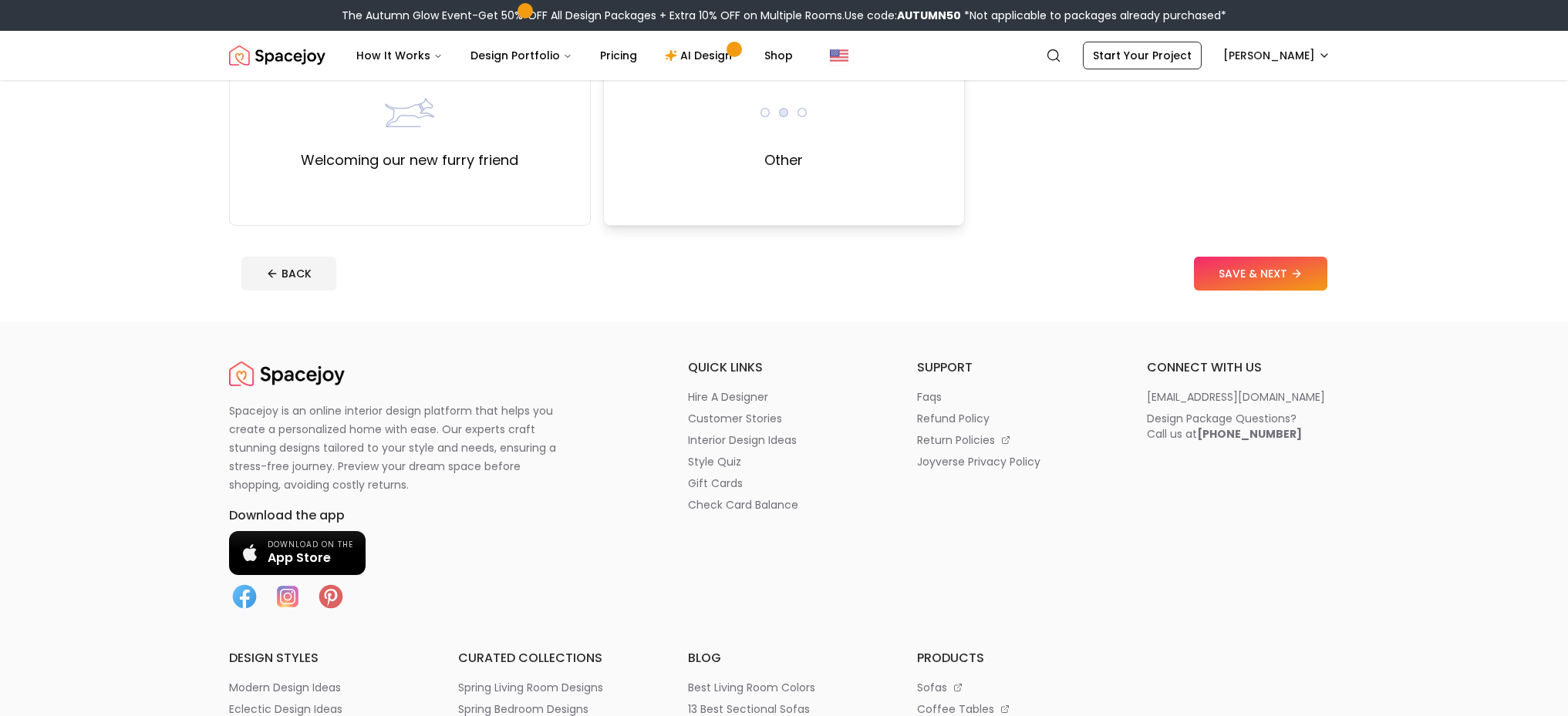
click at [796, 149] on label "Other" at bounding box center [784, 160] width 39 height 21
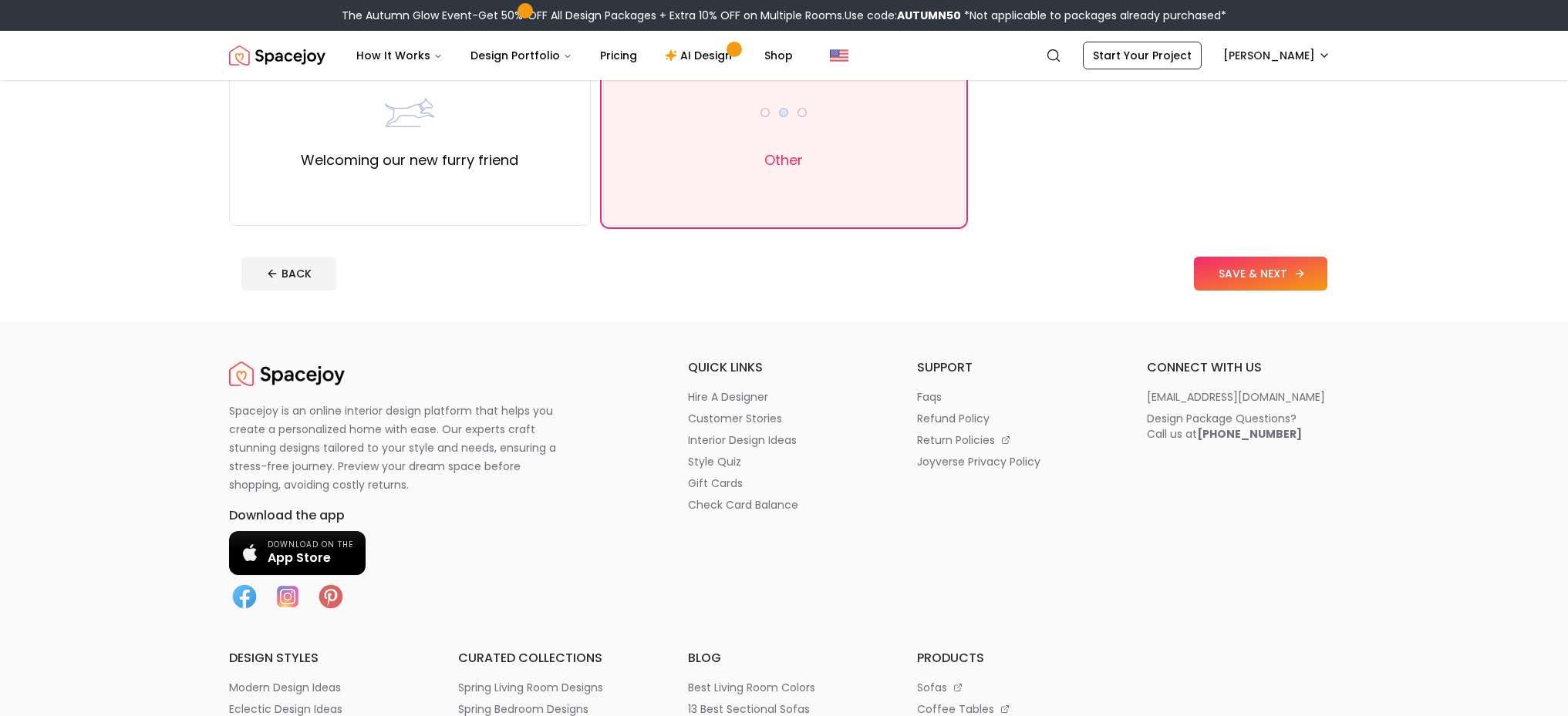
click at [1258, 264] on button "SAVE & NEXT" at bounding box center [1261, 273] width 133 height 34
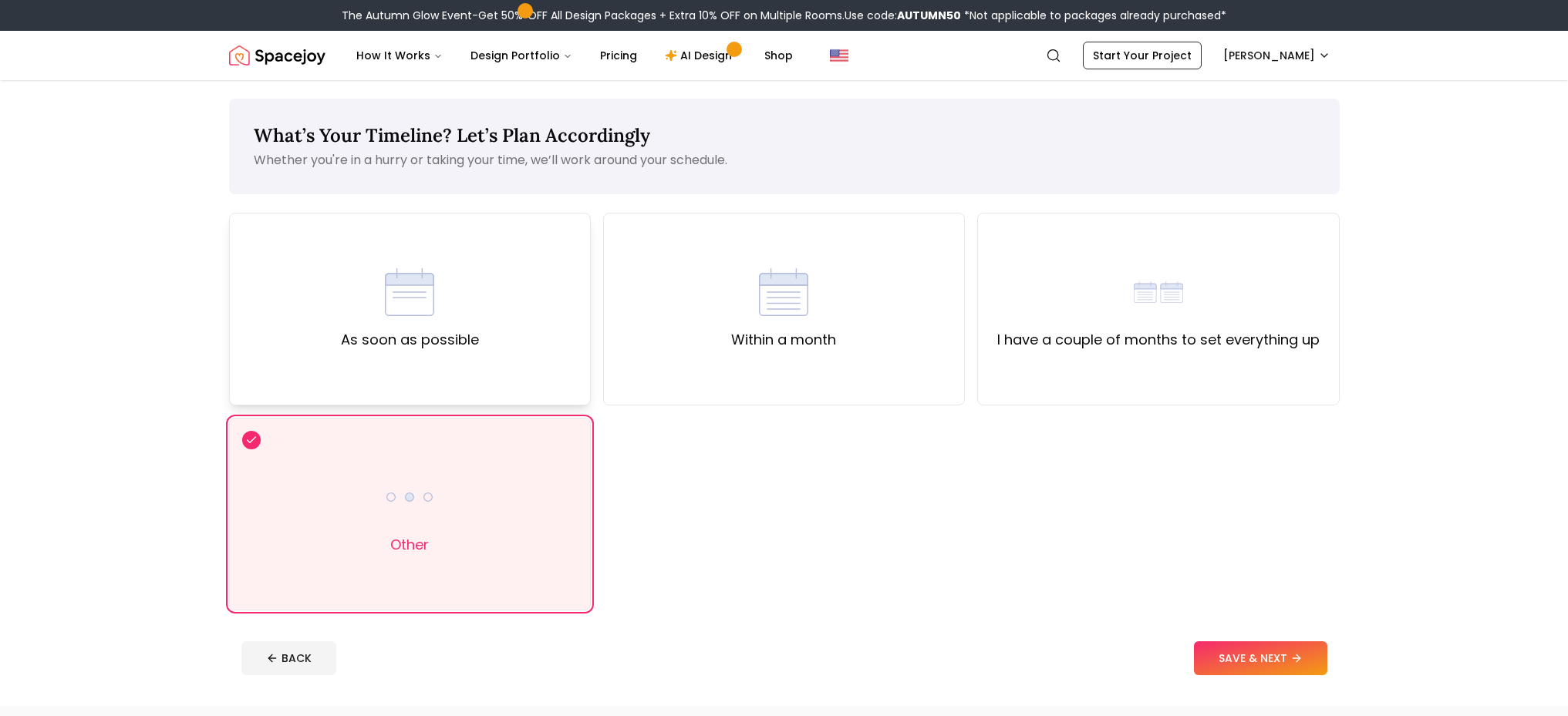
click at [456, 298] on div "As soon as possible" at bounding box center [410, 309] width 138 height 83
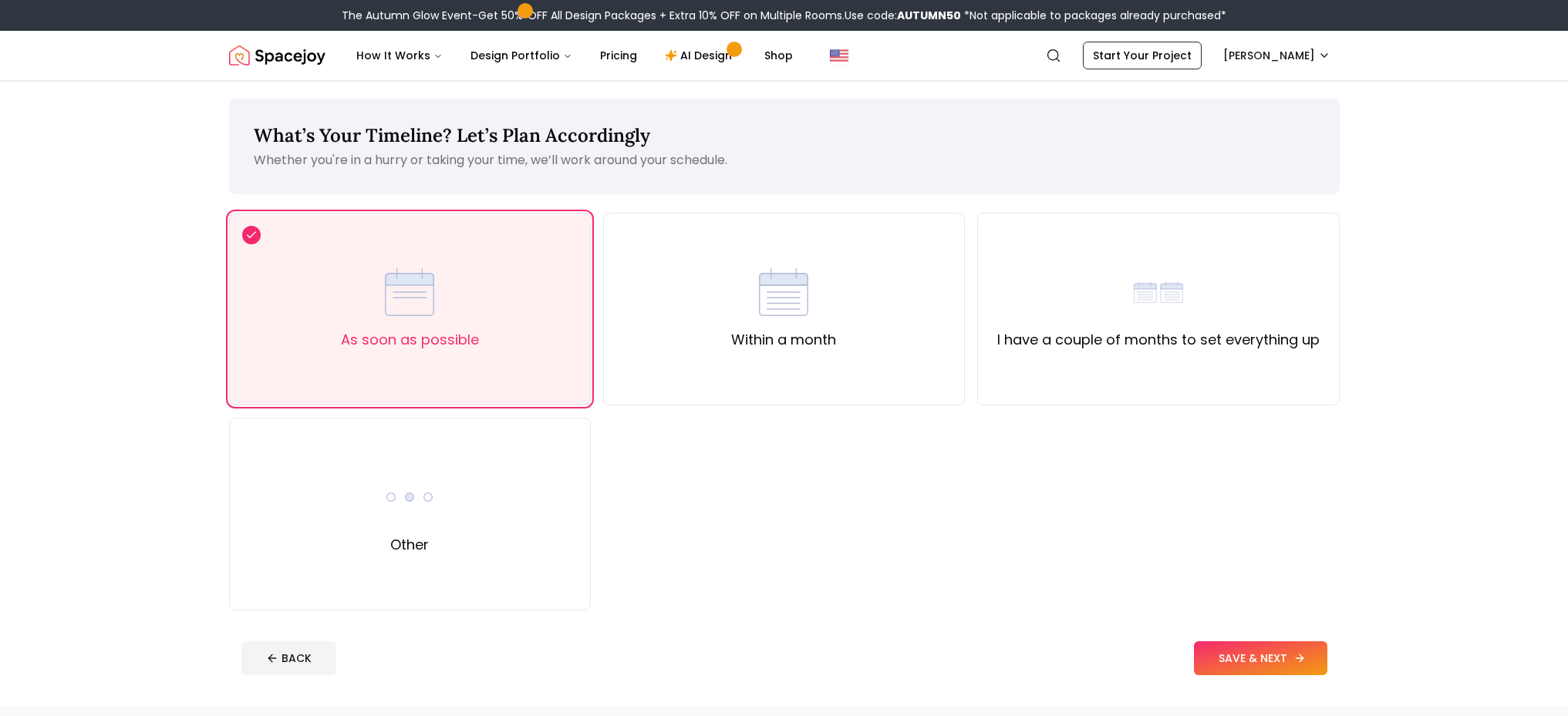
click at [1275, 661] on button "SAVE & NEXT" at bounding box center [1261, 658] width 133 height 34
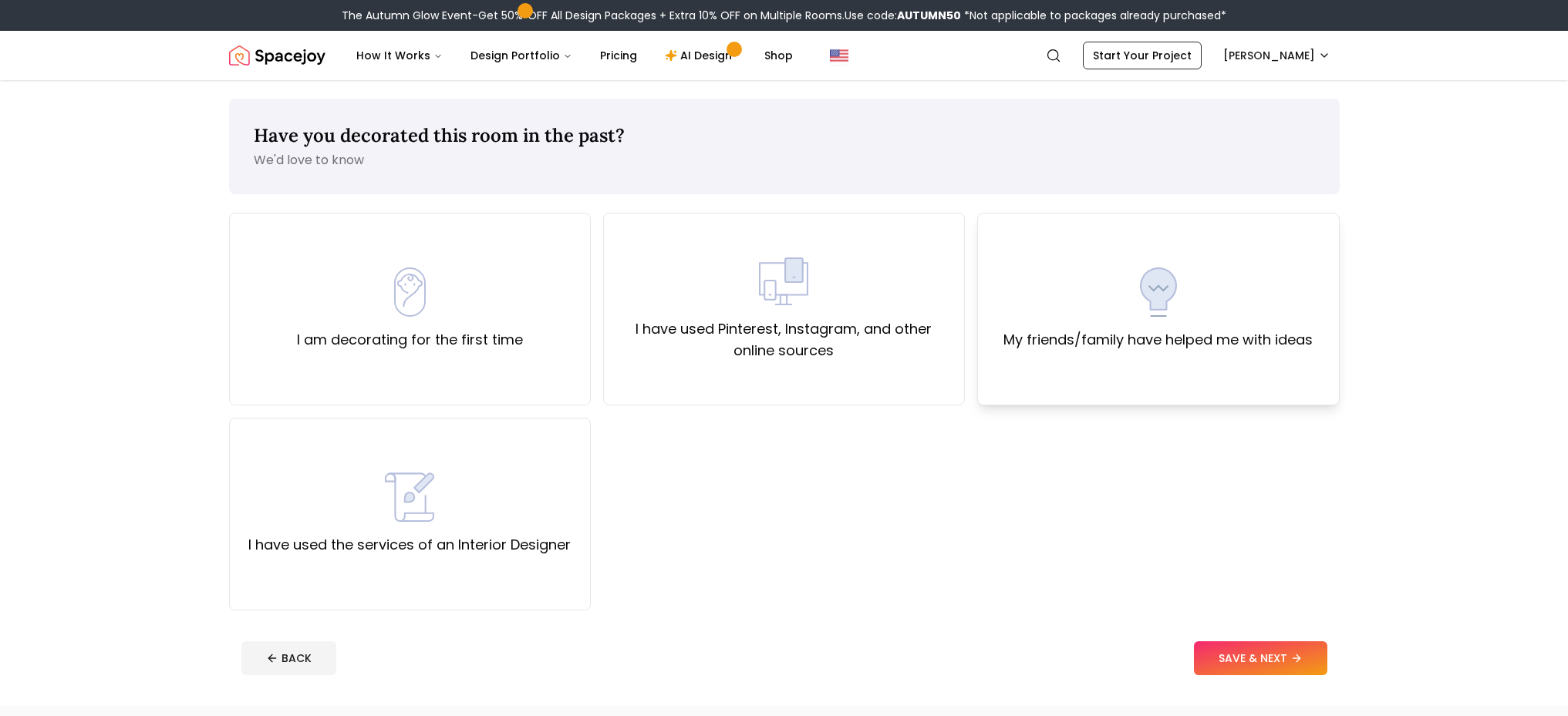
drag, startPoint x: 1197, startPoint y: 221, endPoint x: 1205, endPoint y: 310, distance: 89.4
click at [1197, 221] on div "My friends/family have helped me with ideas" at bounding box center [1158, 309] width 362 height 193
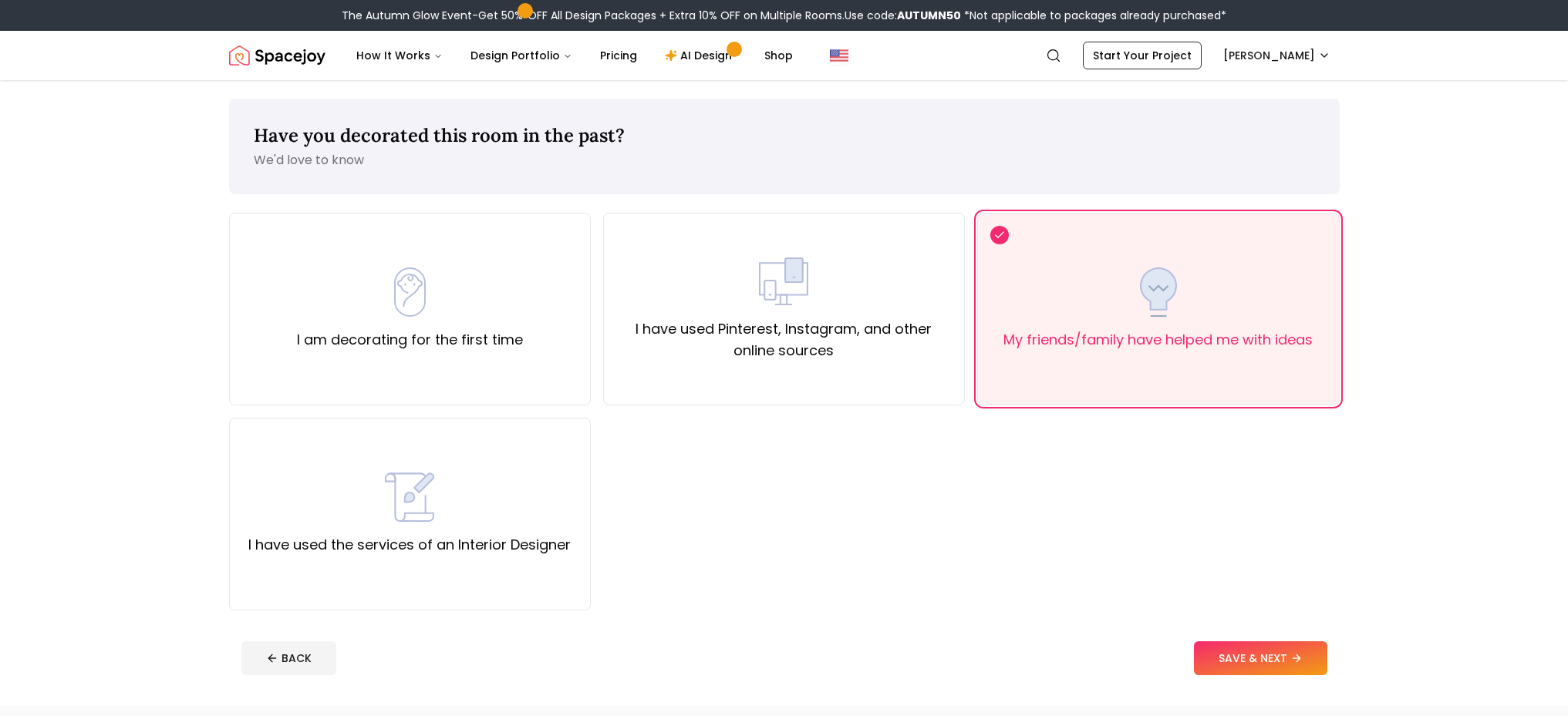
click at [1289, 654] on button "SAVE & NEXT" at bounding box center [1261, 658] width 133 height 34
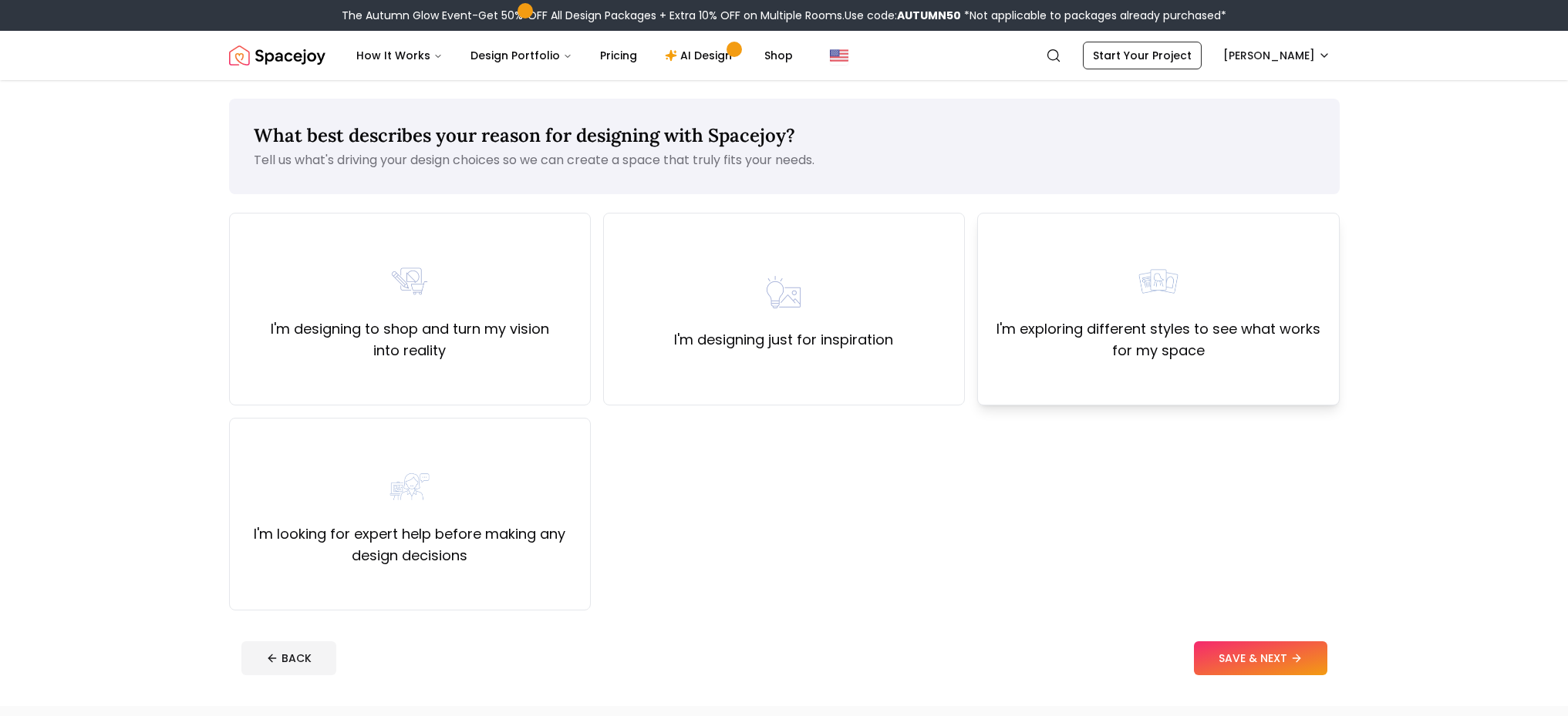
click at [1210, 271] on div "I'm exploring different styles to see what works for my space" at bounding box center [1158, 309] width 336 height 105
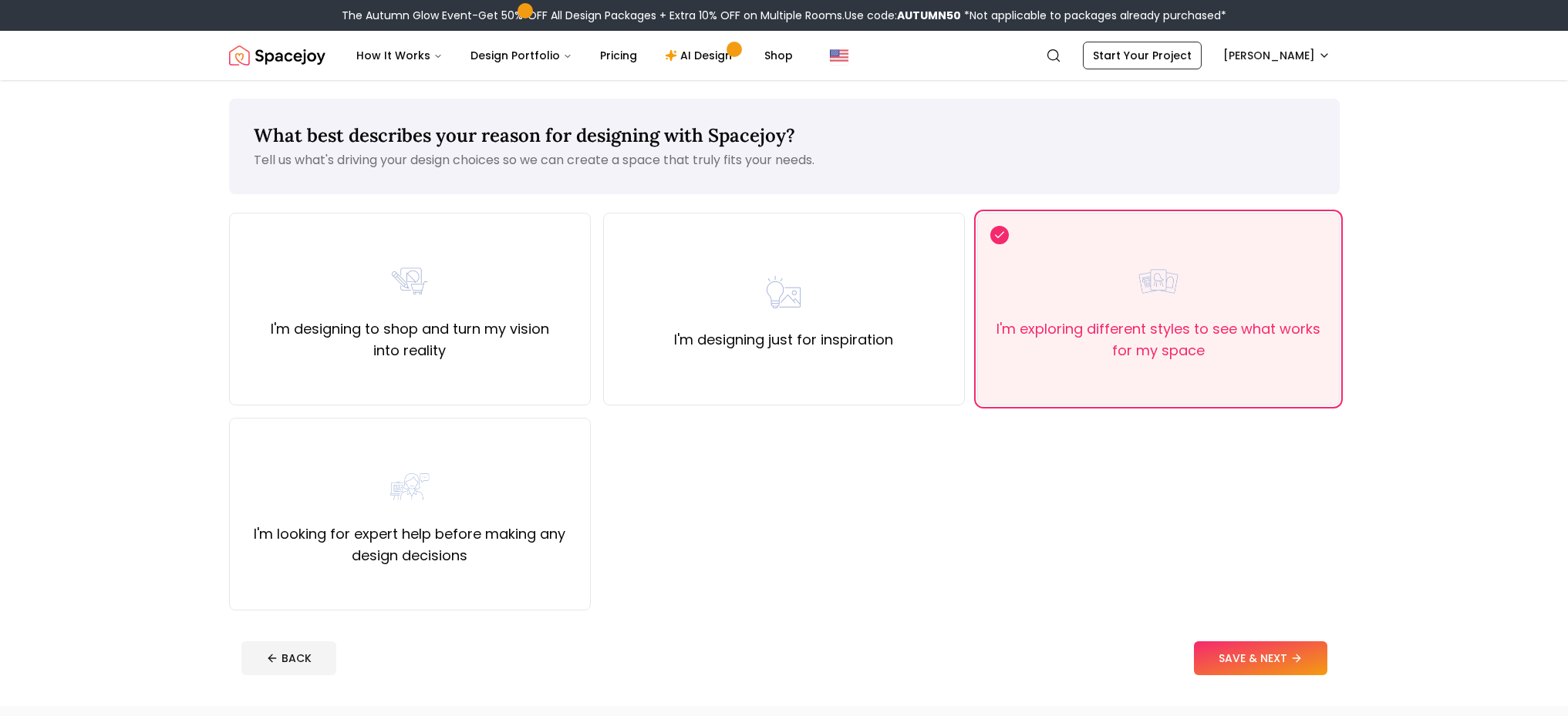
click at [1250, 670] on button "SAVE & NEXT" at bounding box center [1261, 658] width 133 height 34
